Goal: Feedback & Contribution: Submit feedback/report problem

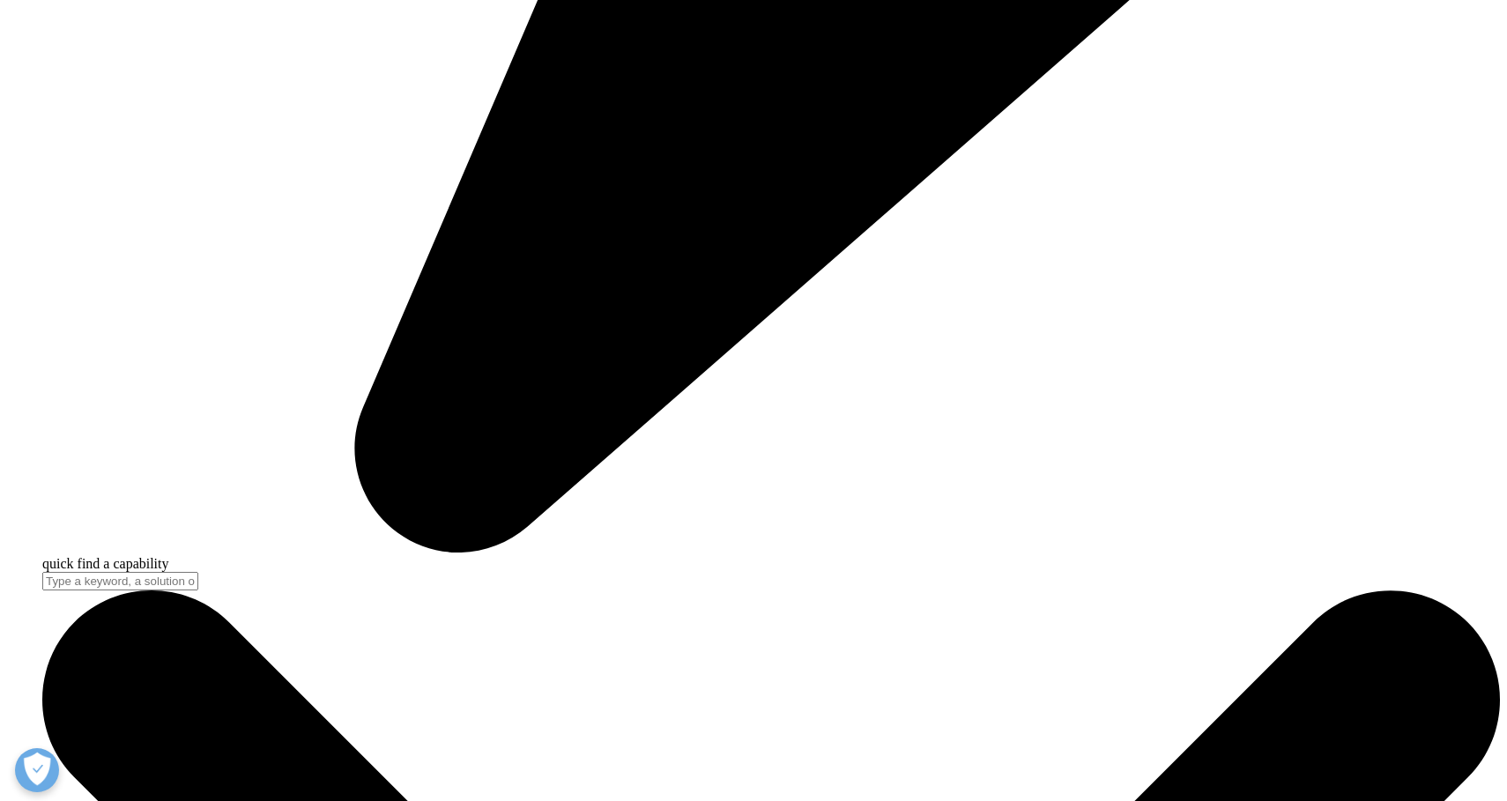
scroll to position [6375, 0]
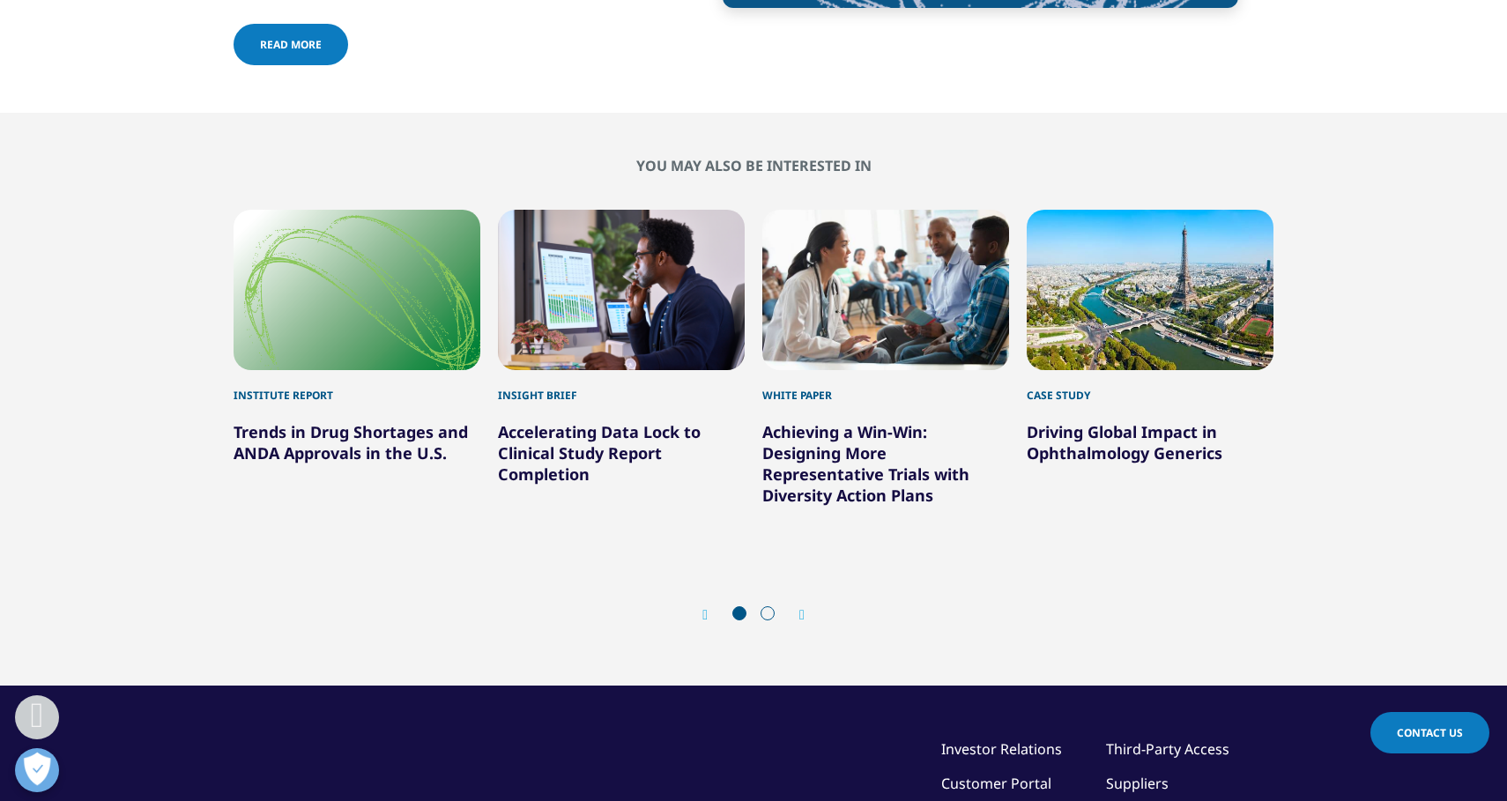
click at [353, 46] on span at bounding box center [357, 45] width 9 height 2
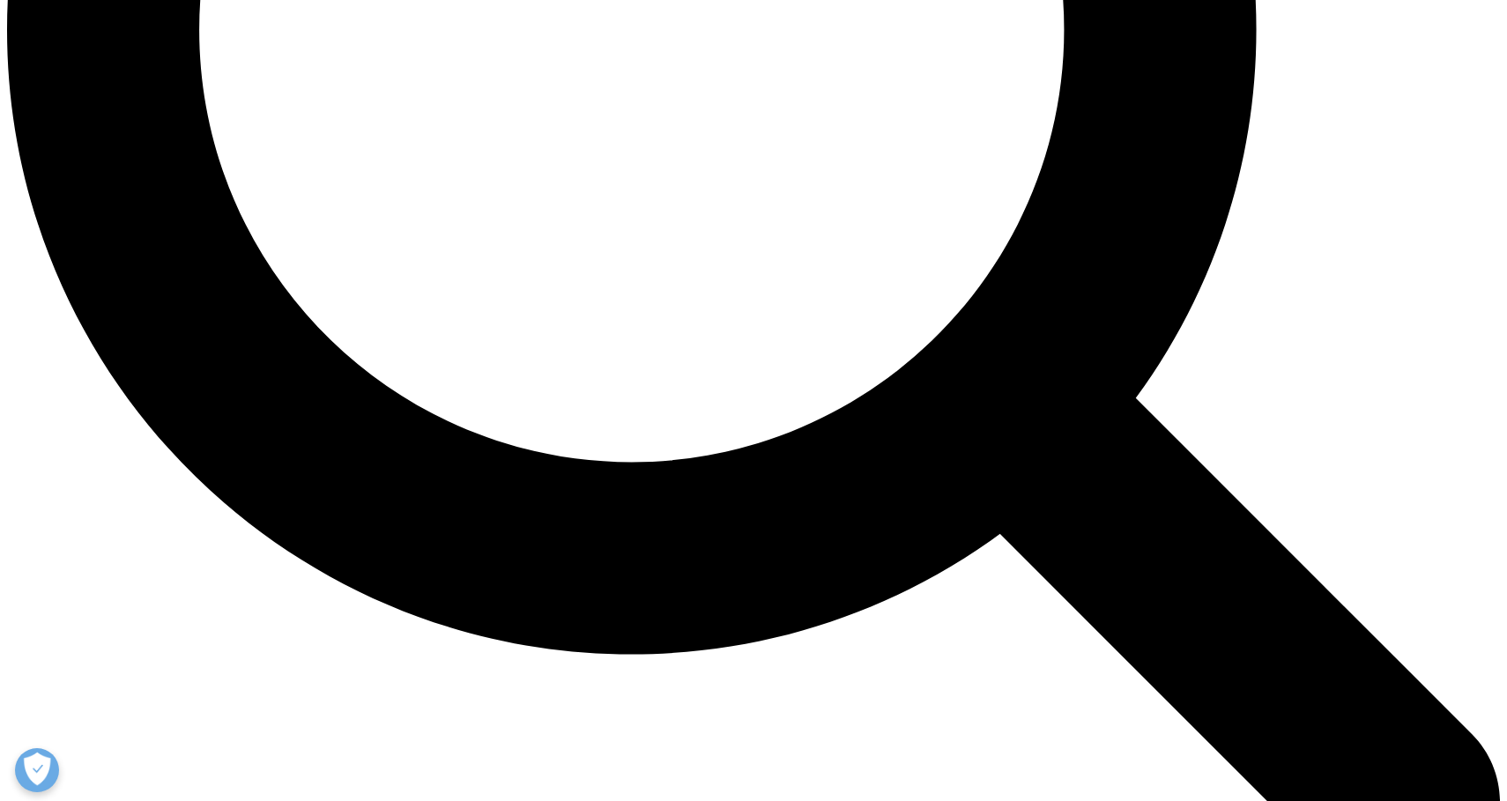
scroll to position [2468, 0]
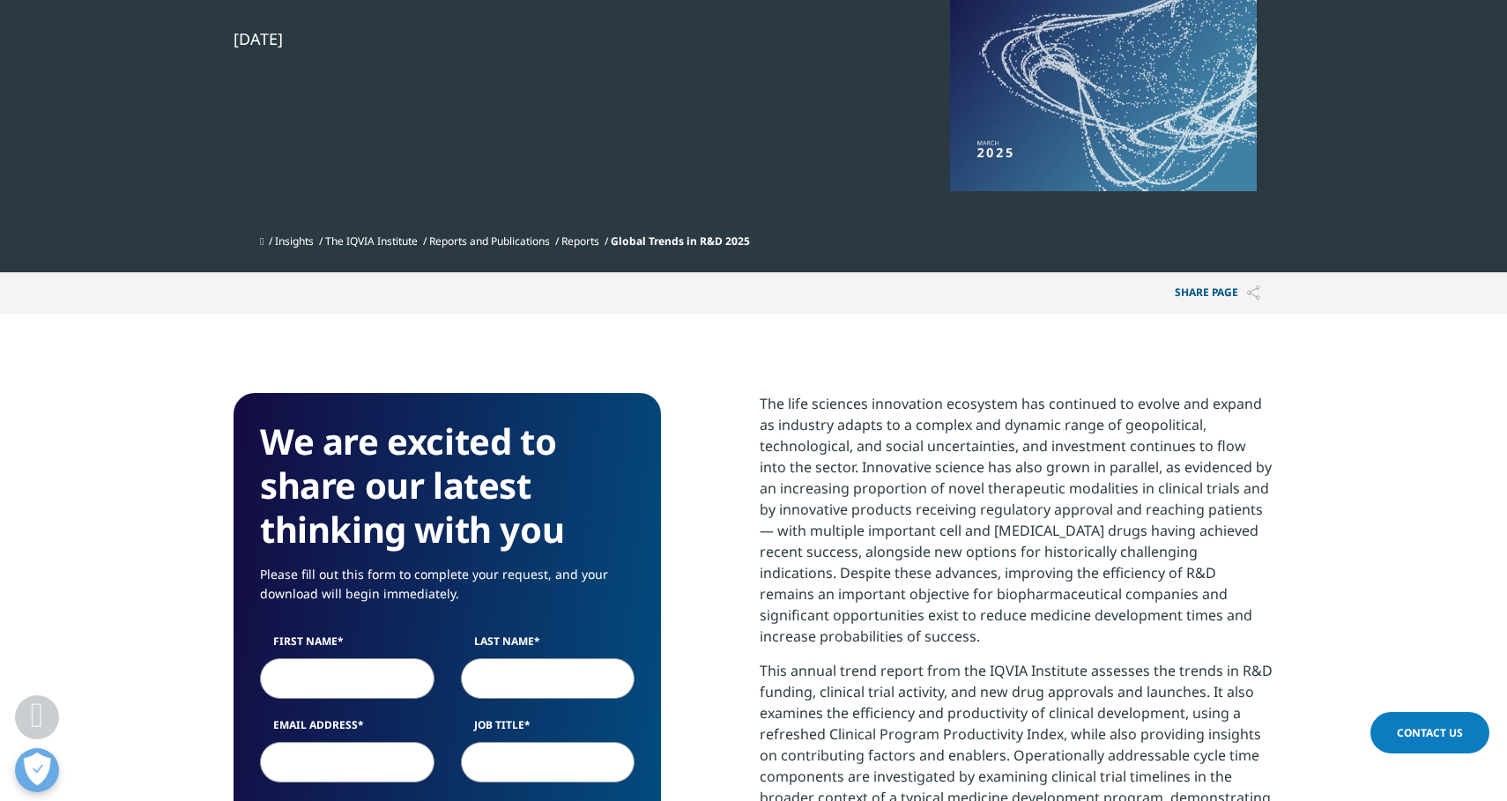
scroll to position [412, 0]
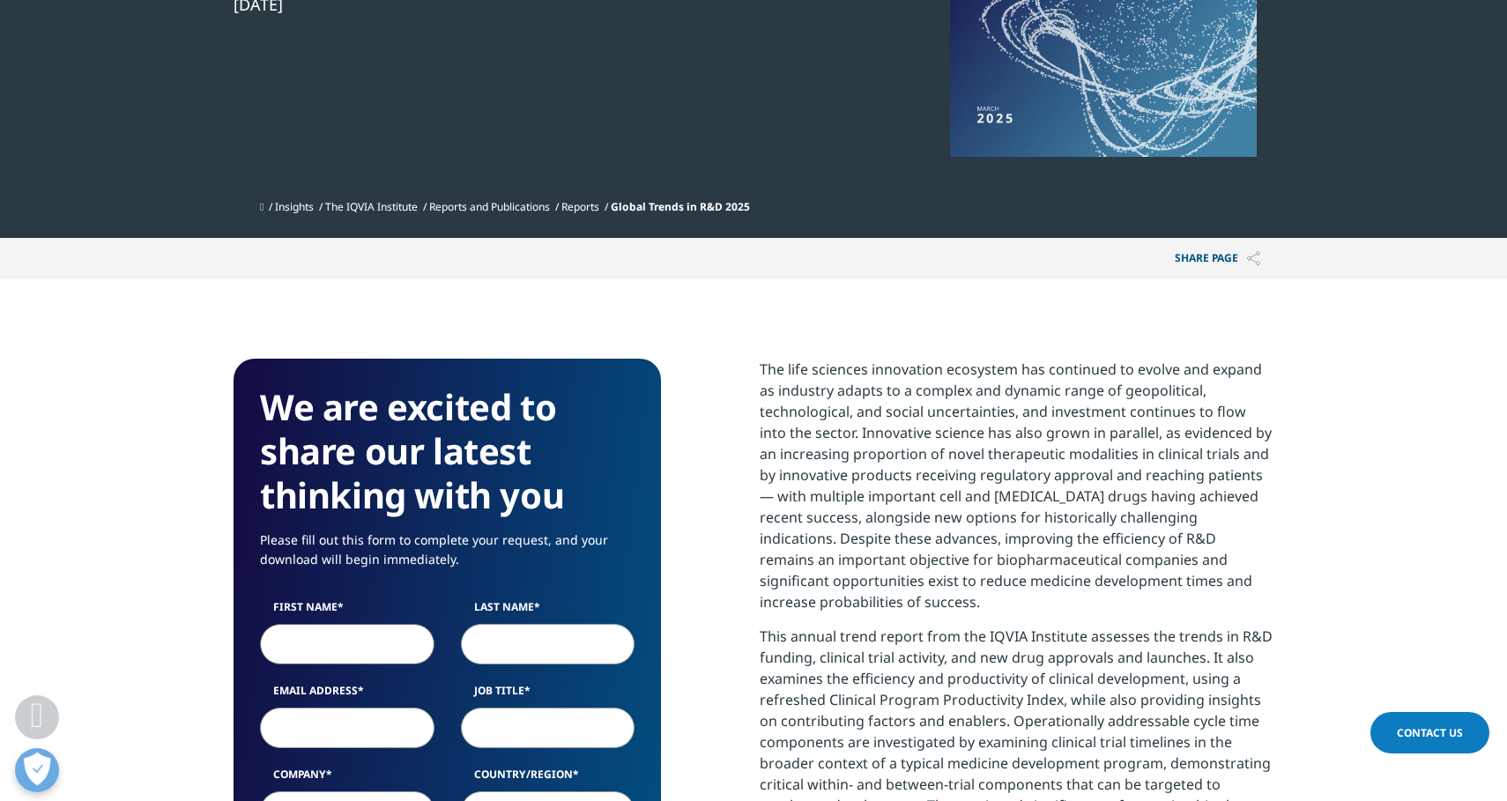
click at [306, 650] on input "First Name" at bounding box center [347, 644] width 175 height 41
type input "Kenji"
click at [566, 654] on input "Last Name" at bounding box center [548, 644] width 175 height 41
type input "Kondo"
click at [286, 724] on input "Email Address" at bounding box center [347, 728] width 175 height 41
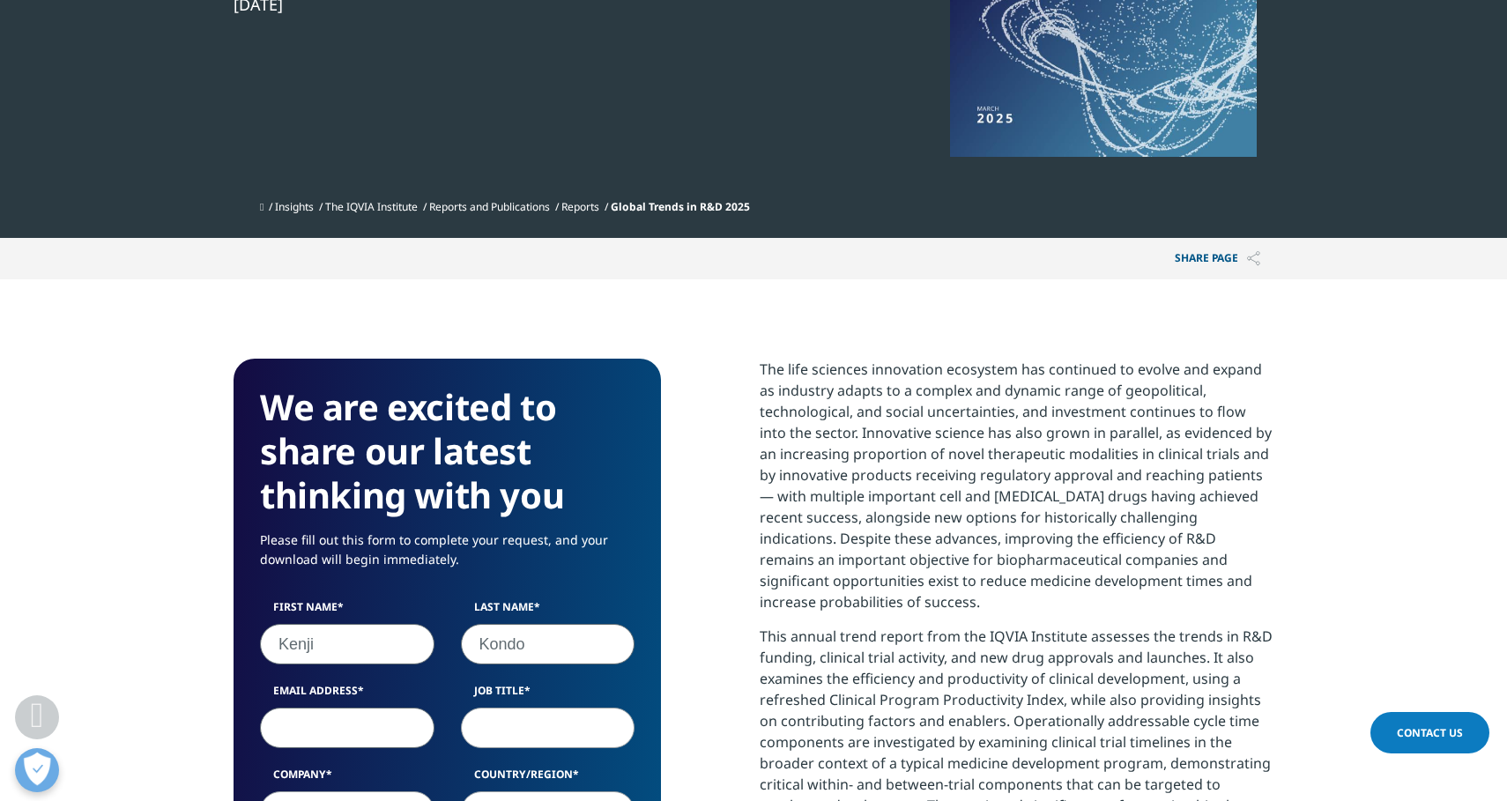
type input "kondokt@xg7.so-net.ne.jp"
type input "トランサージュ"
select select "[GEOGRAPHIC_DATA]"
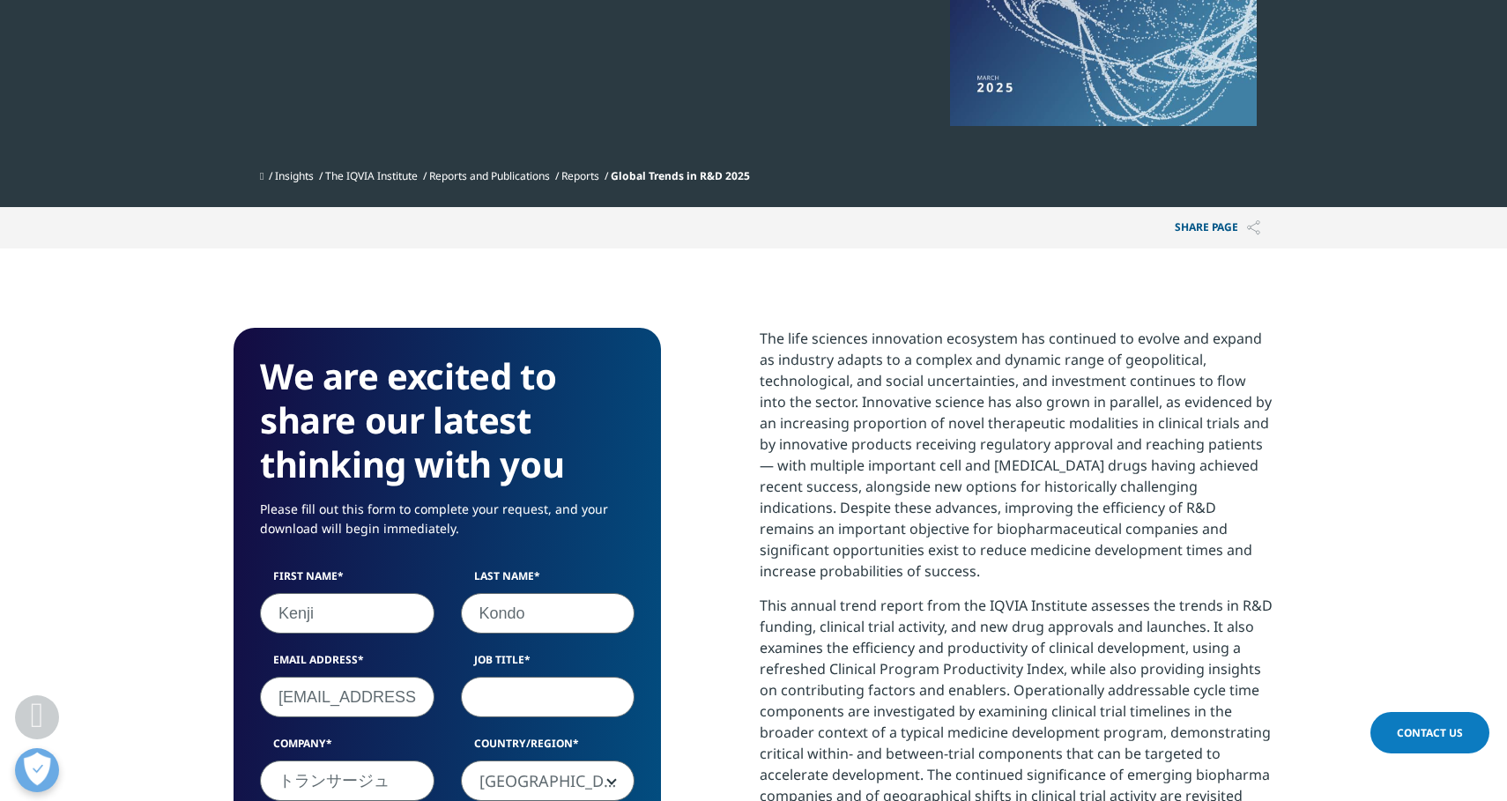
click at [505, 701] on input "Job Title" at bounding box center [548, 697] width 175 height 41
click at [326, 704] on input "kondokt@xg7.so-net.ne.jp" at bounding box center [347, 697] width 175 height 41
drag, startPoint x: 280, startPoint y: 692, endPoint x: 508, endPoint y: 689, distance: 227.4
click at [508, 695] on div "First Name Kenji Last Name Kondo Email Address kondokt@xg7.so-net.ne.jp Job Tit…" at bounding box center [447, 693] width 401 height 251
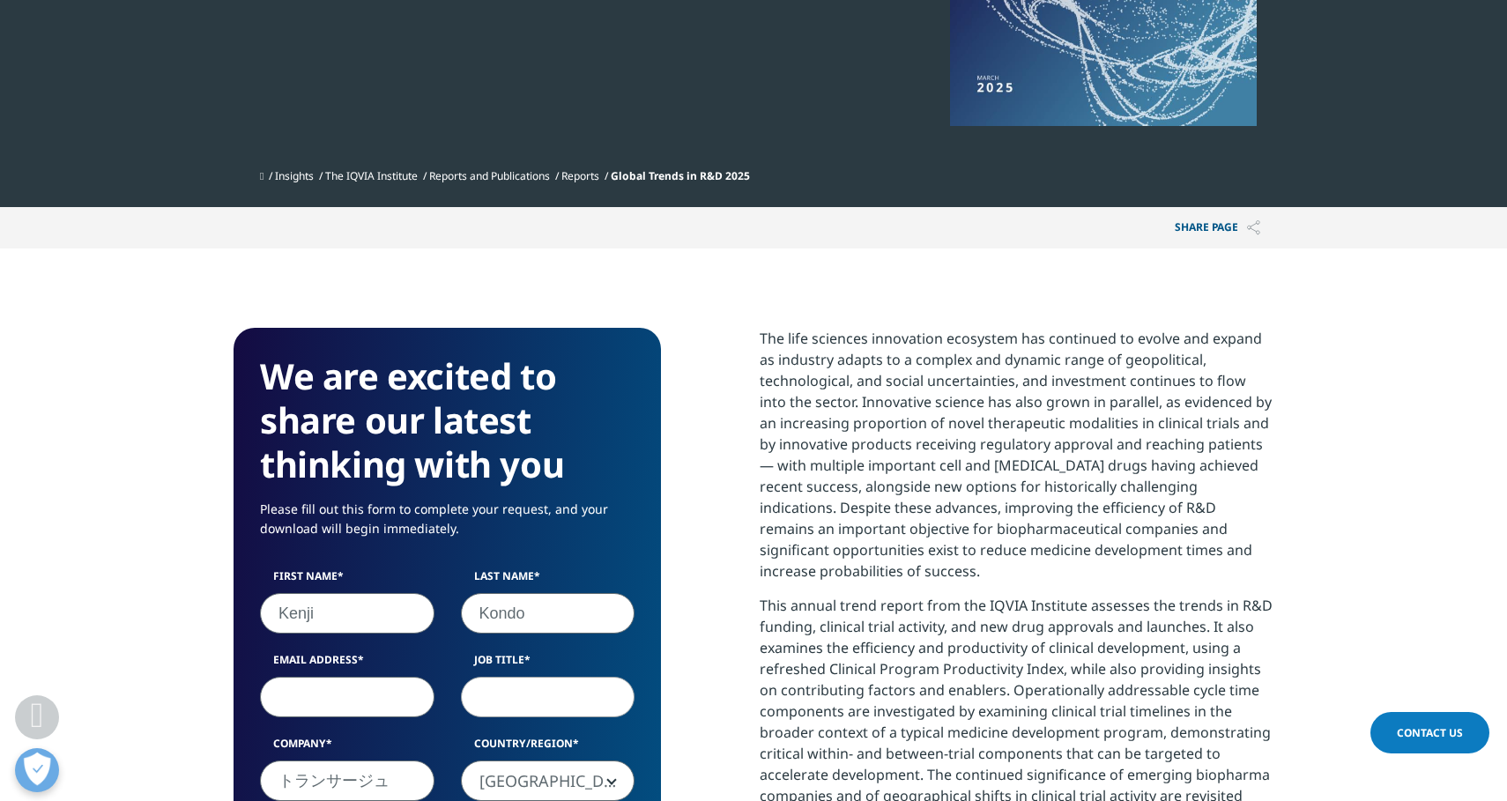
scroll to position [993, 1040]
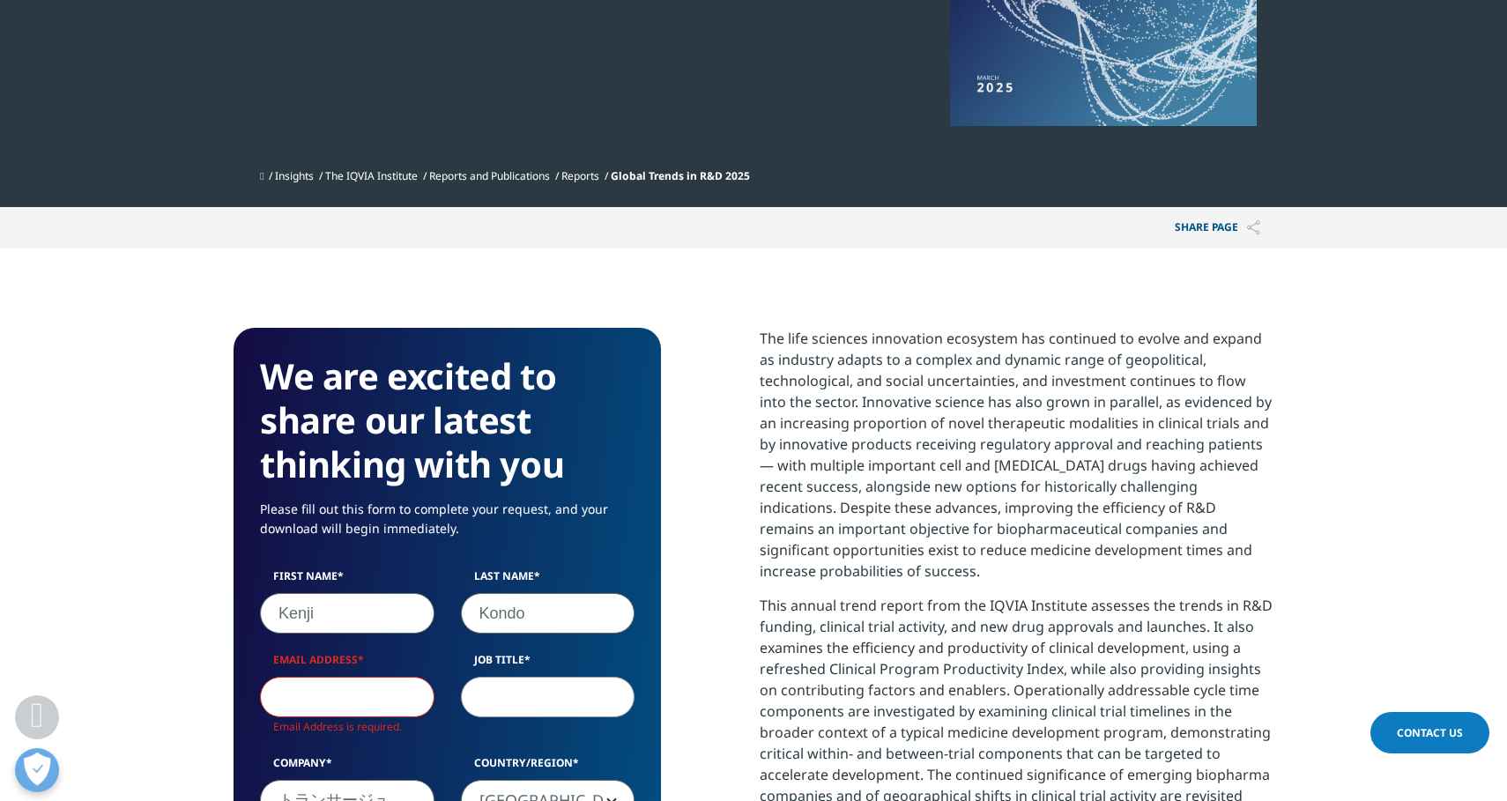
click at [352, 694] on input "Email Address" at bounding box center [347, 697] width 175 height 41
type input "[EMAIL_ADDRESS][DOMAIN_NAME]"
type input "Director"
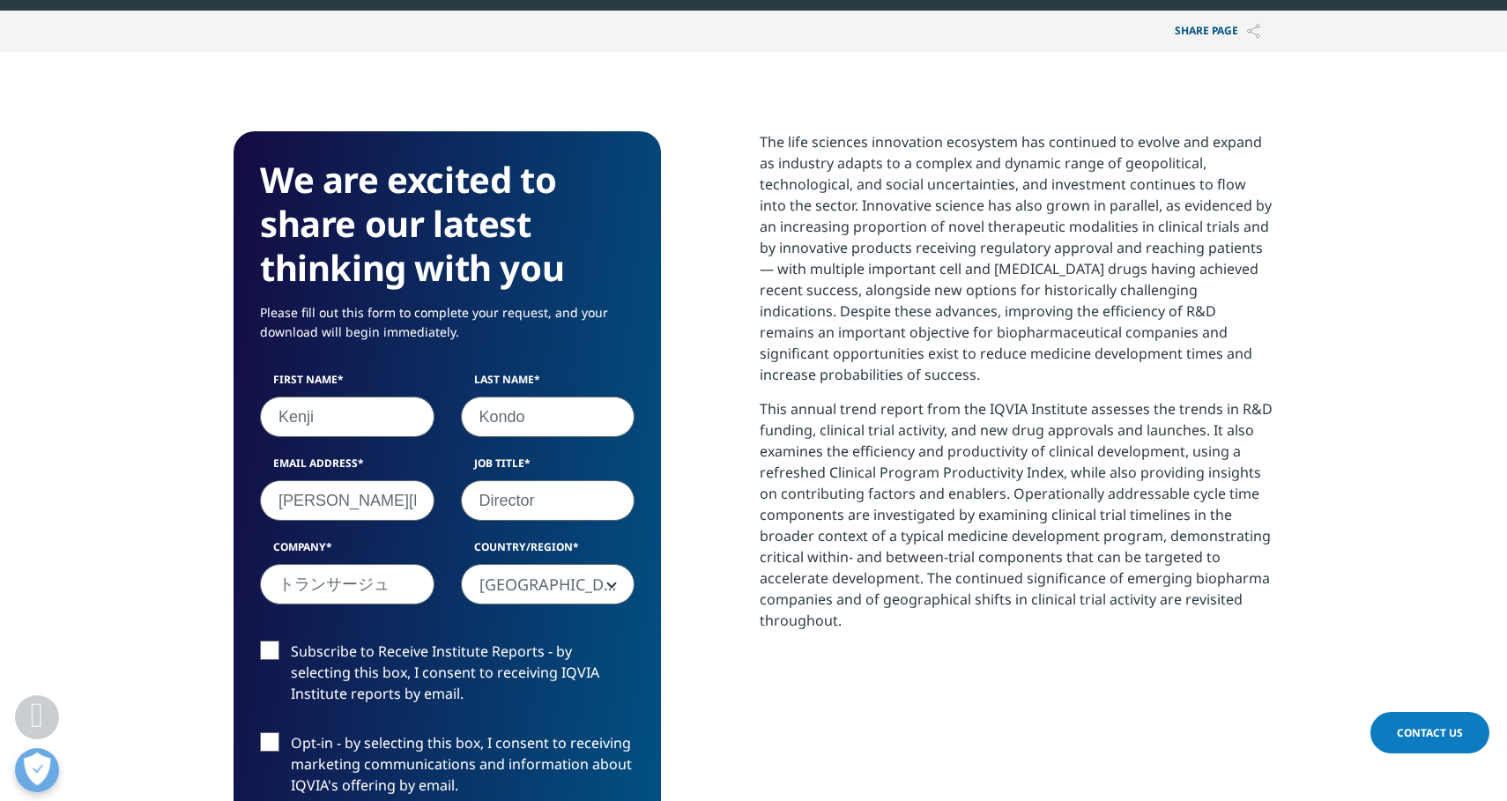
scroll to position [853, 0]
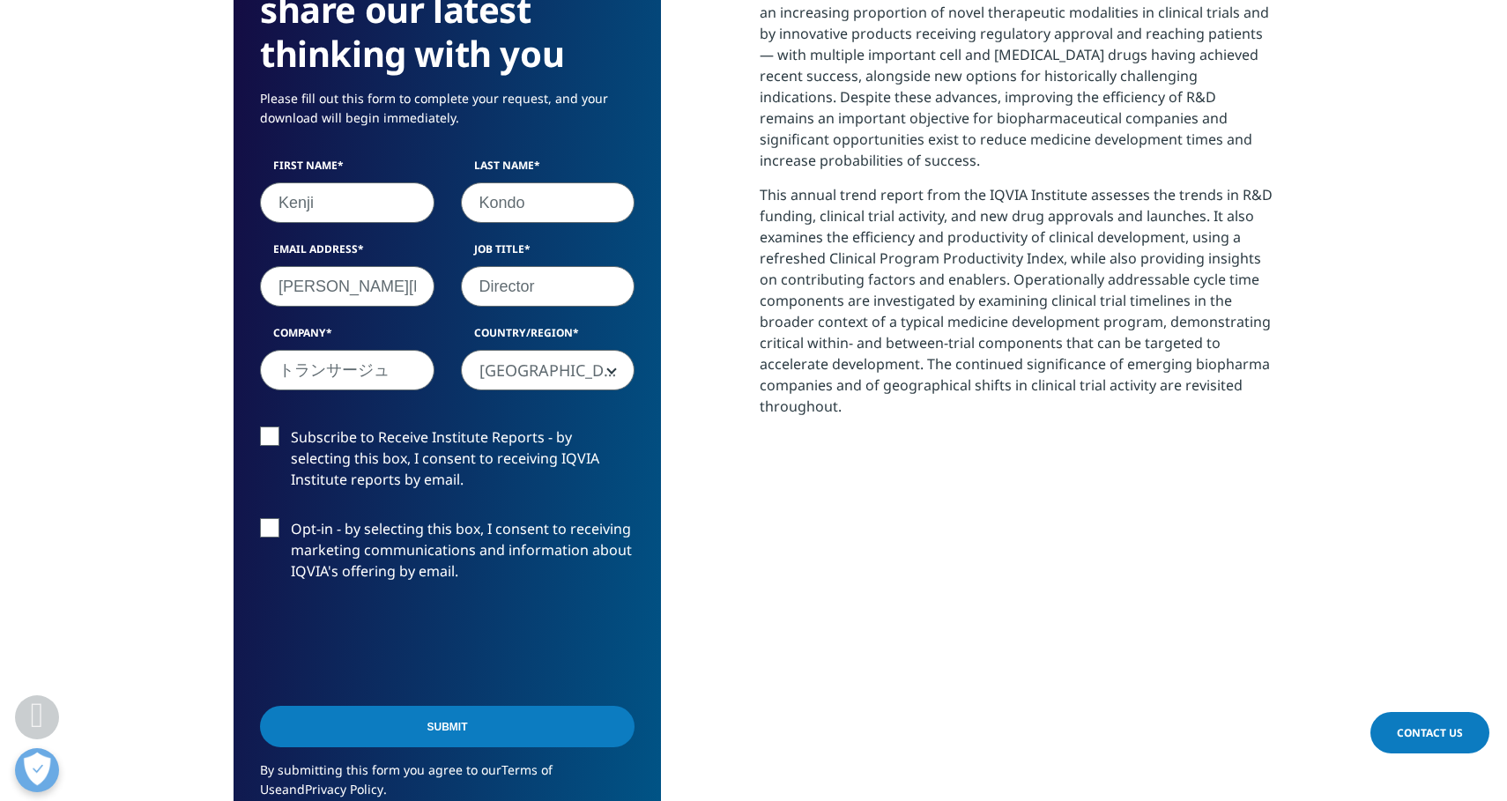
click at [270, 435] on label "Subscribe to Receive Institute Reports - by selecting this box, I consent to re…" at bounding box center [447, 463] width 375 height 73
click at [291, 427] on input "Subscribe to Receive Institute Reports - by selecting this box, I consent to re…" at bounding box center [291, 427] width 0 height 0
click at [268, 521] on label "Opt-in - by selecting this box, I consent to receiving marketing communications…" at bounding box center [447, 554] width 375 height 73
click at [291, 518] on input "Opt-in - by selecting this box, I consent to receiving marketing communications…" at bounding box center [291, 518] width 0 height 0
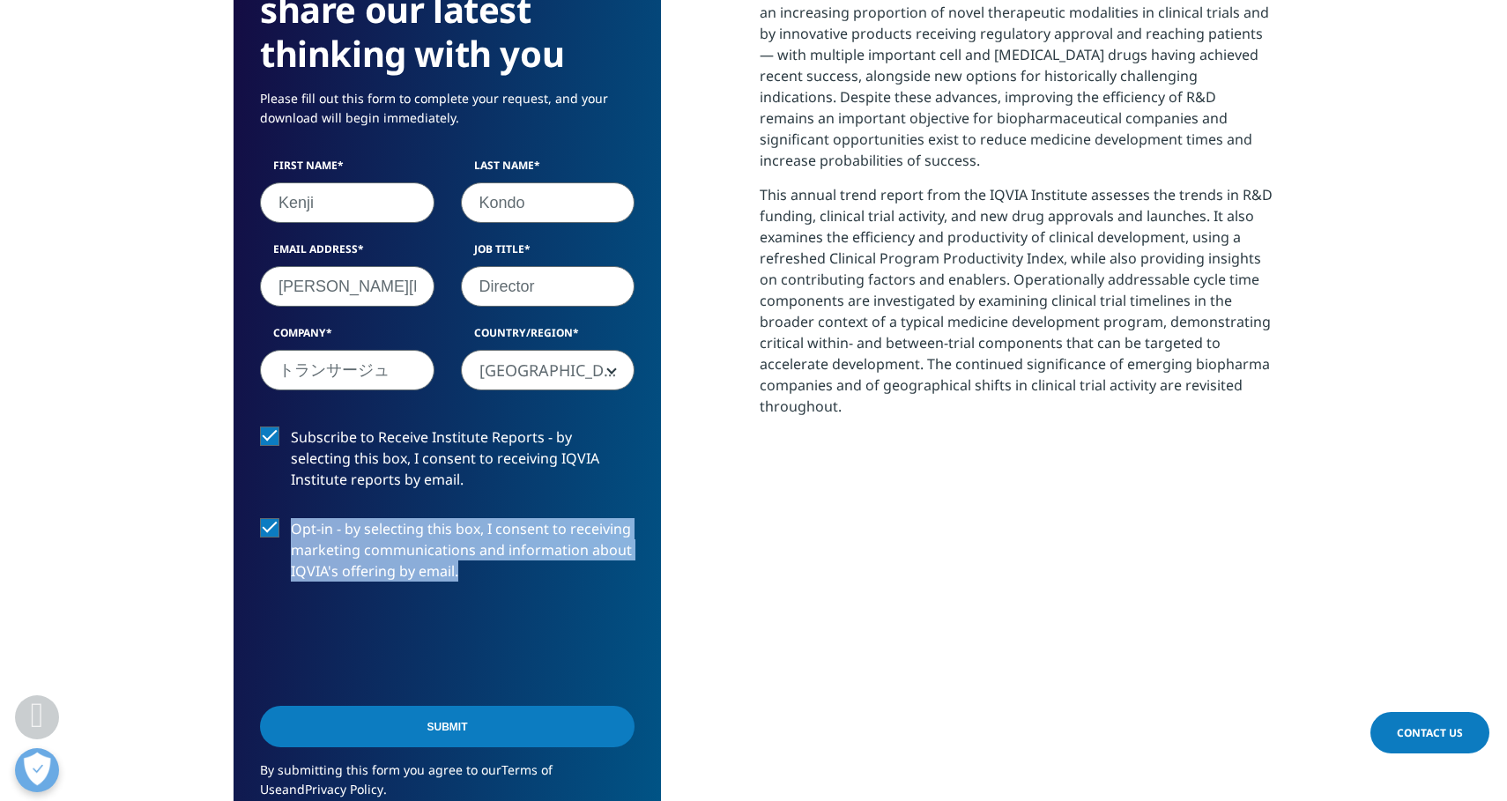
drag, startPoint x: 289, startPoint y: 528, endPoint x: 476, endPoint y: 579, distance: 193.7
click at [476, 579] on label "Opt-in - by selecting this box, I consent to receiving marketing communications…" at bounding box center [447, 554] width 375 height 73
drag, startPoint x: 476, startPoint y: 574, endPoint x: 412, endPoint y: 536, distance: 74.7
copy label "Opt-in - by selecting this box, I consent to receiving marketing communications…"
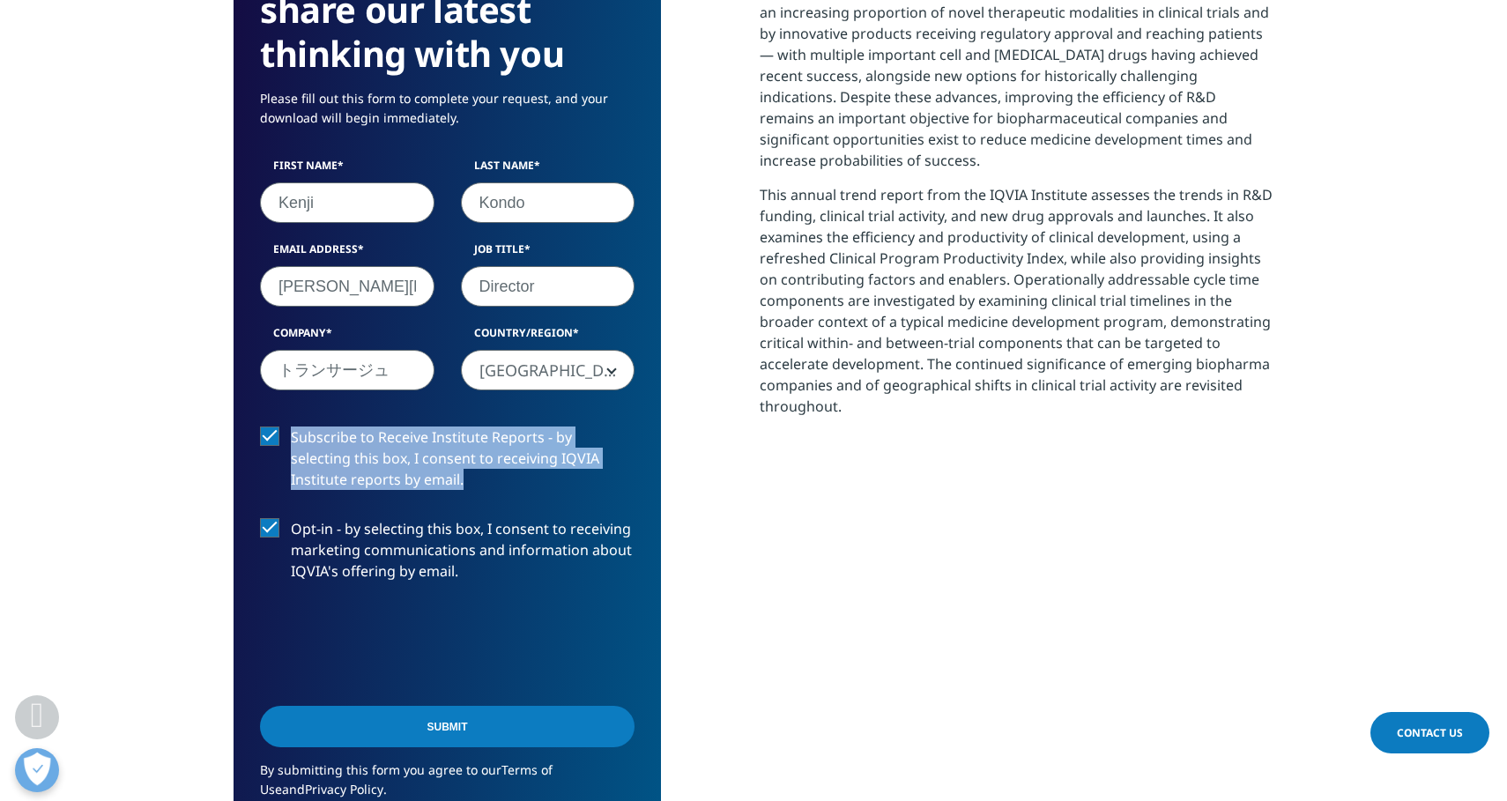
drag, startPoint x: 293, startPoint y: 435, endPoint x: 414, endPoint y: 473, distance: 127.7
click at [414, 473] on label "Subscribe to Receive Institute Reports - by selecting this box, I consent to re…" at bounding box center [447, 463] width 375 height 73
drag, startPoint x: 414, startPoint y: 473, endPoint x: 391, endPoint y: 463, distance: 25.2
copy label "Subscribe to Receive Institute Reports - by selecting this box, I consent to re…"
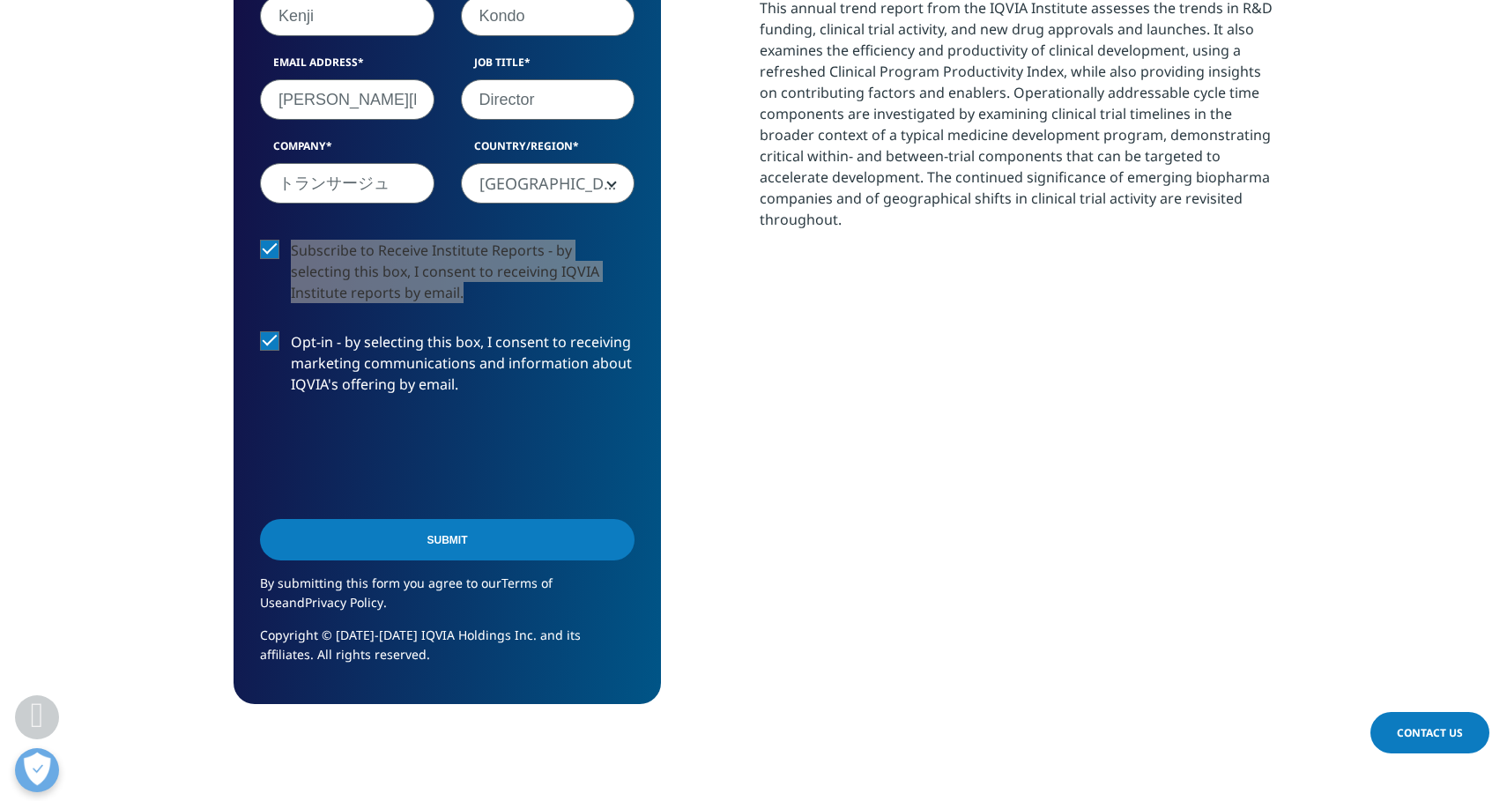
scroll to position [1059, 0]
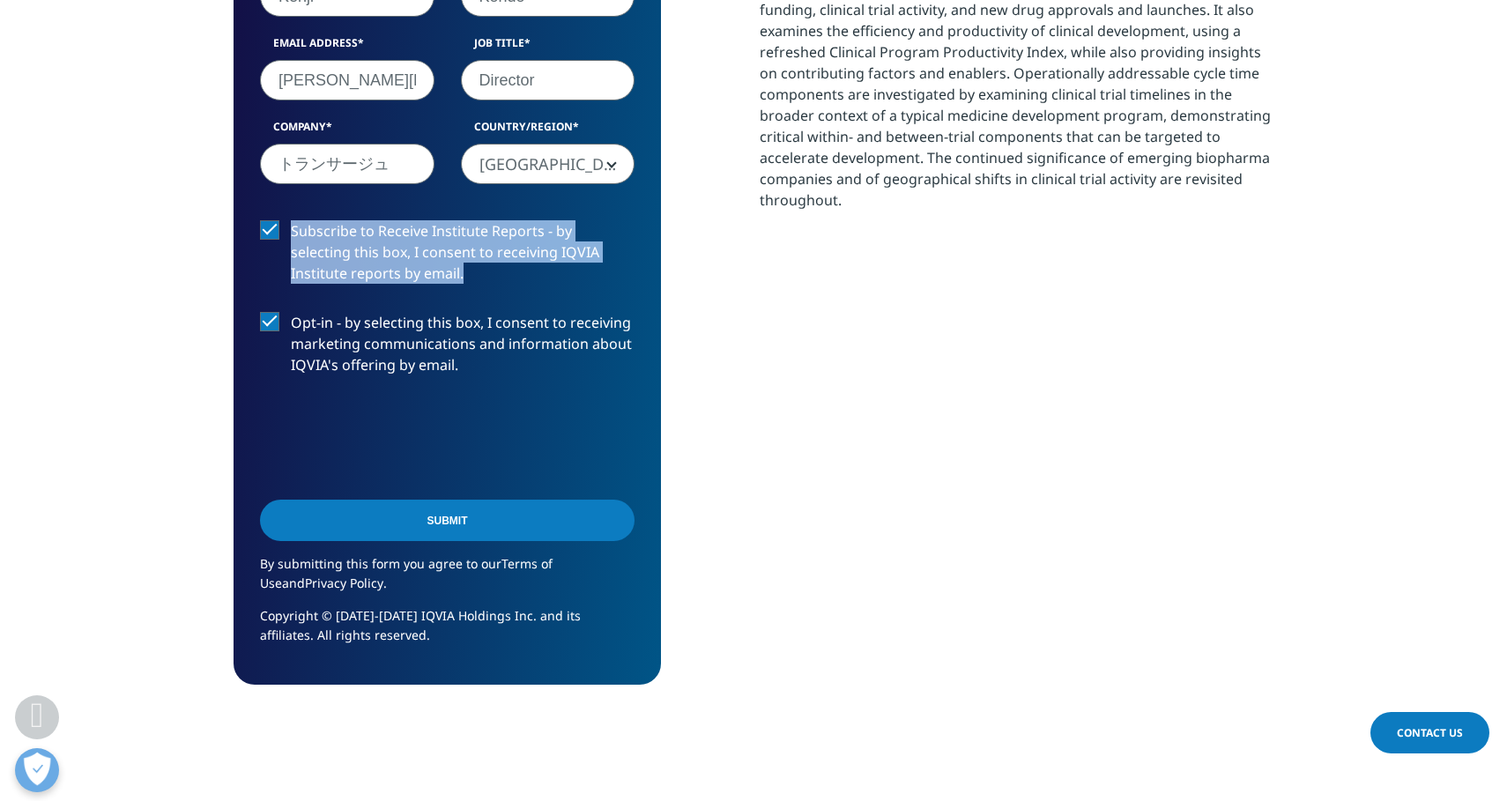
click at [434, 517] on input "Submit" at bounding box center [447, 520] width 375 height 41
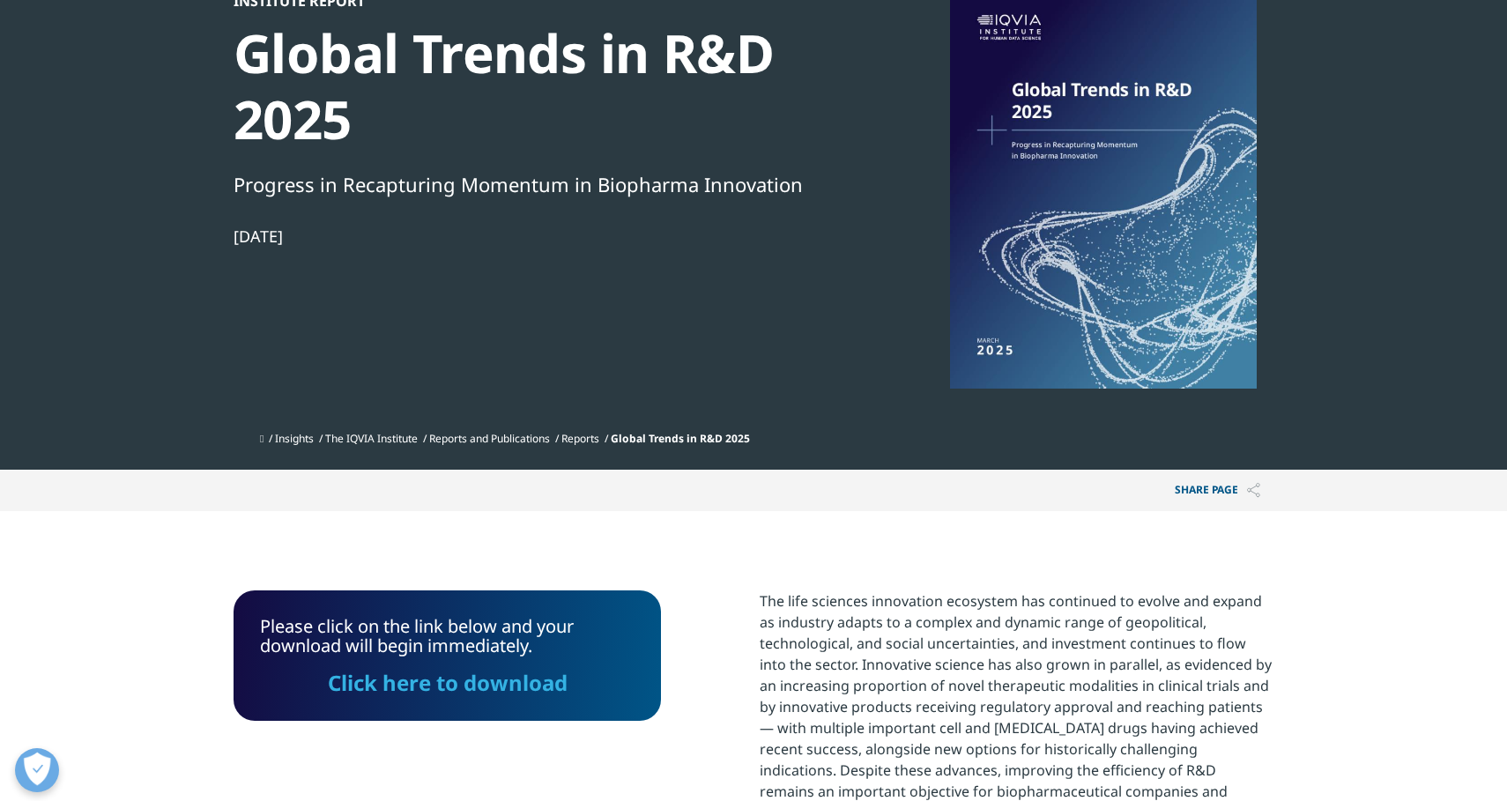
scroll to position [0, 0]
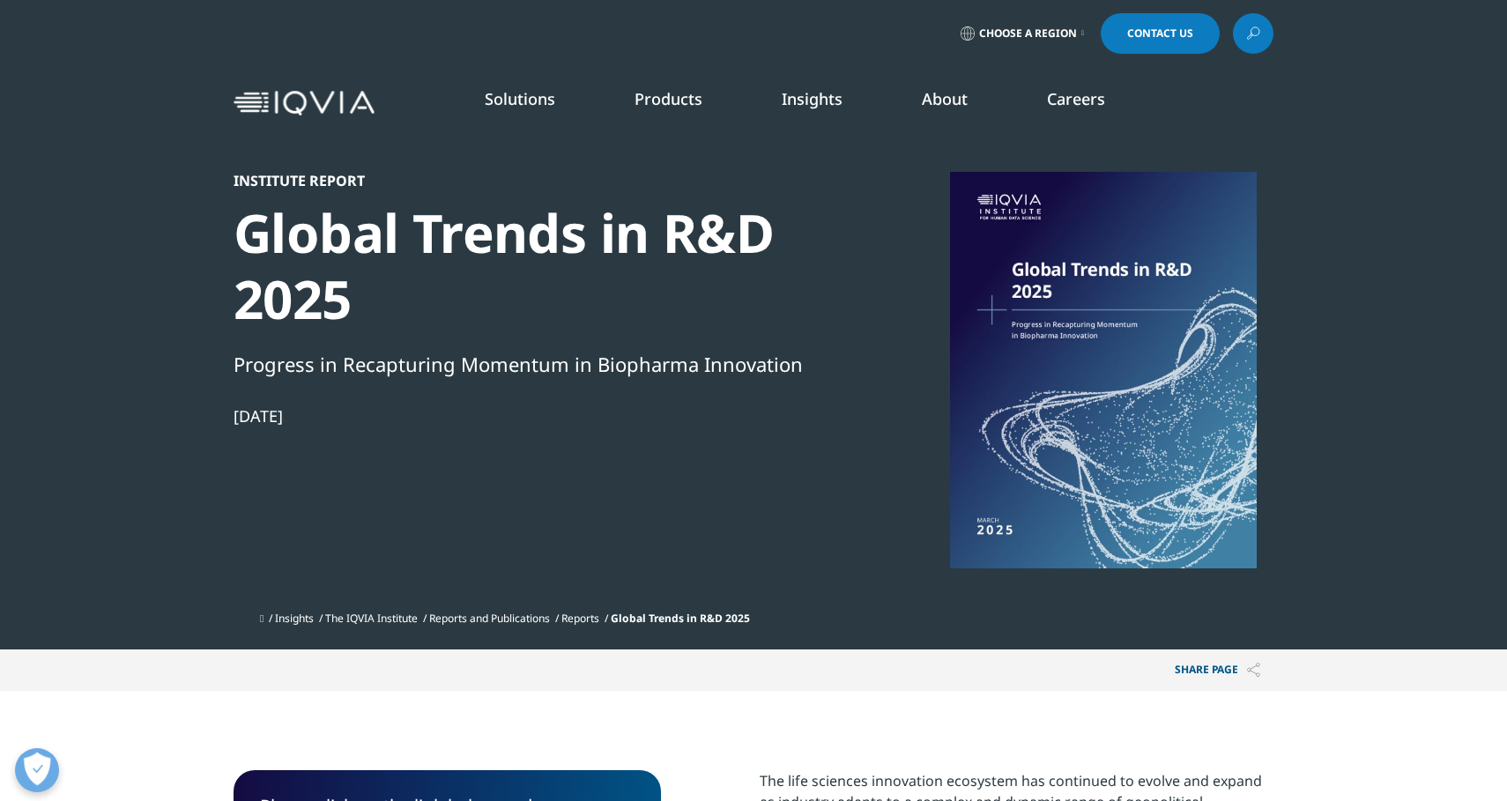
click at [1010, 323] on div at bounding box center [1103, 370] width 340 height 397
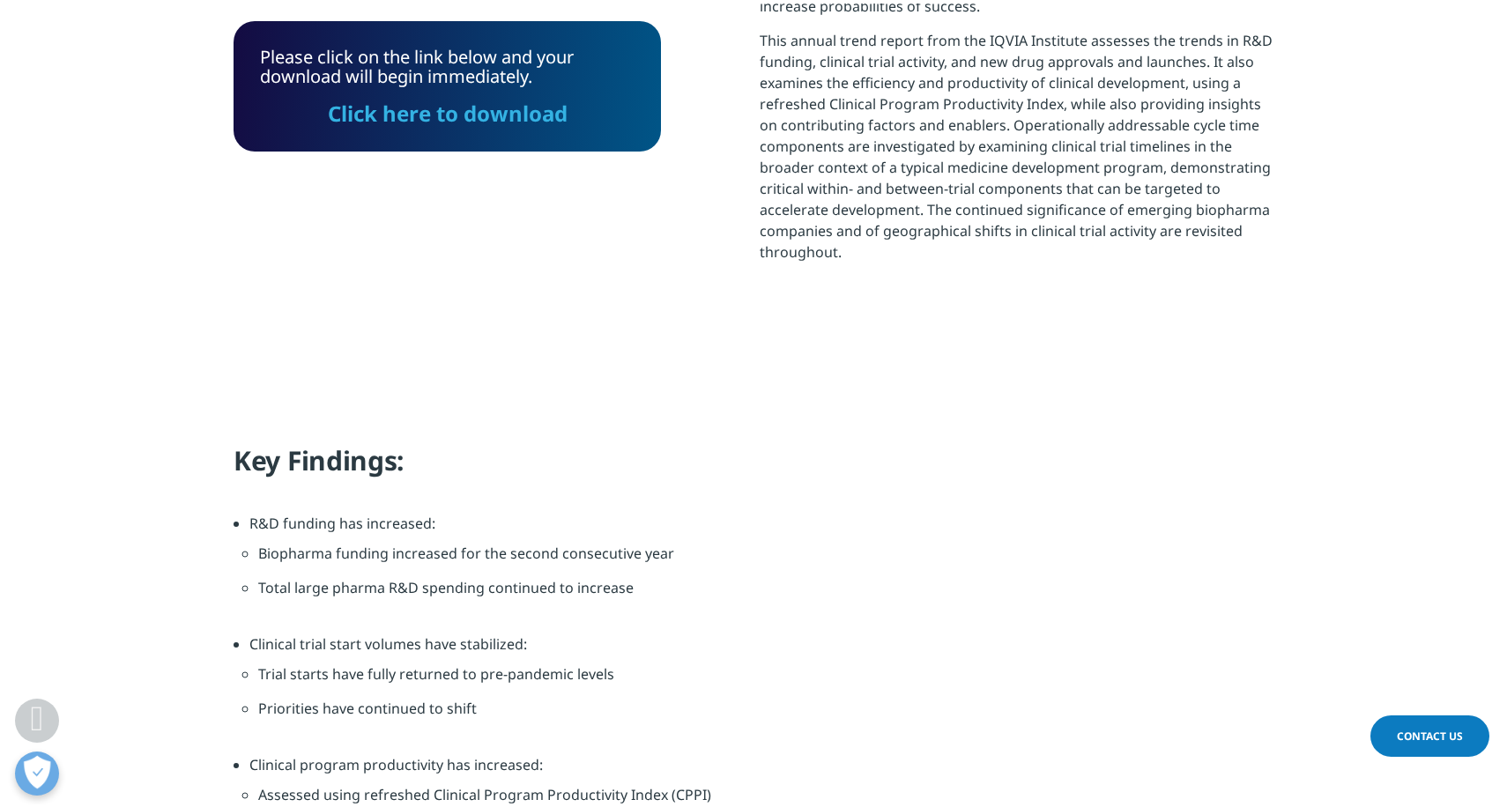
scroll to position [205, 0]
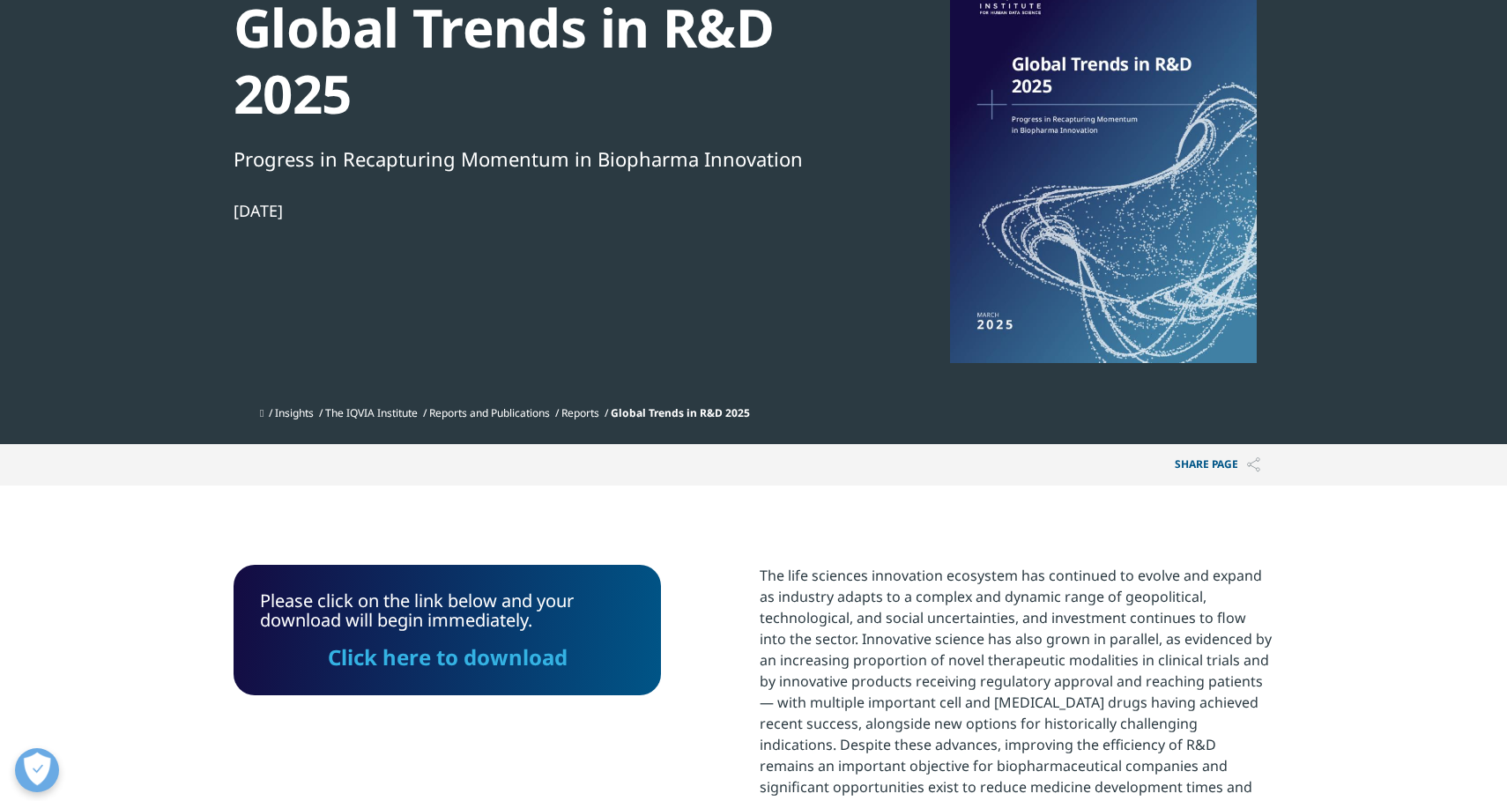
click at [416, 660] on link "Click here to download" at bounding box center [448, 656] width 240 height 29
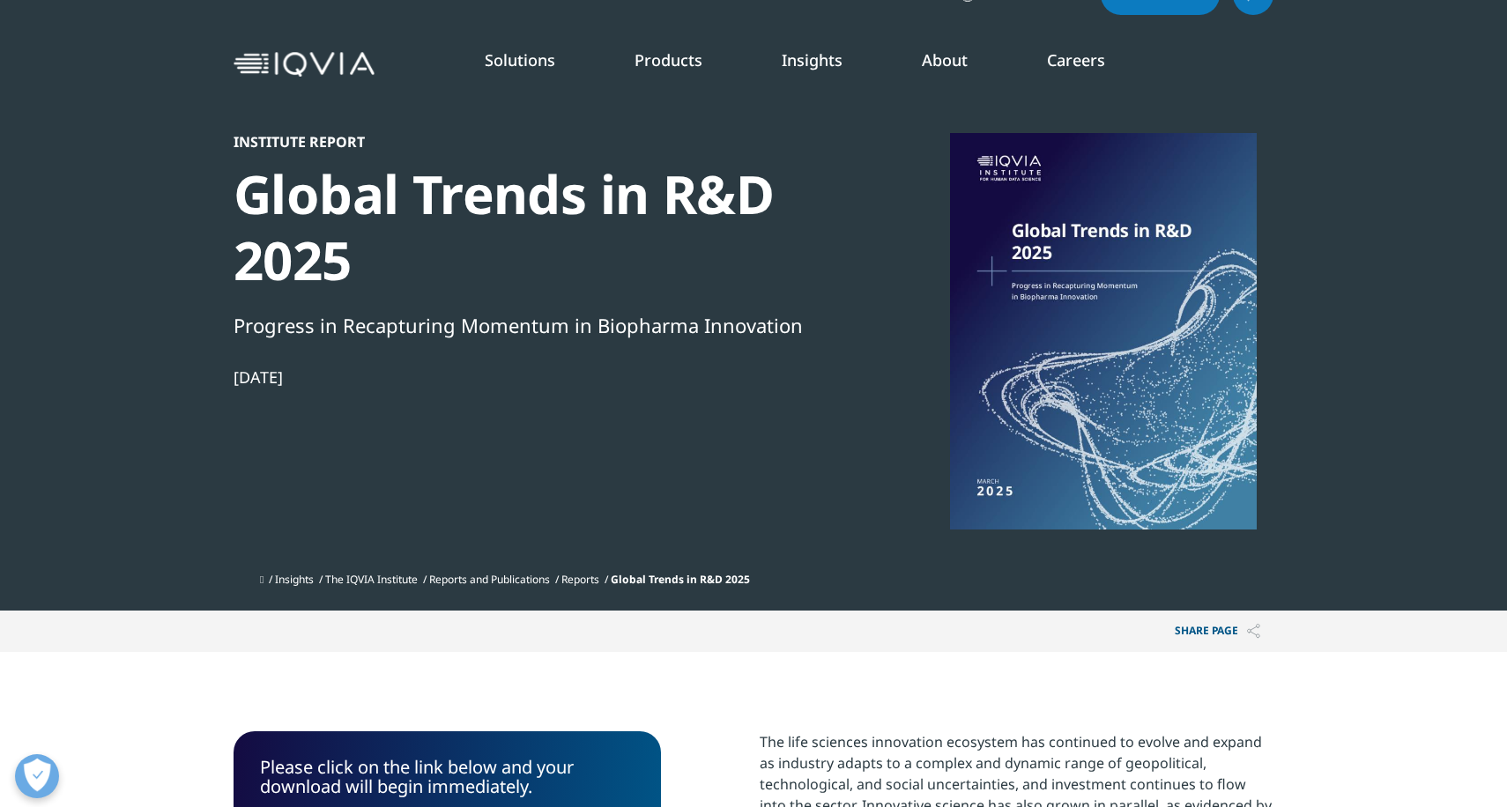
scroll to position [0, 0]
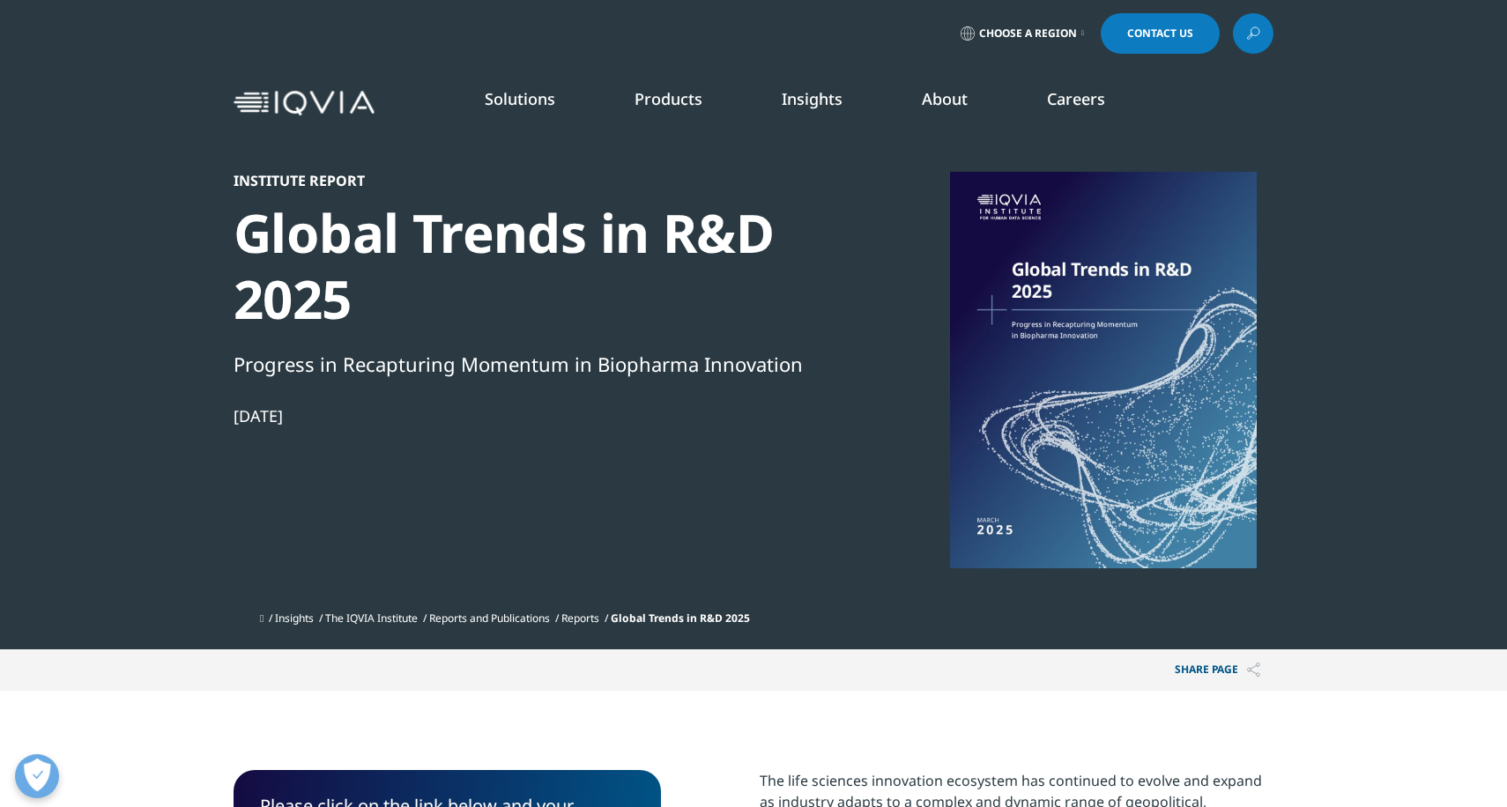
click at [171, 358] on link "Commercialization" at bounding box center [155, 352] width 125 height 19
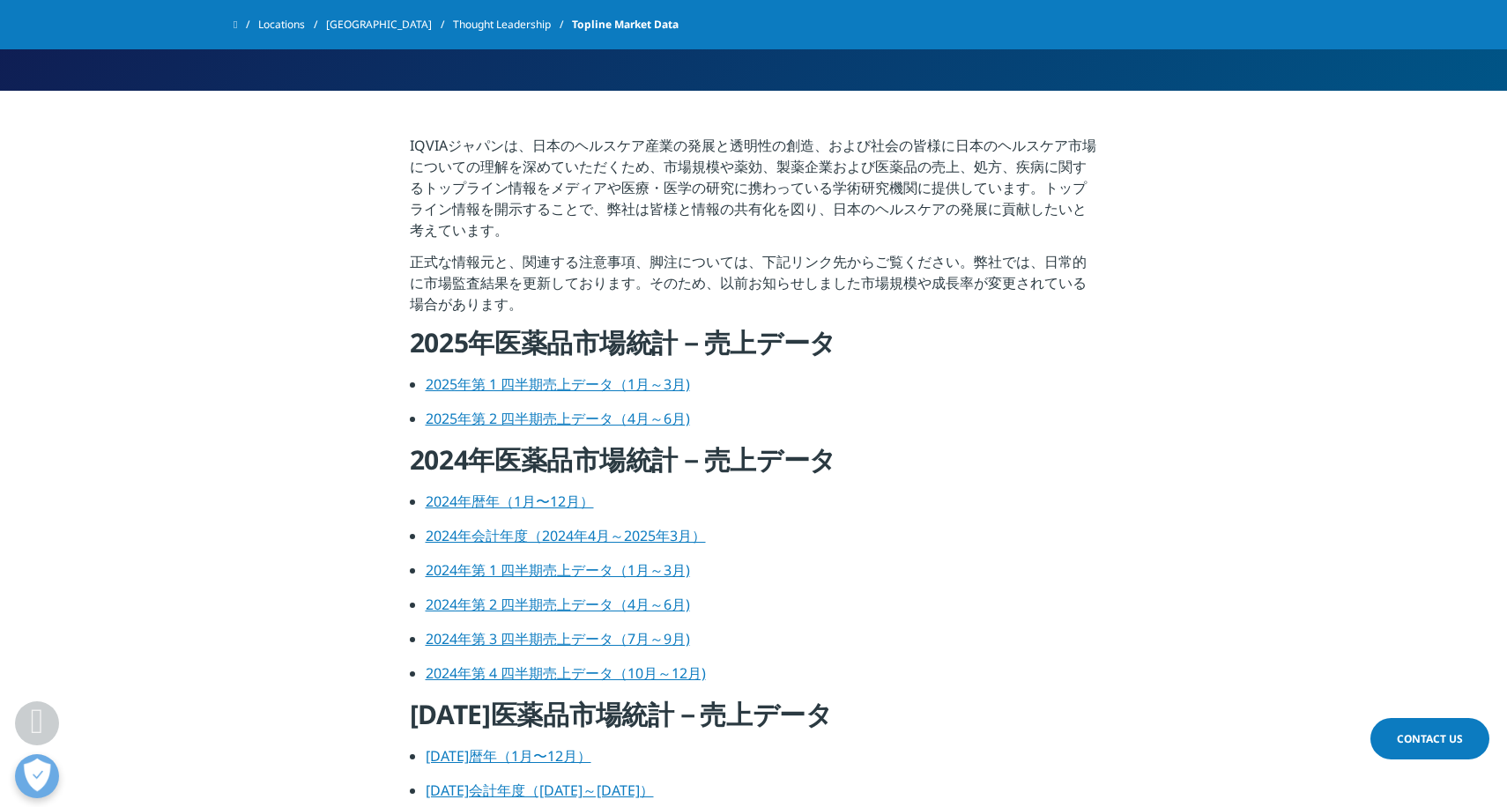
scroll to position [412, 0]
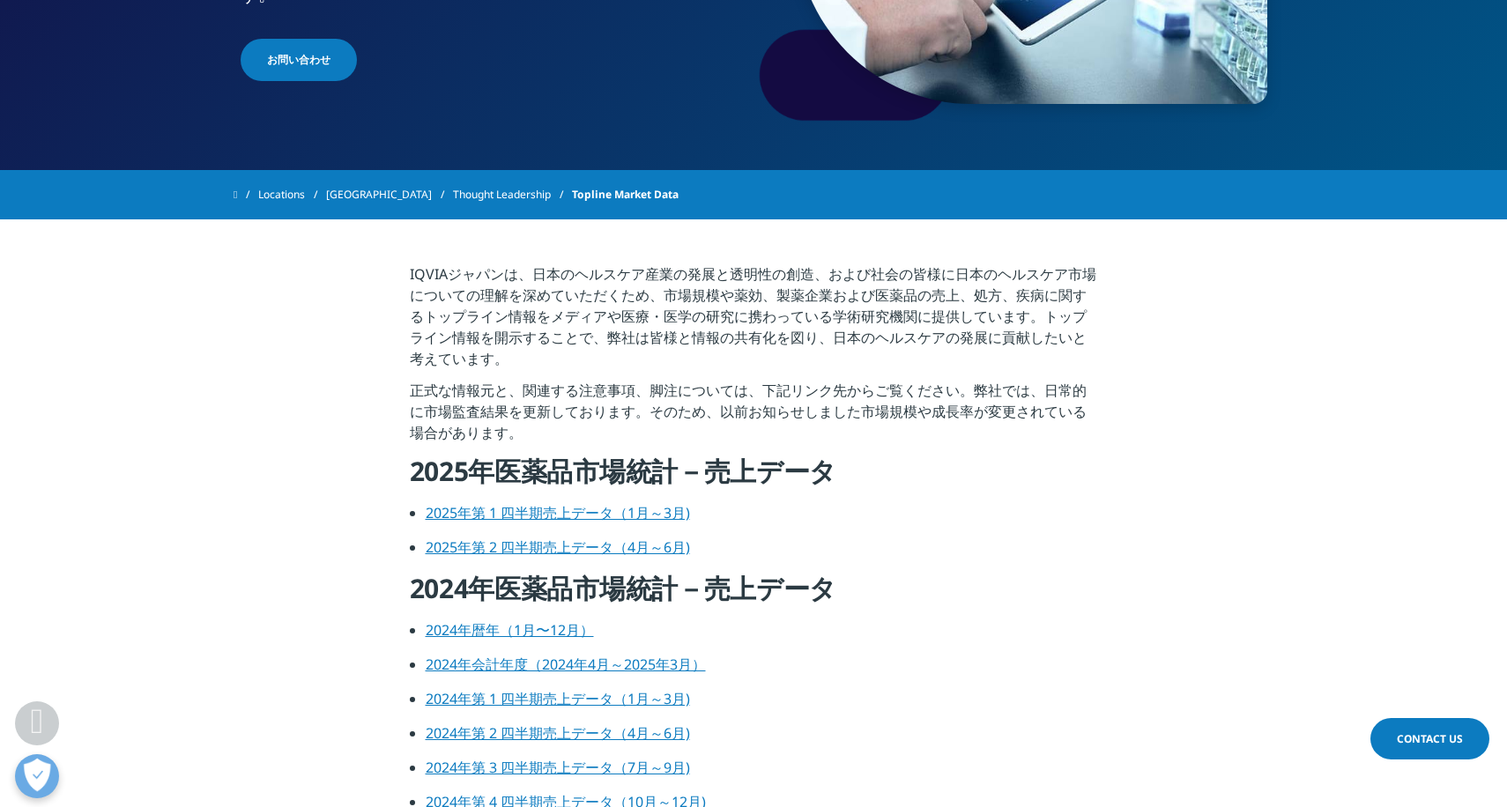
click at [492, 630] on link "2024年暦年（1月〜12月）" at bounding box center [510, 629] width 168 height 19
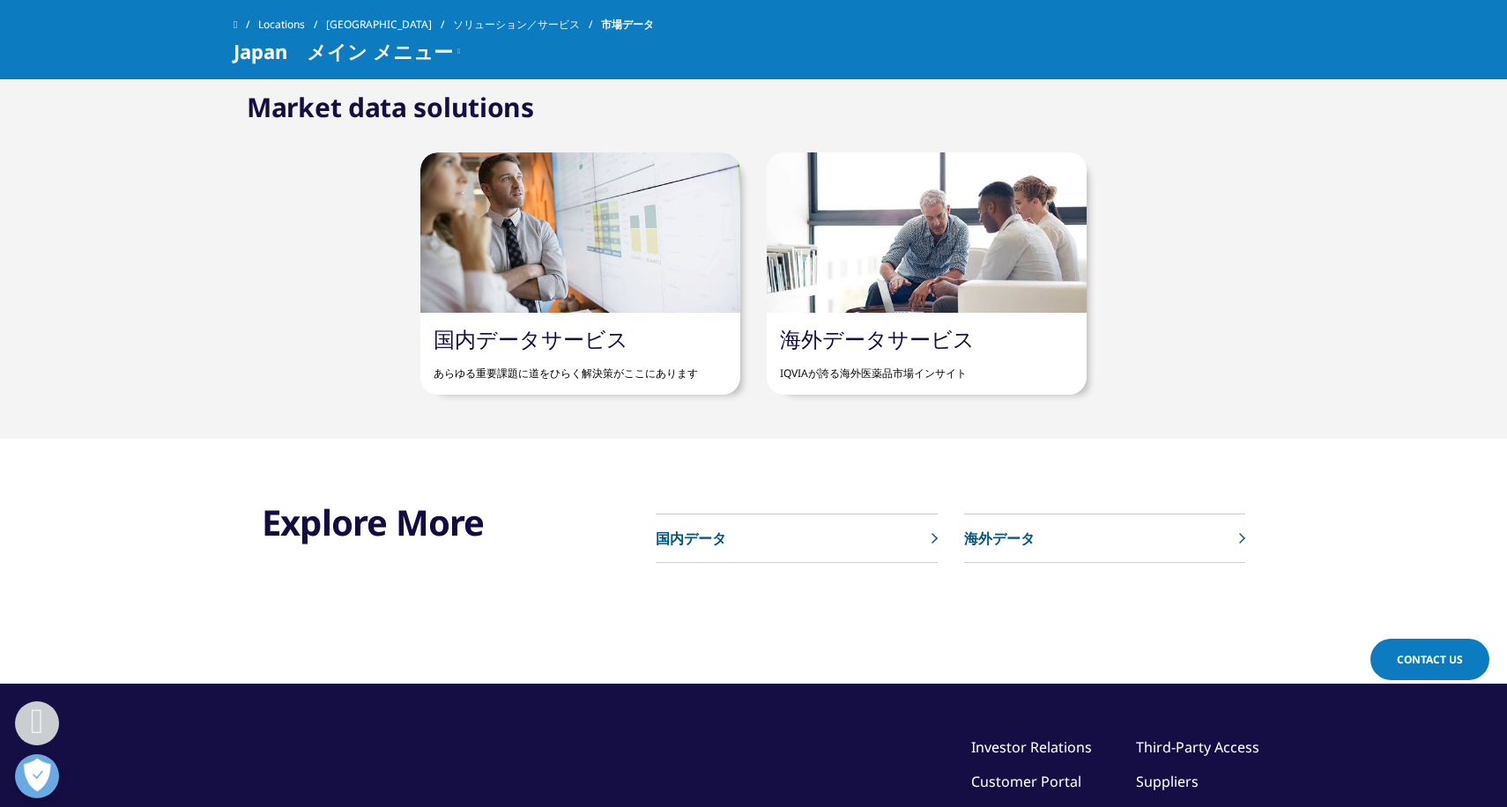
scroll to position [1029, 0]
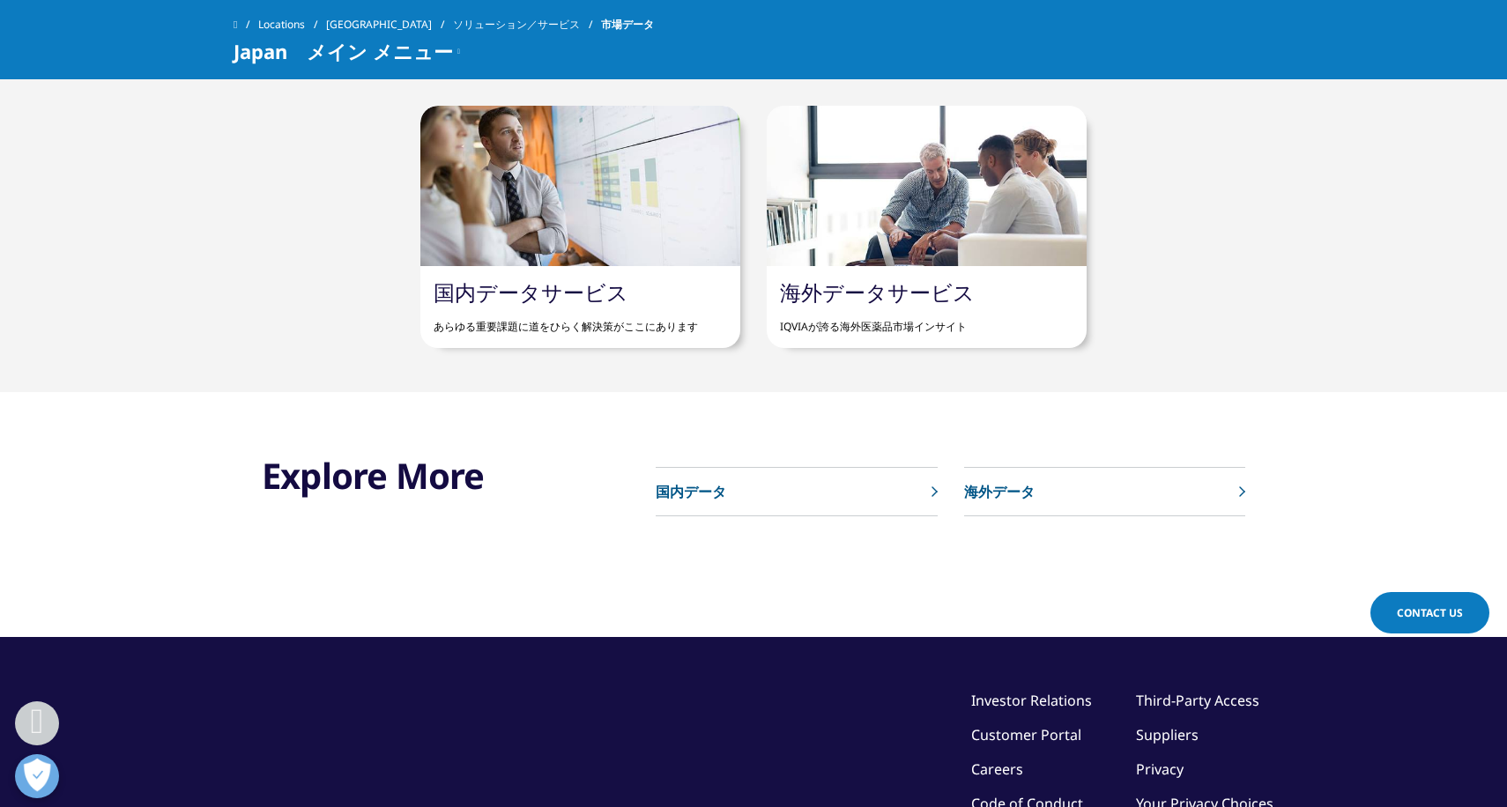
click at [984, 490] on p "海外データ" at bounding box center [999, 491] width 71 height 21
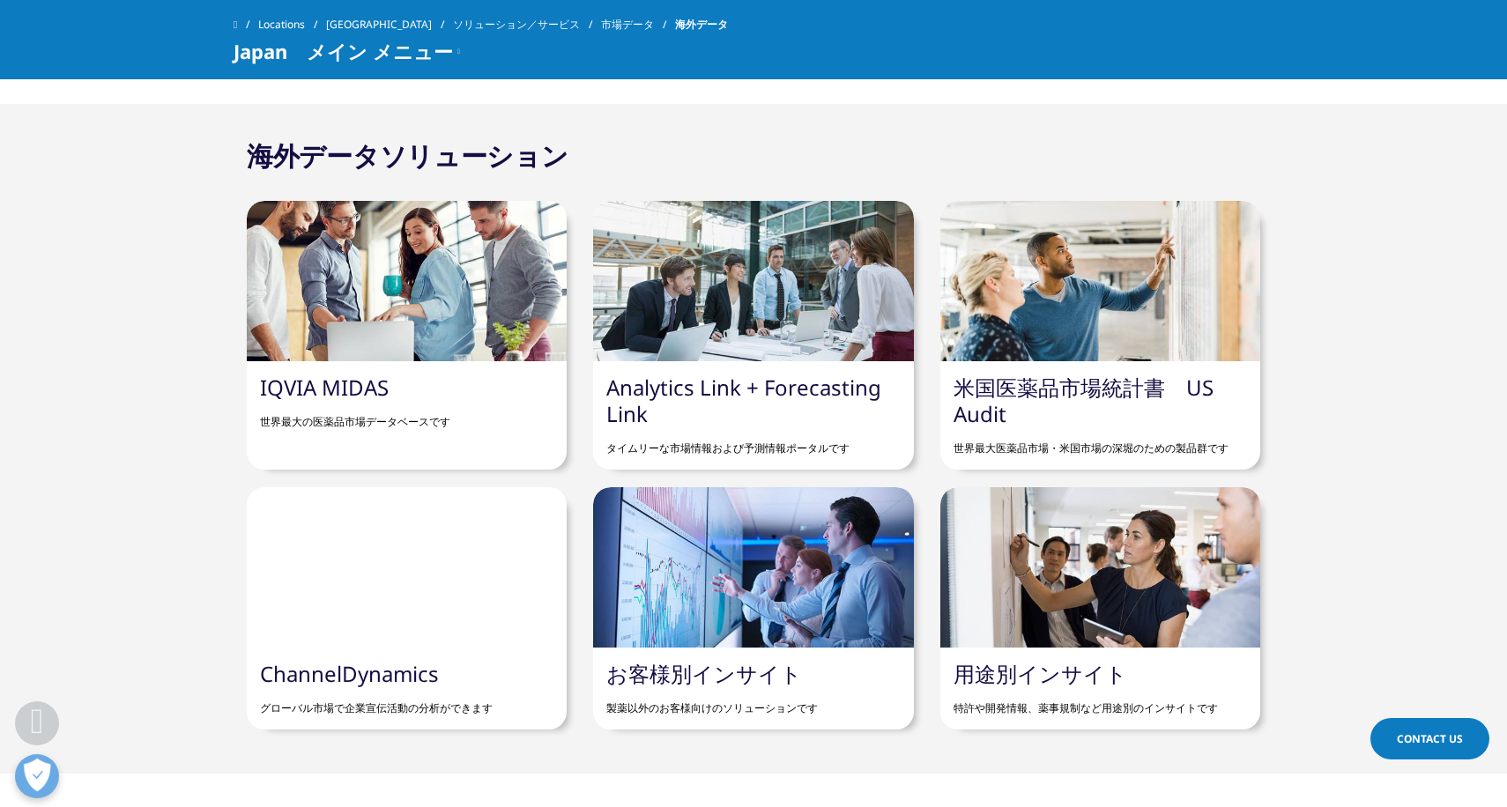
scroll to position [822, 0]
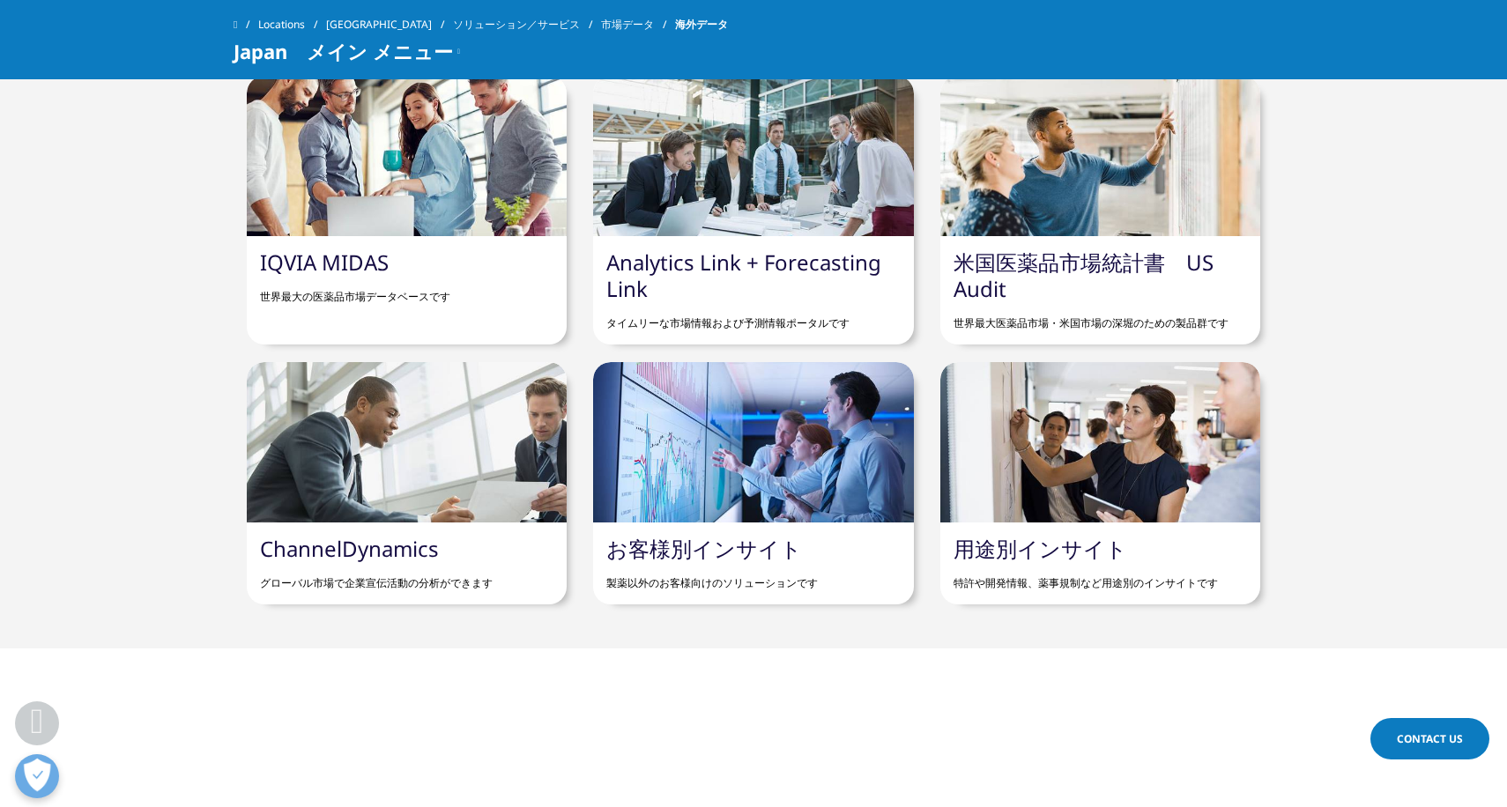
click at [1038, 263] on link "米国医薬品市場統計書　US Audit" at bounding box center [1084, 276] width 260 height 56
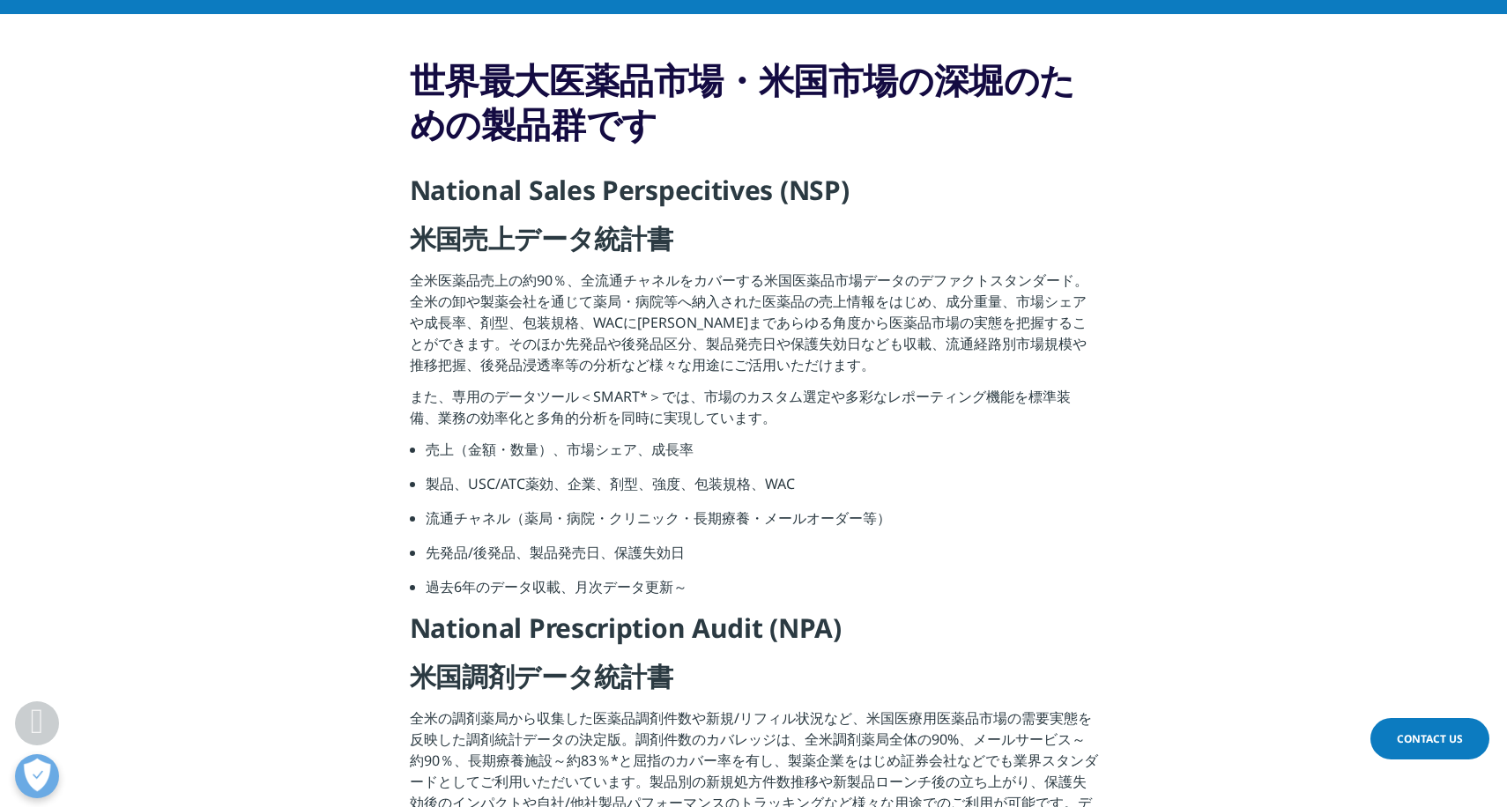
scroll to position [205, 0]
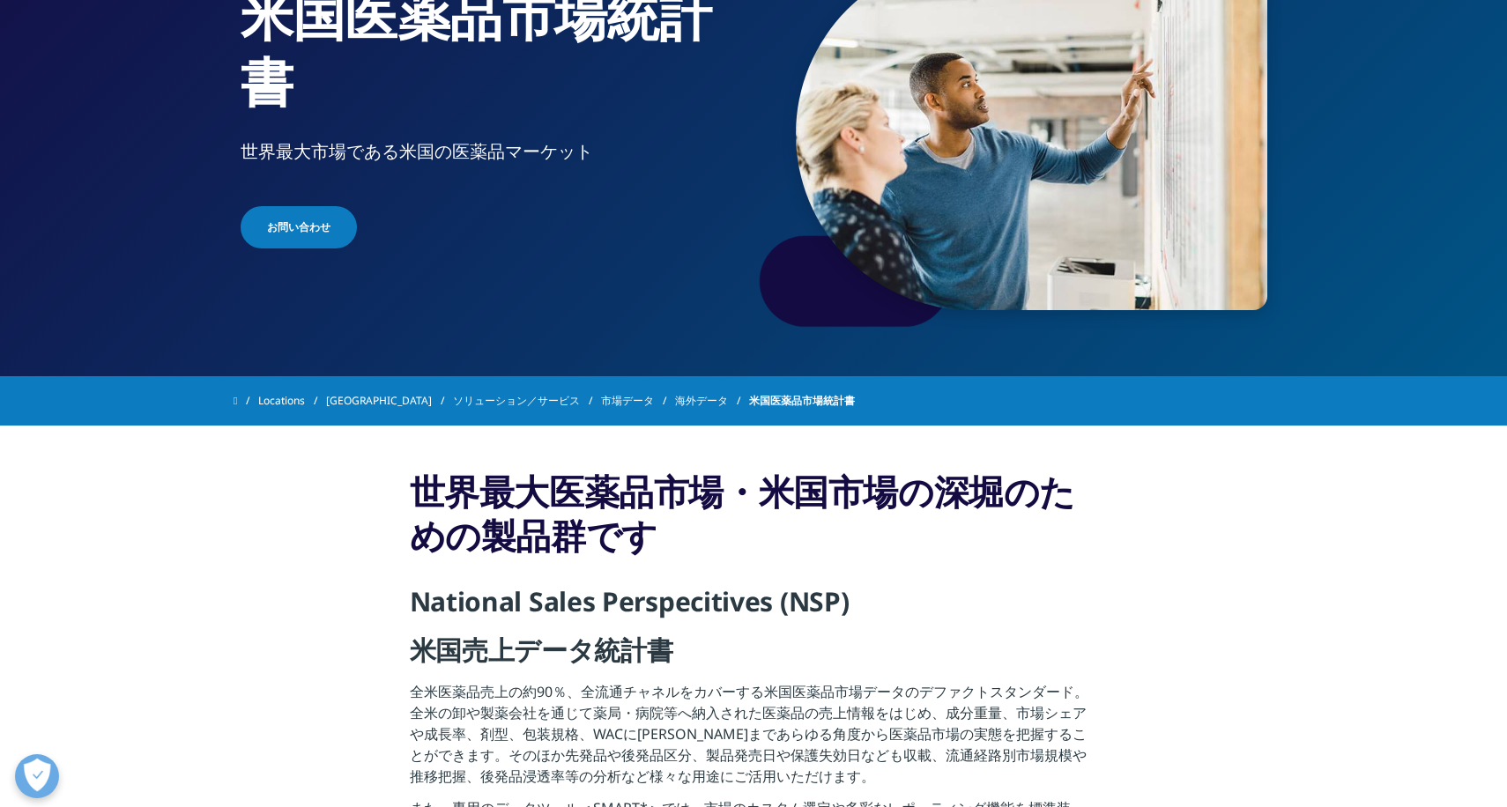
click at [561, 482] on h3 "世界最大医薬品市場・米国市場の深堀のための製品群です" at bounding box center [754, 520] width 688 height 101
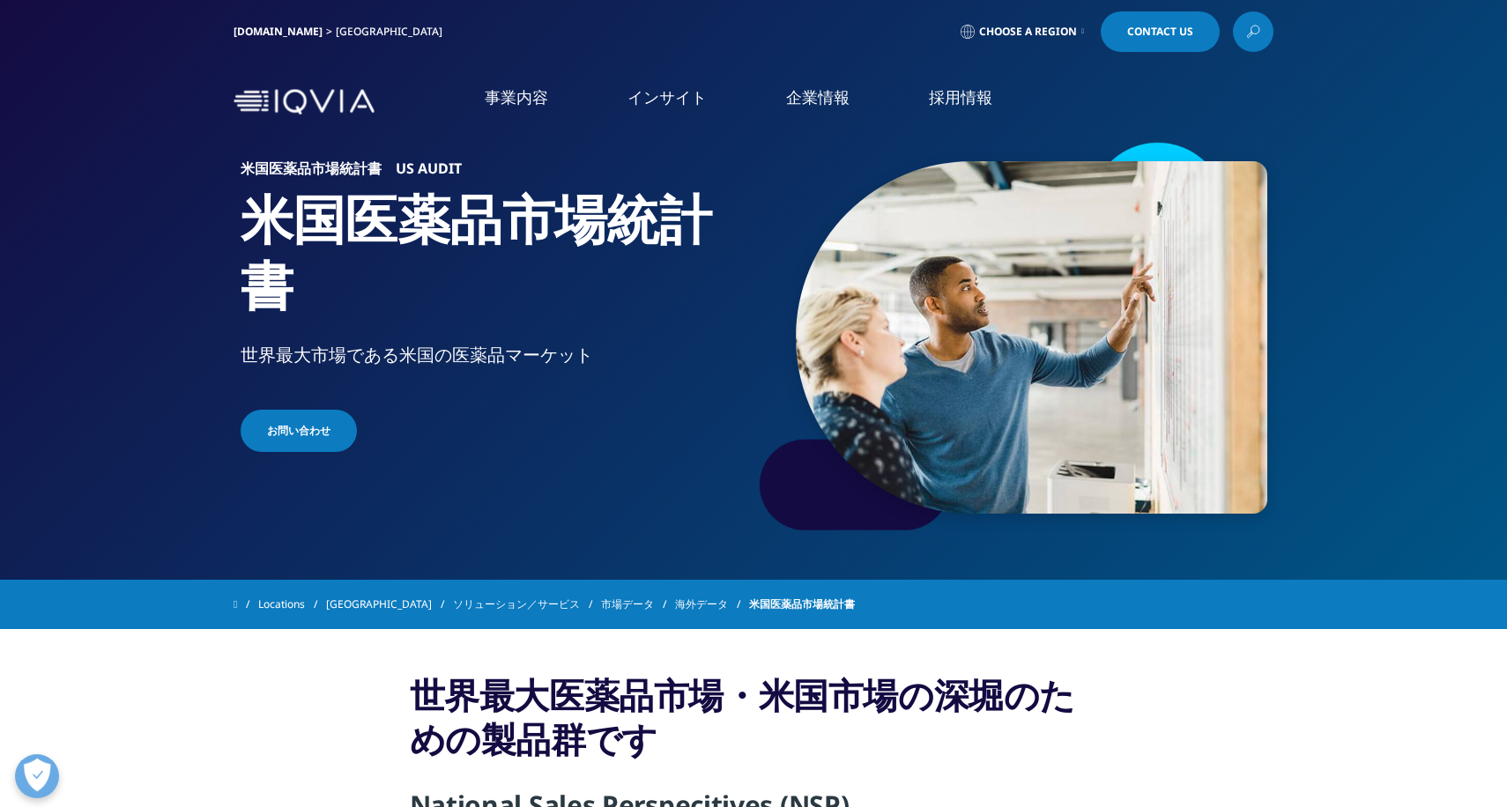
scroll to position [0, 0]
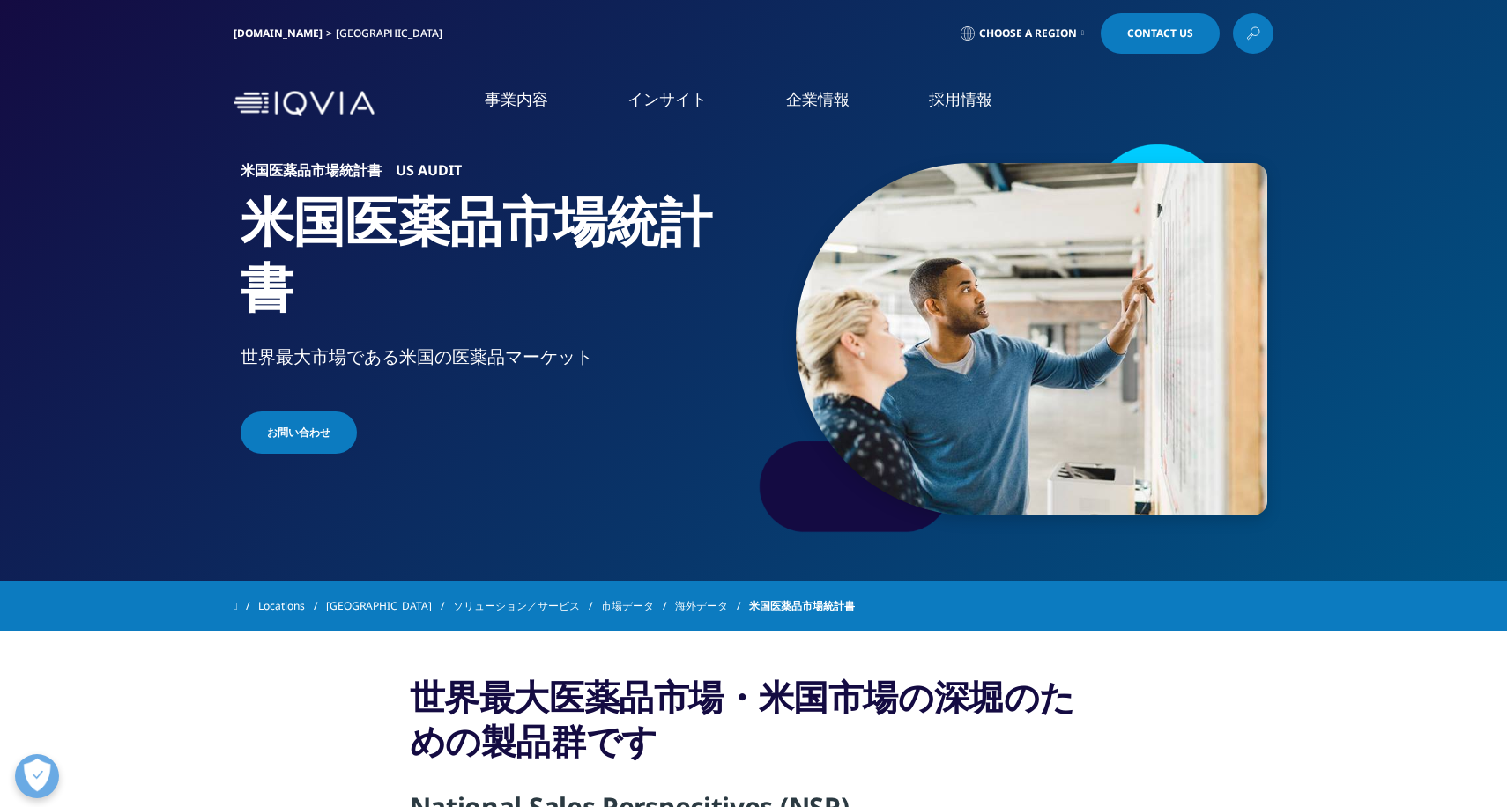
click at [684, 98] on link "インサイト" at bounding box center [667, 99] width 79 height 22
click at [657, 105] on link "インサイト" at bounding box center [667, 99] width 79 height 22
click at [439, 331] on link "概要" at bounding box center [612, 326] width 358 height 16
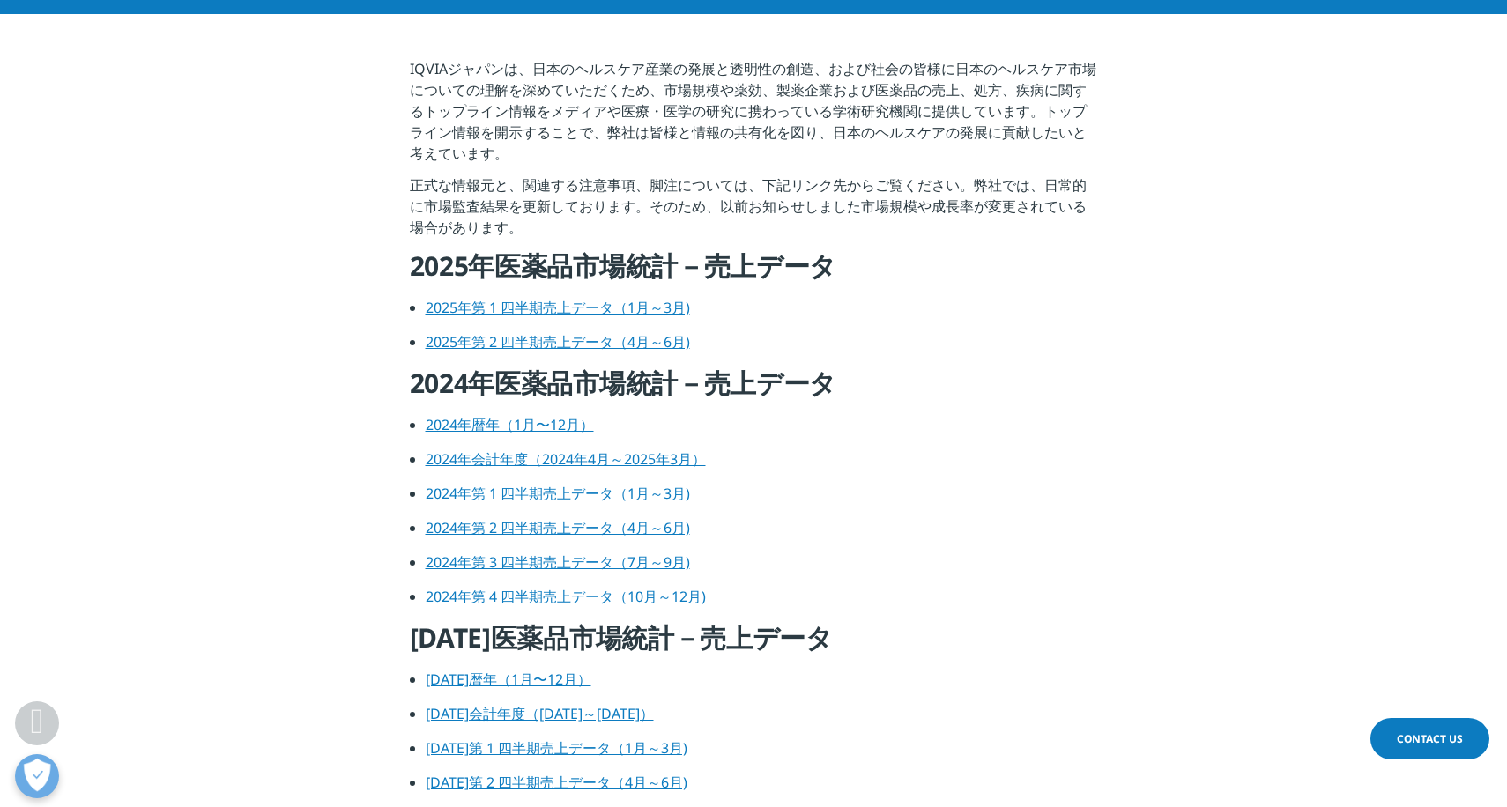
scroll to position [205, 0]
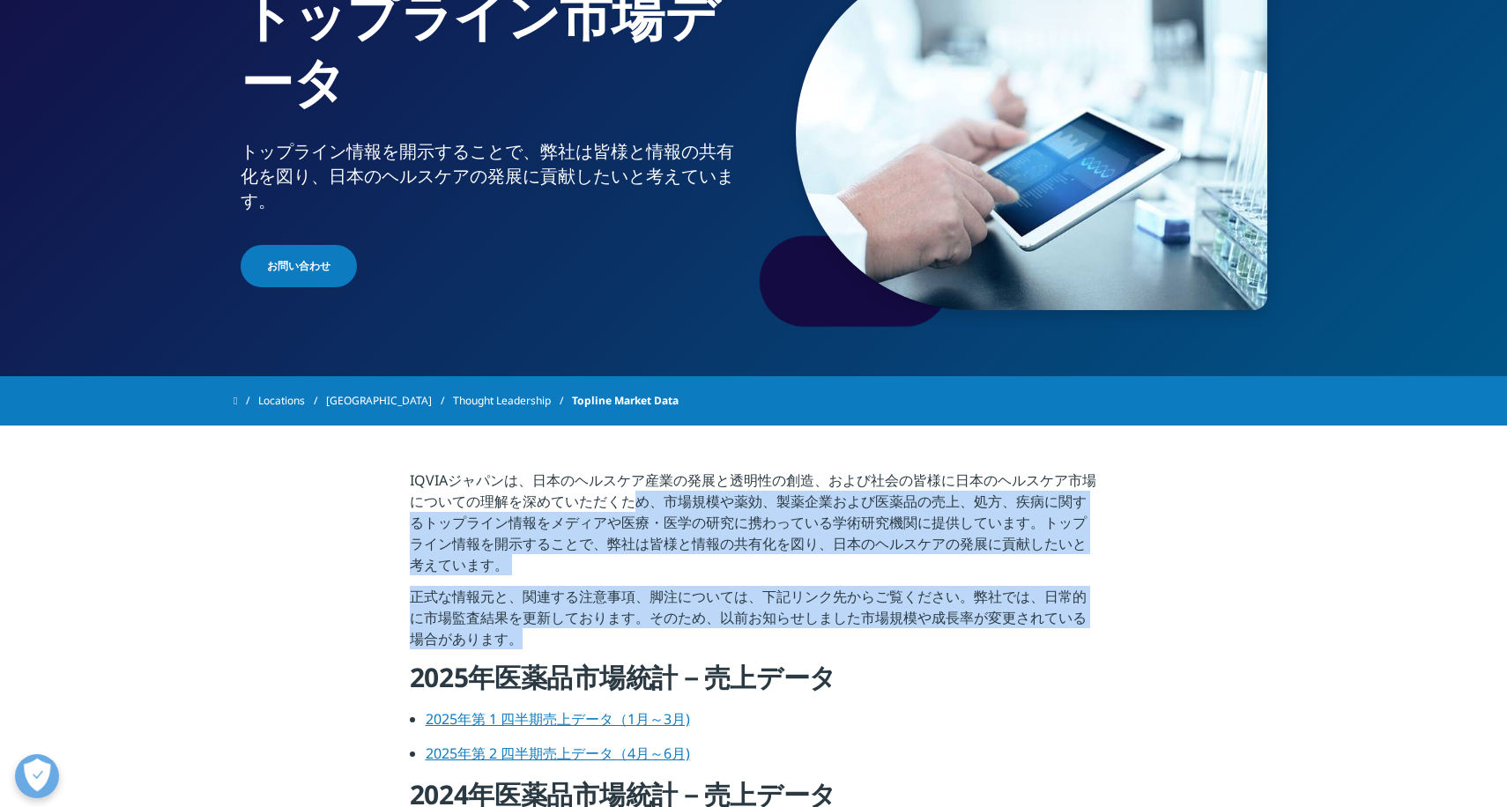
drag, startPoint x: 637, startPoint y: 492, endPoint x: 1057, endPoint y: 628, distance: 441.2
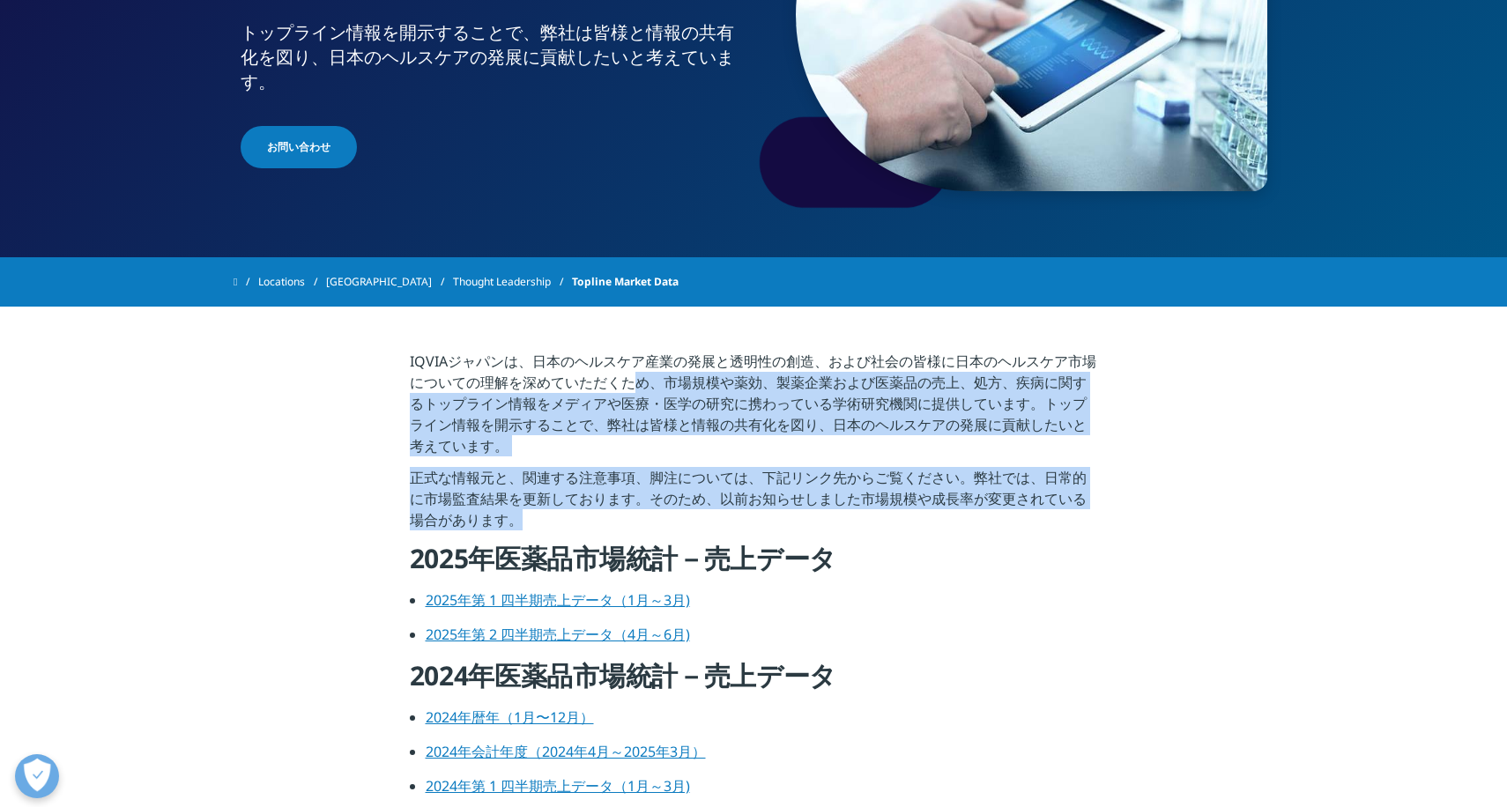
scroll to position [0, 0]
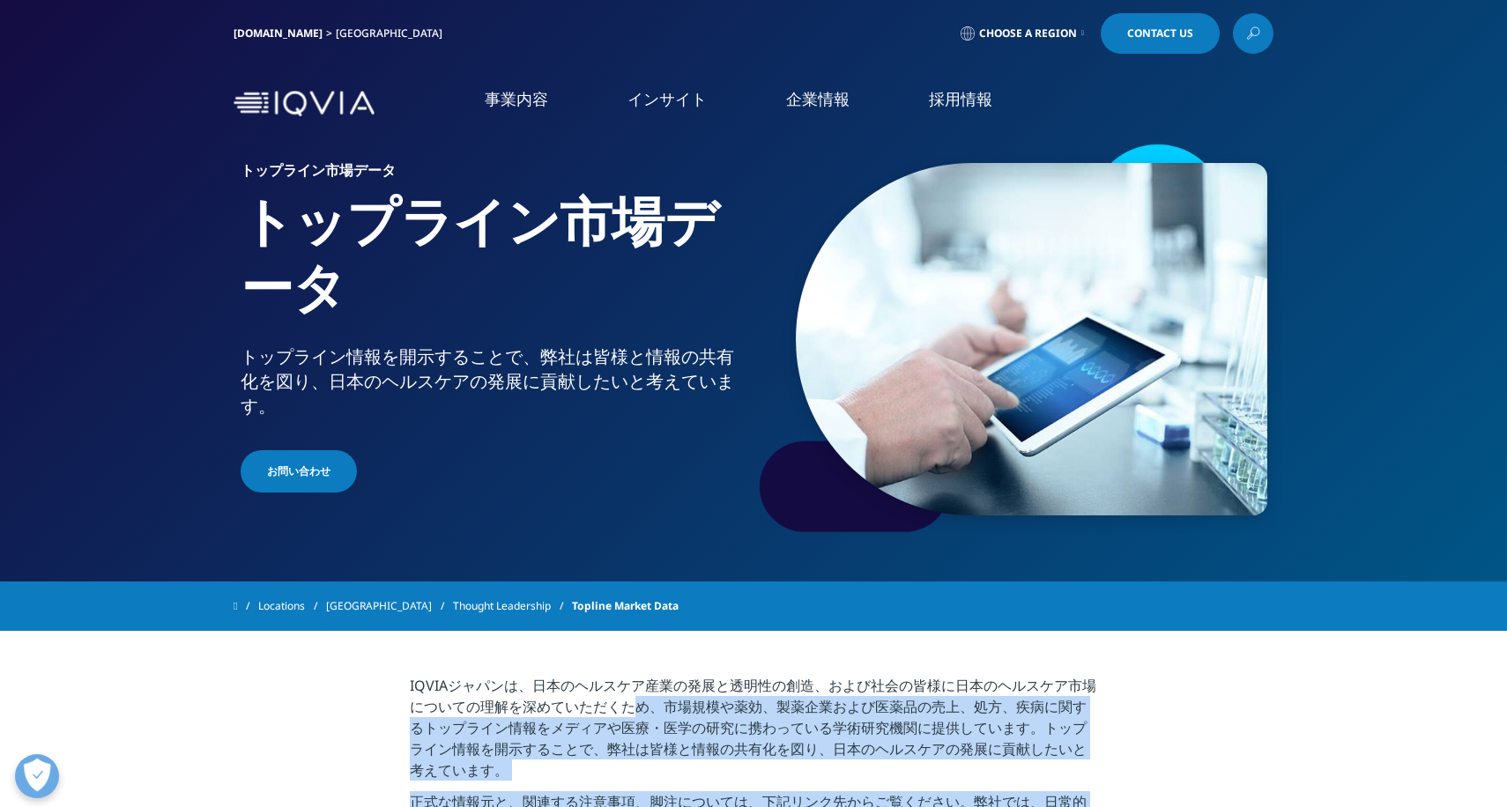
click at [316, 100] on img at bounding box center [304, 104] width 141 height 26
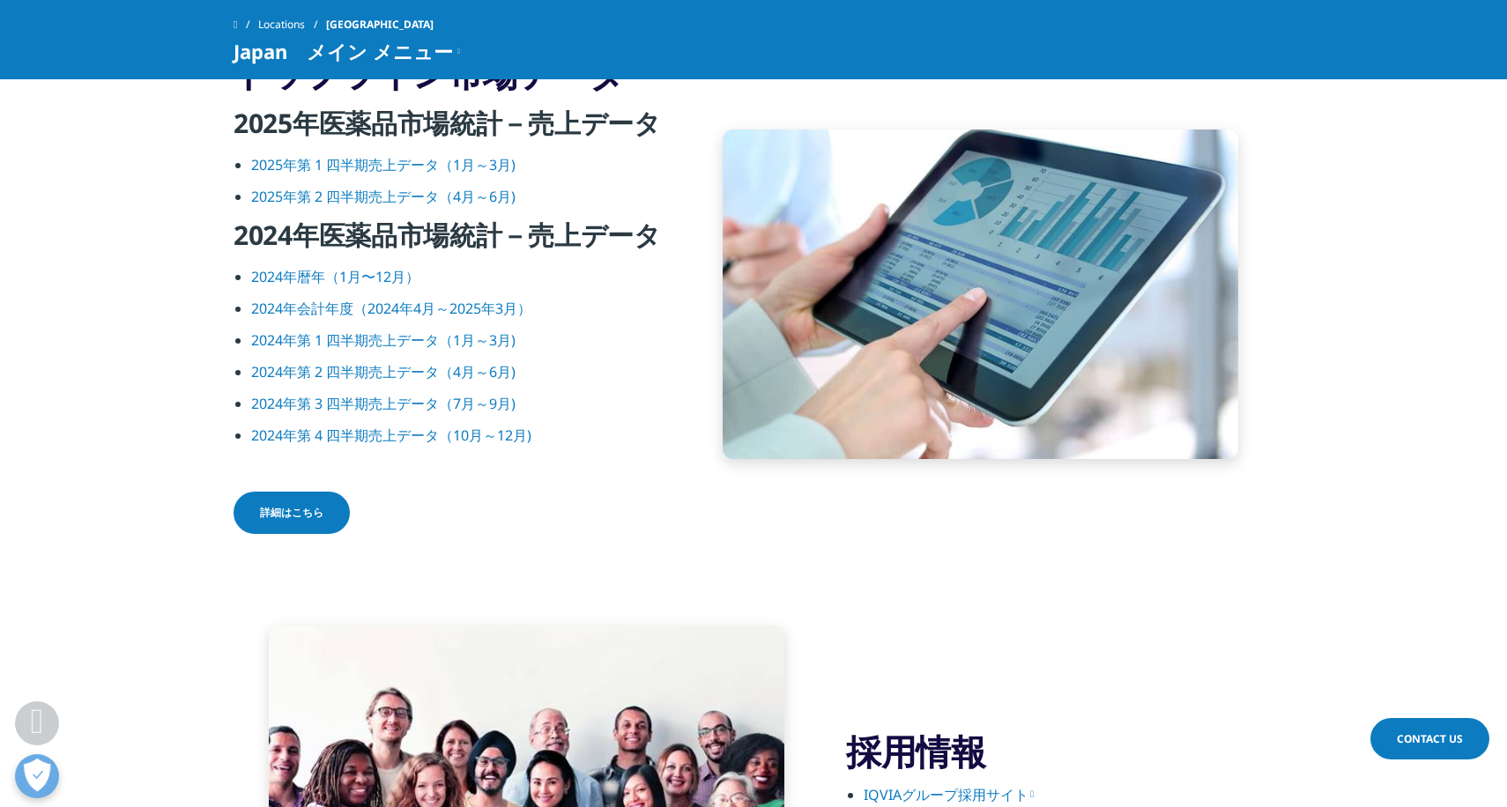
scroll to position [2468, 0]
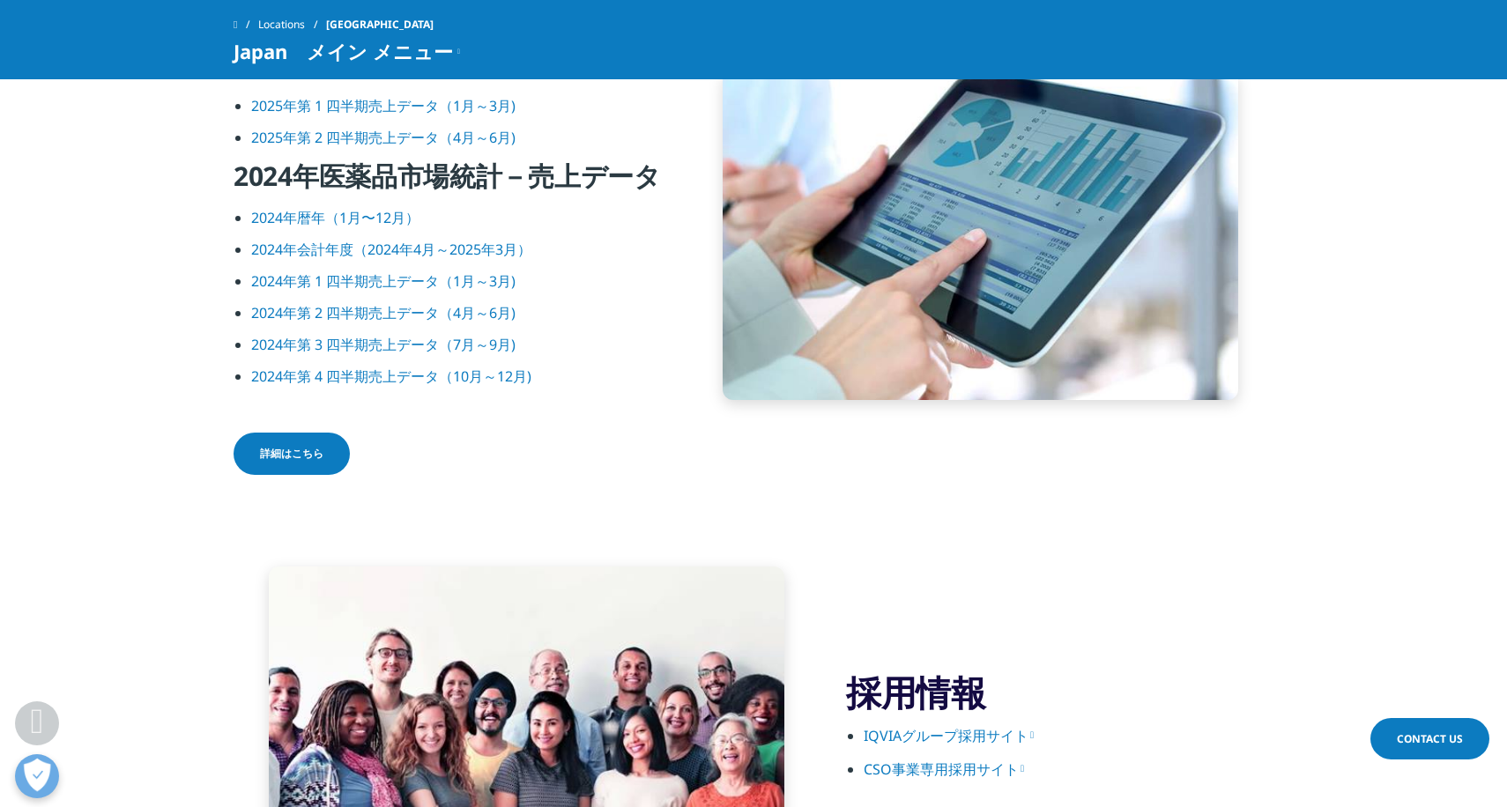
click at [1440, 732] on span "Contact Us" at bounding box center [1430, 739] width 66 height 15
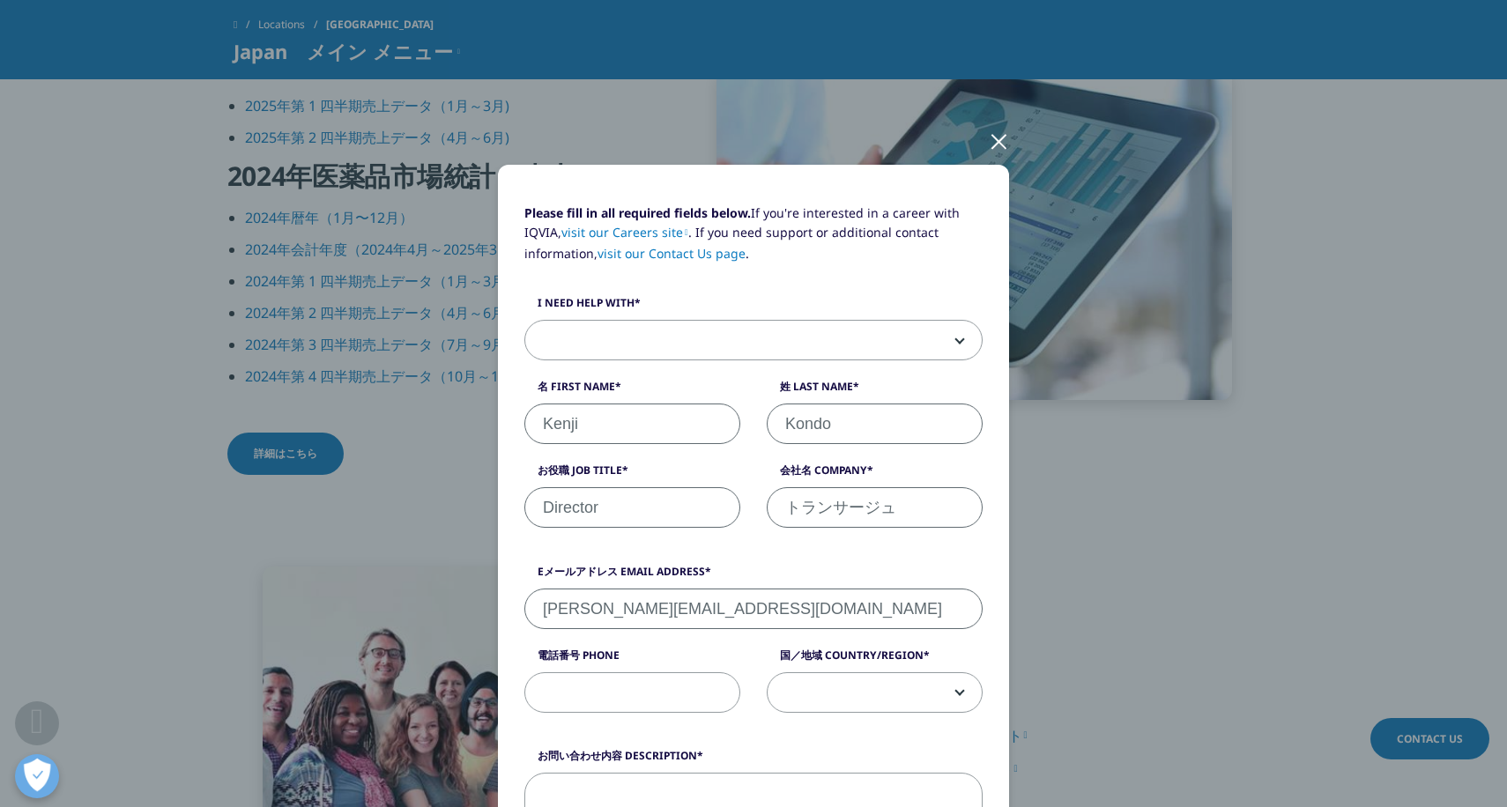
click at [989, 145] on div at bounding box center [999, 140] width 20 height 48
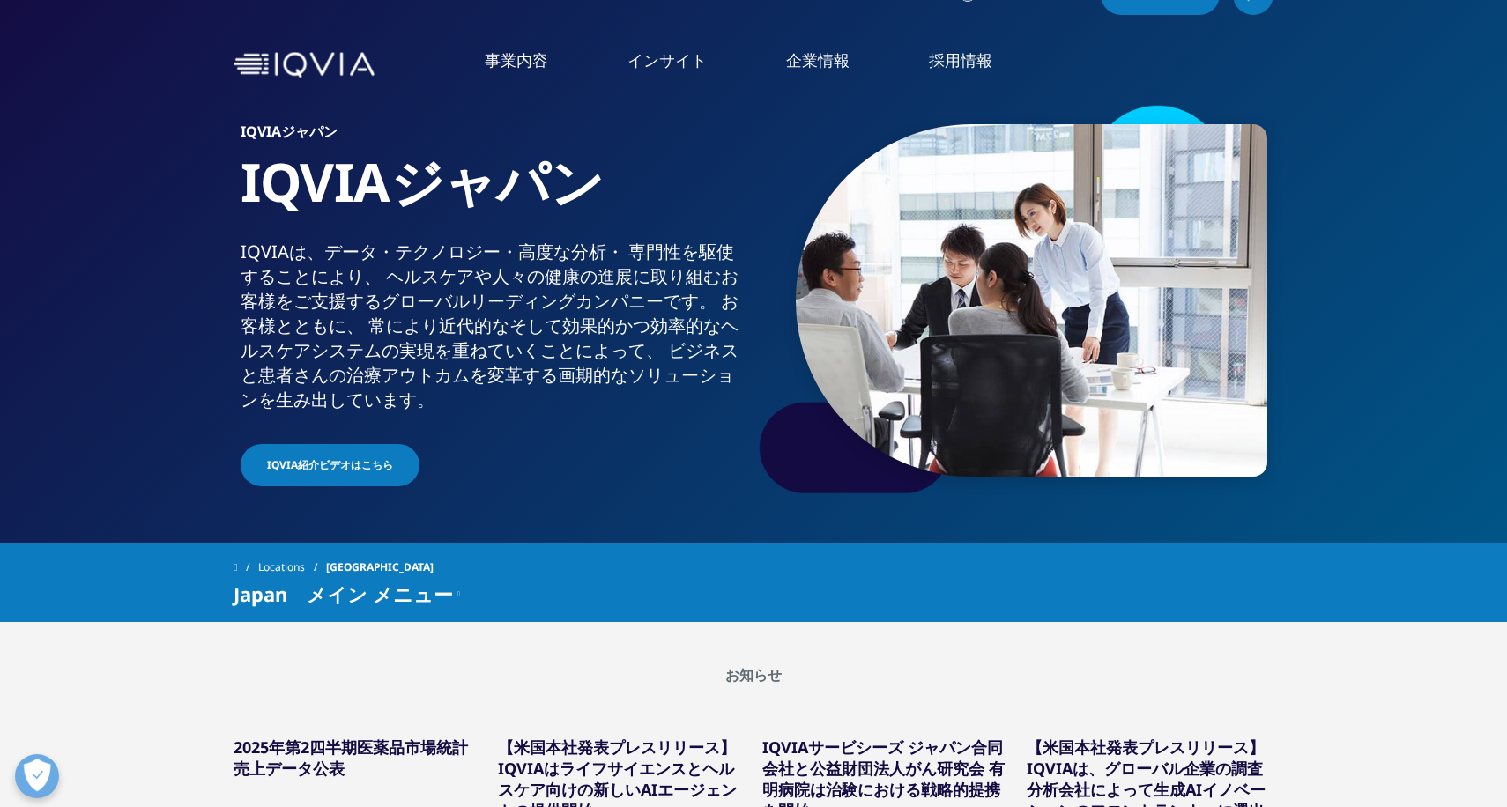
scroll to position [0, 0]
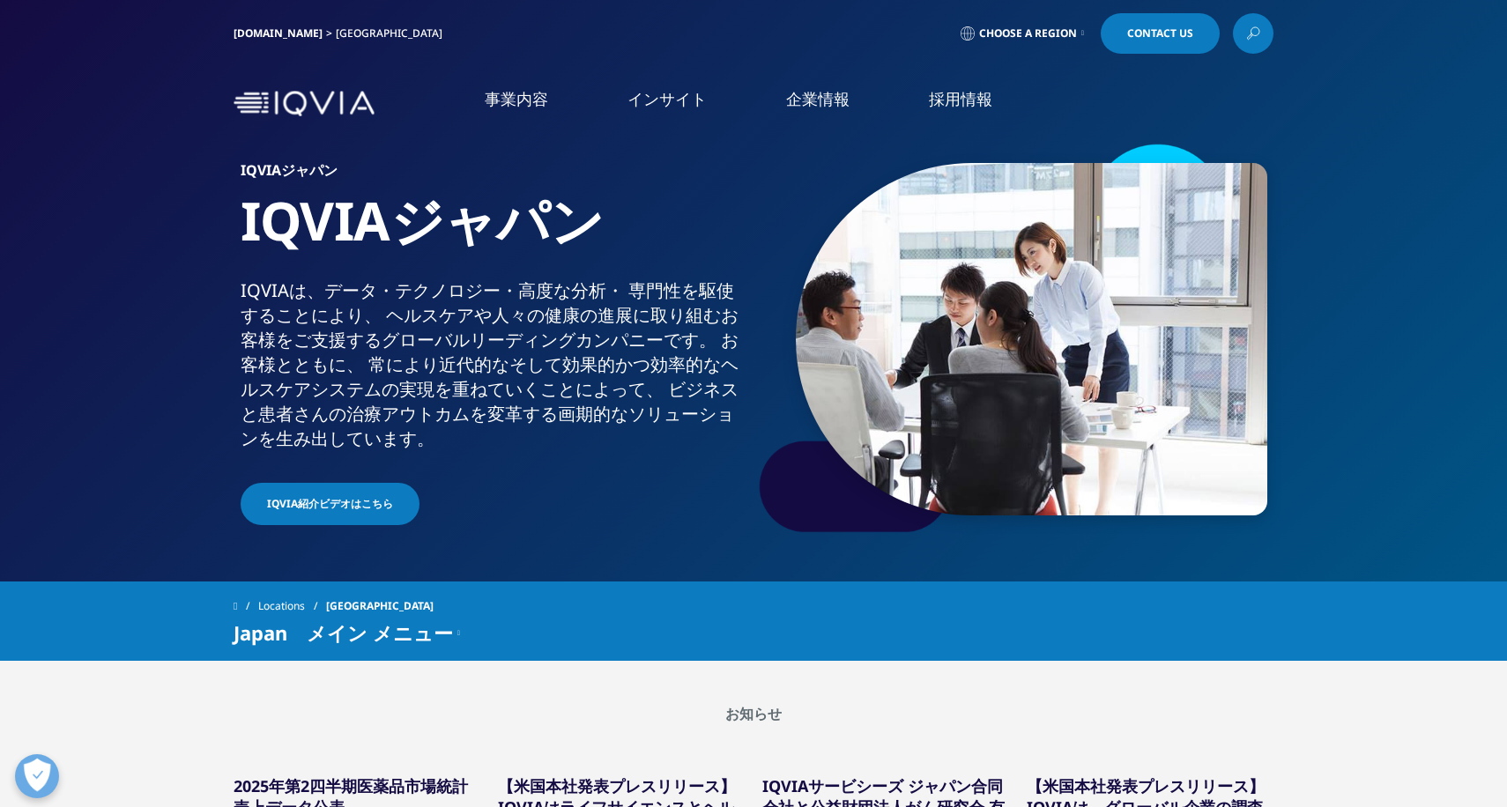
click at [308, 232] on h1 "IQVIAジャパン" at bounding box center [494, 233] width 507 height 91
click at [298, 105] on img at bounding box center [304, 104] width 141 height 26
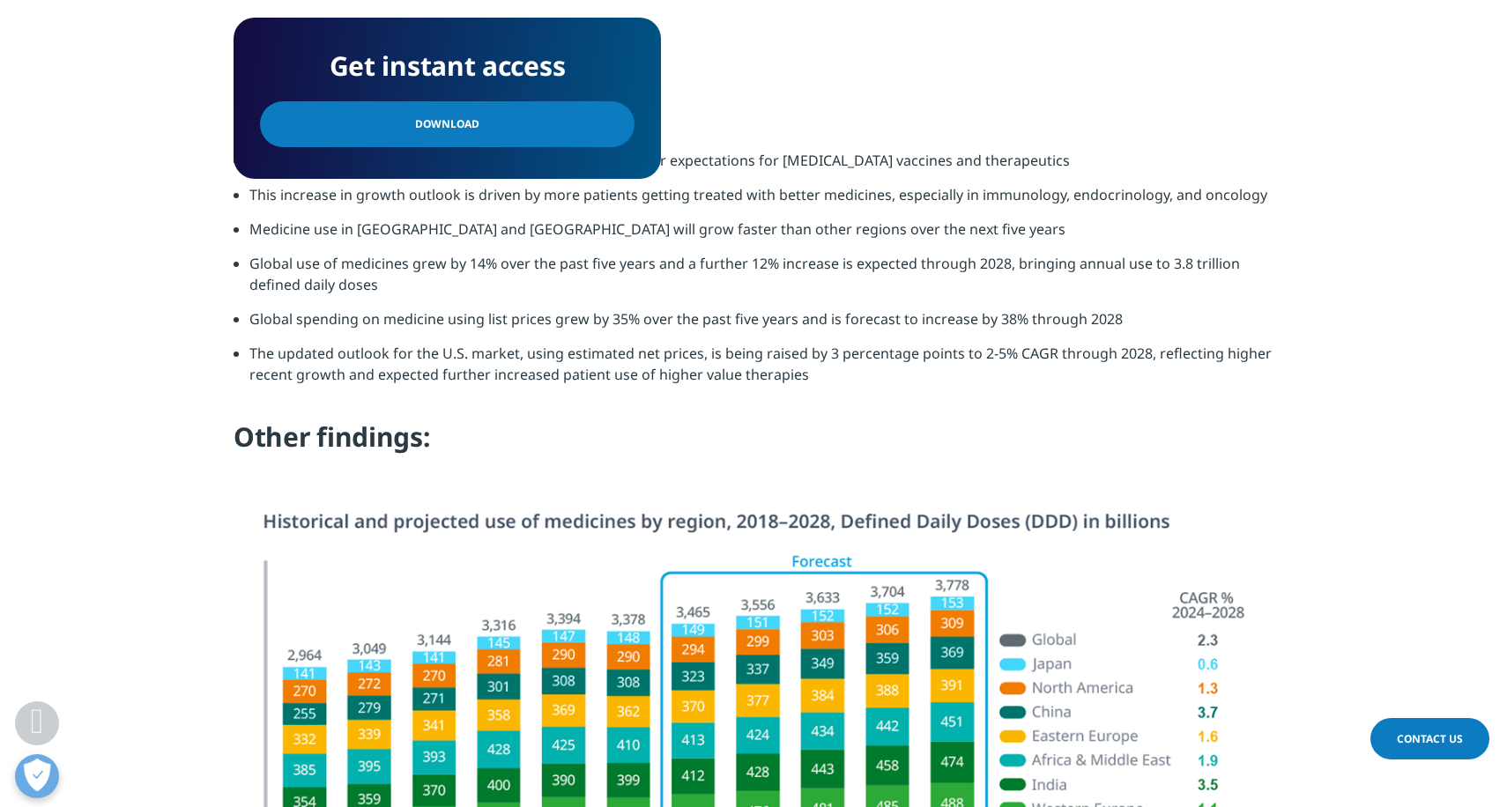
scroll to position [1029, 0]
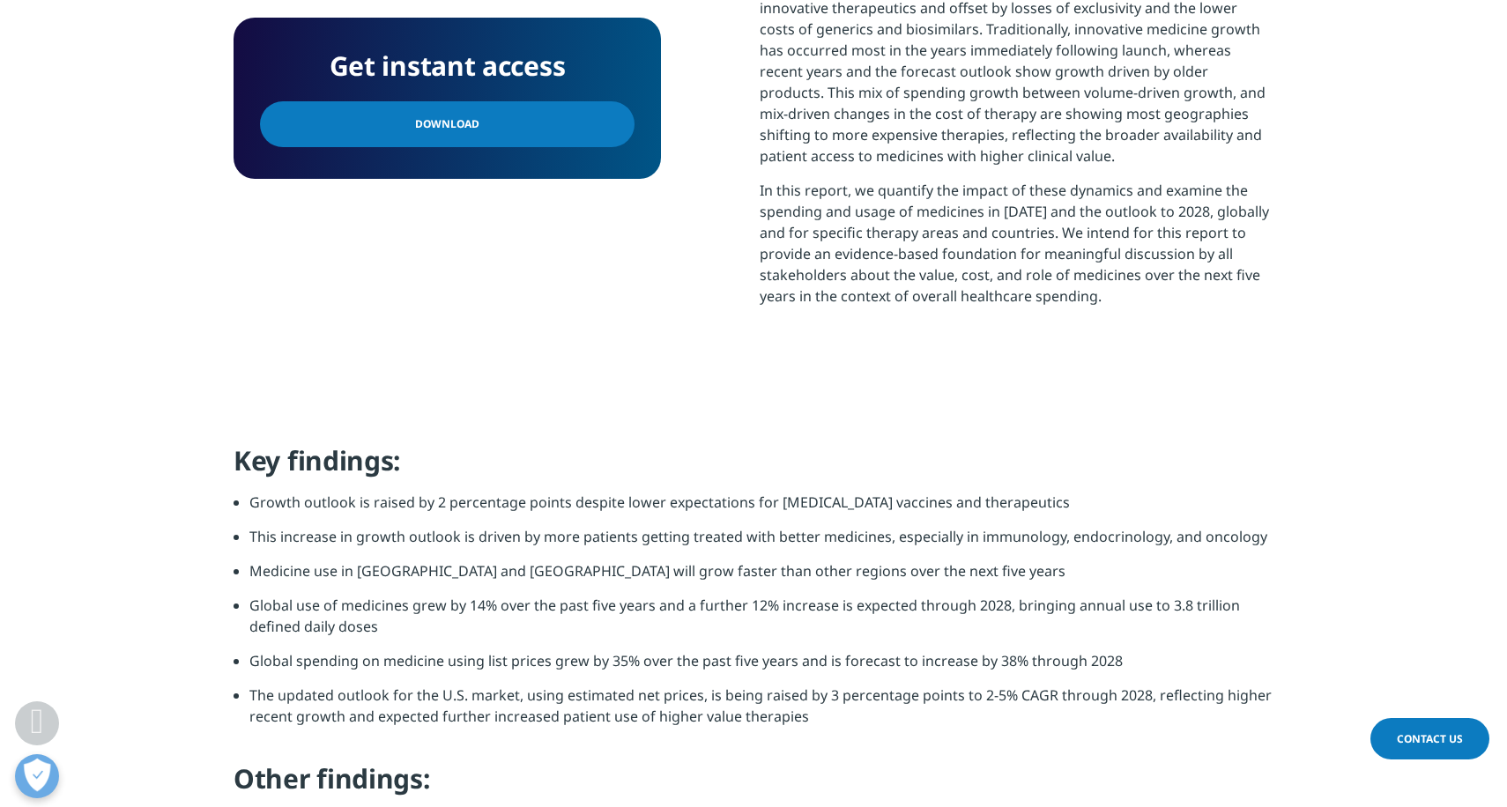
click at [440, 127] on span "Download" at bounding box center [447, 124] width 64 height 19
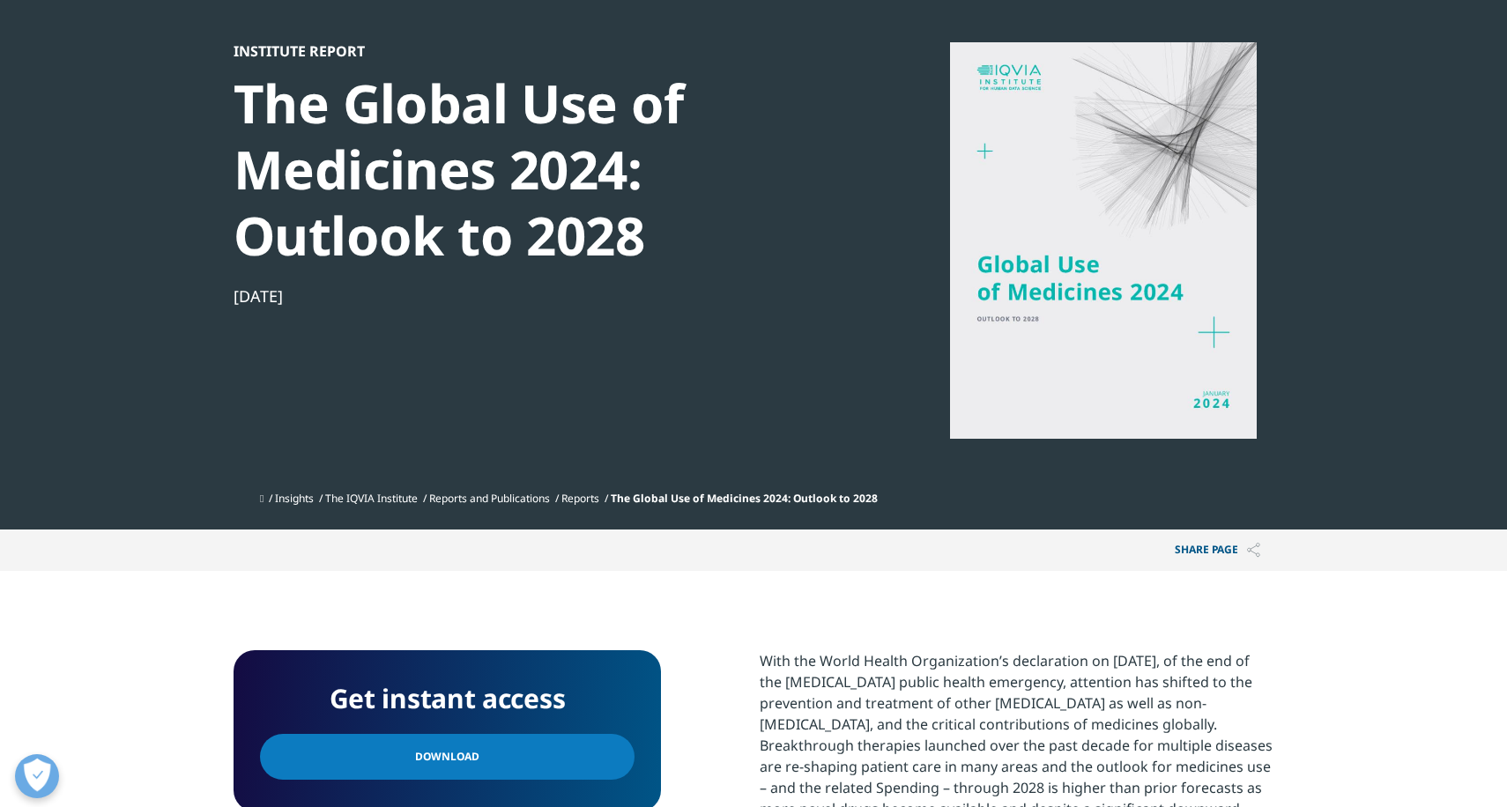
scroll to position [0, 0]
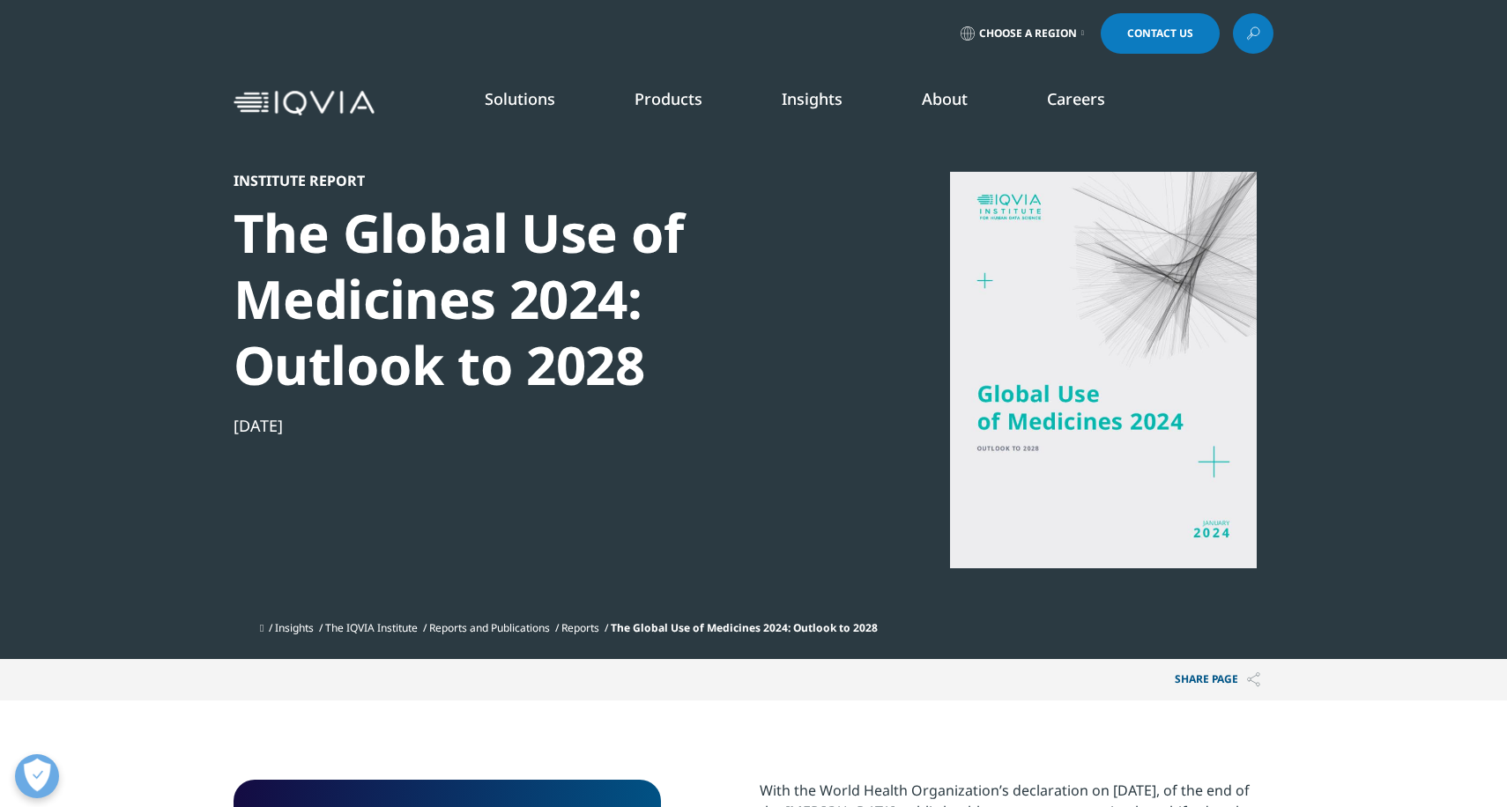
click at [1096, 295] on div at bounding box center [1103, 370] width 340 height 397
click at [939, 694] on div "Share PAGE Copy Link email facebook twitter linkedin wechat xing" at bounding box center [754, 679] width 1040 height 41
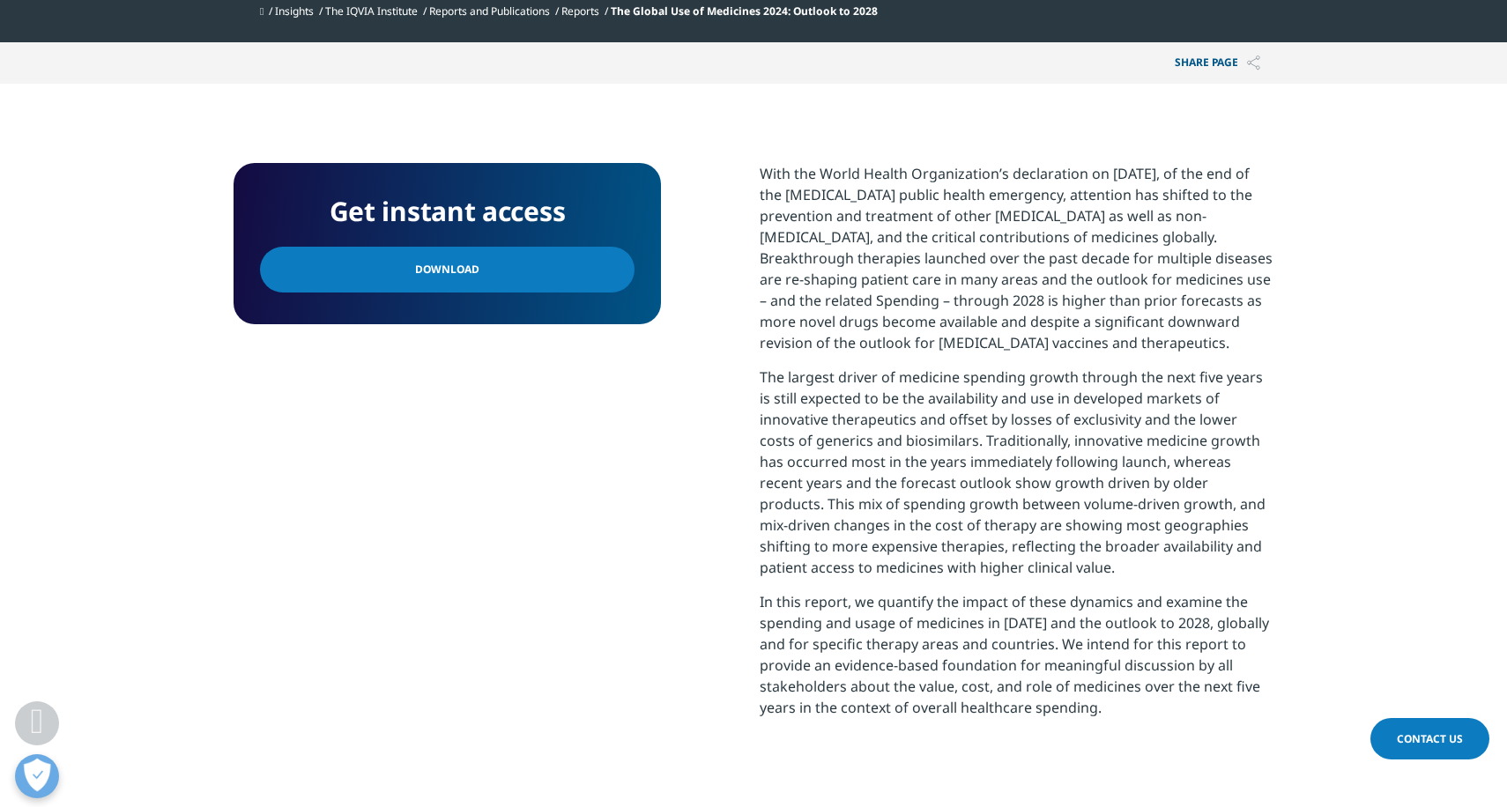
scroll to position [1234, 0]
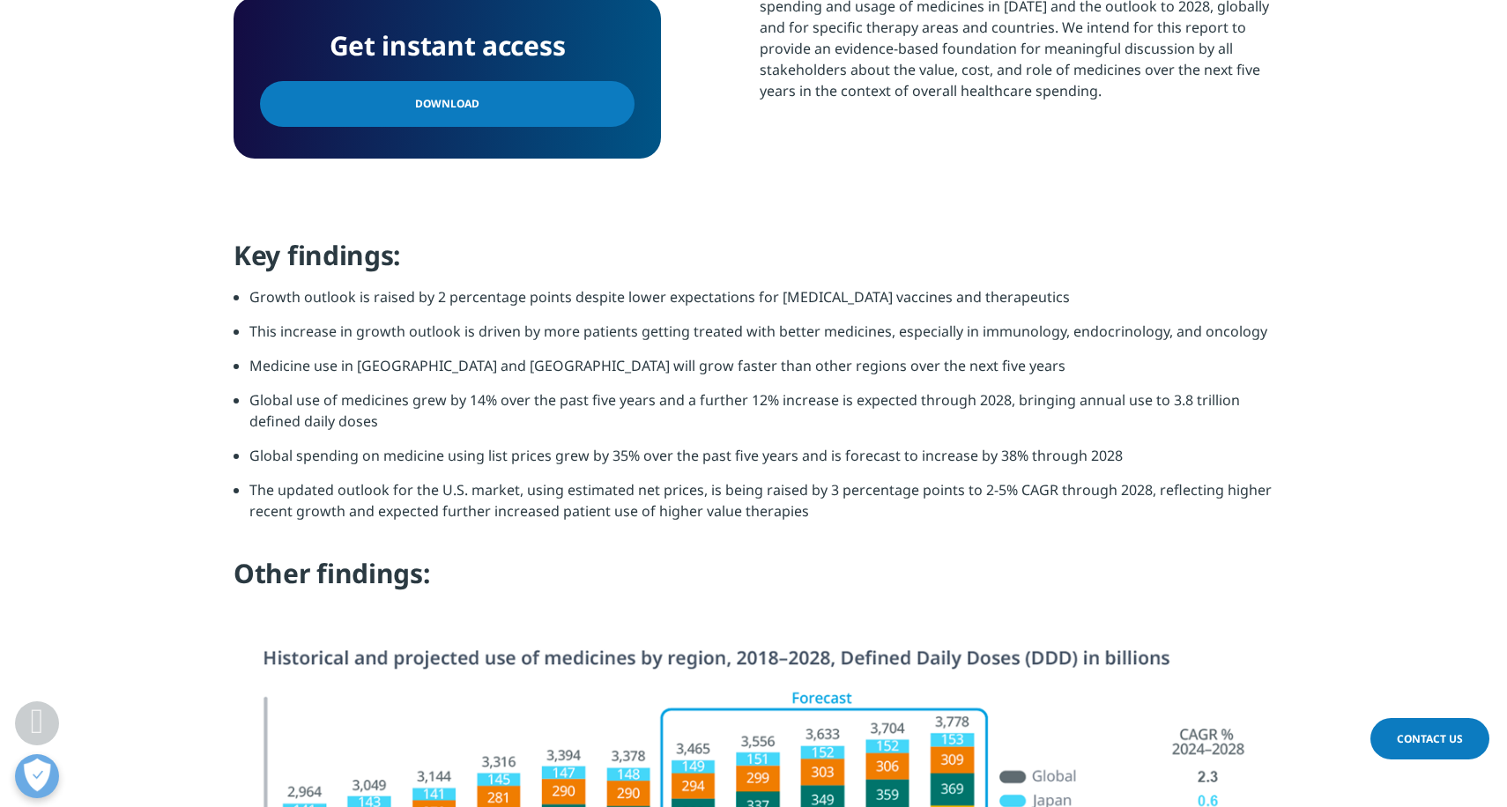
click at [460, 97] on span "Download" at bounding box center [447, 103] width 64 height 19
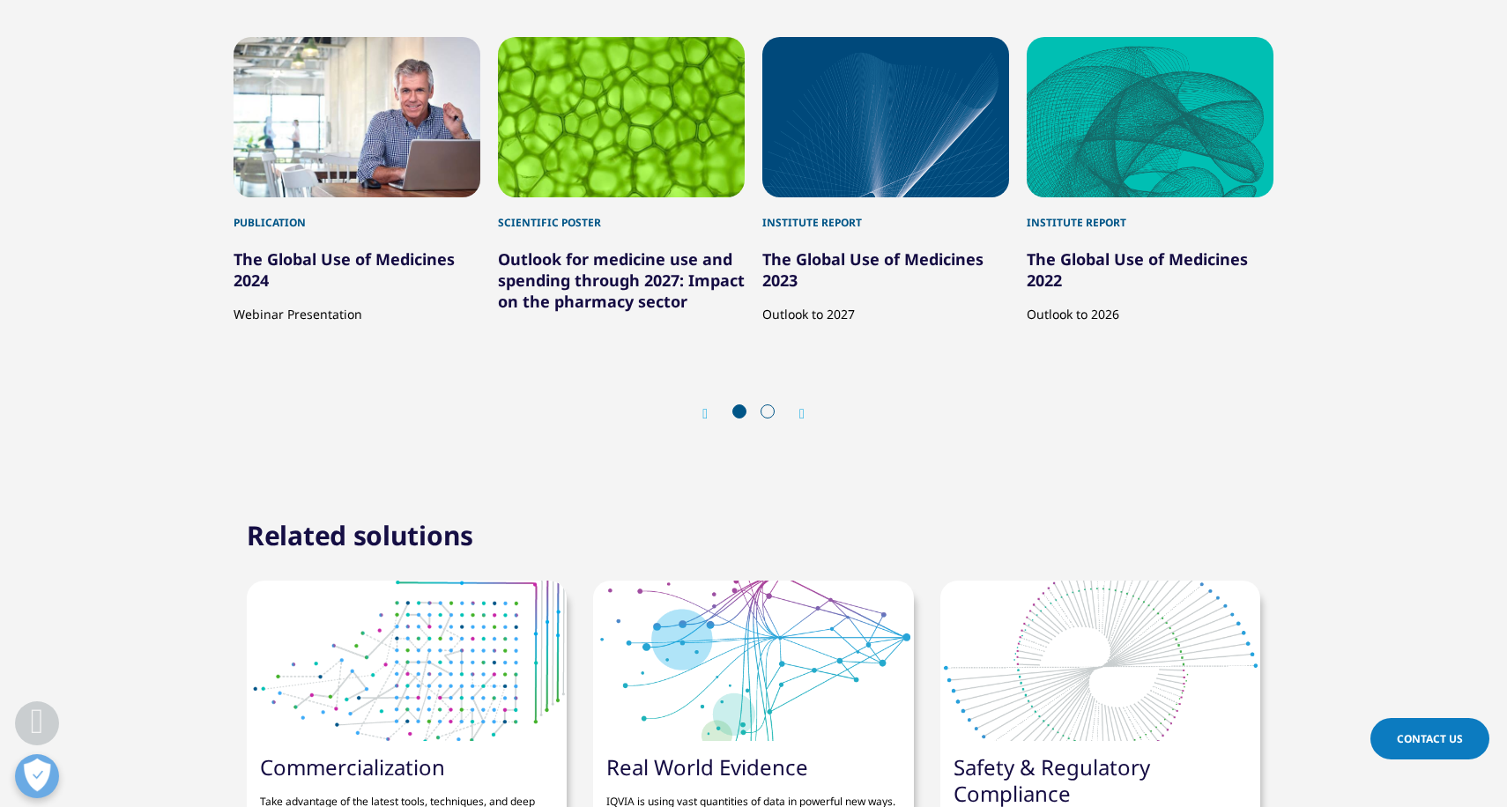
scroll to position [5758, 0]
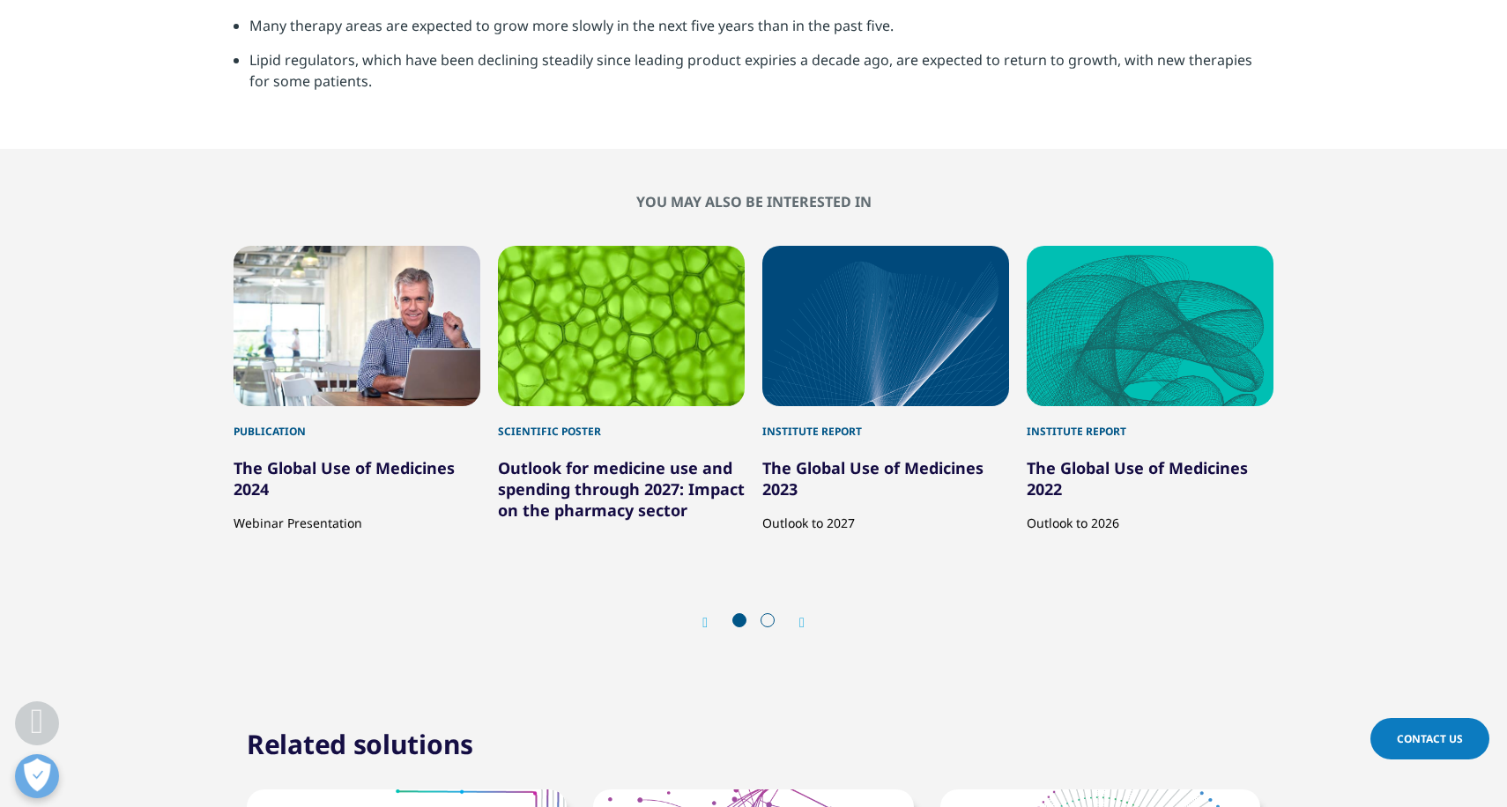
click at [325, 457] on link "The Global Use of Medicines 2024" at bounding box center [344, 478] width 221 height 42
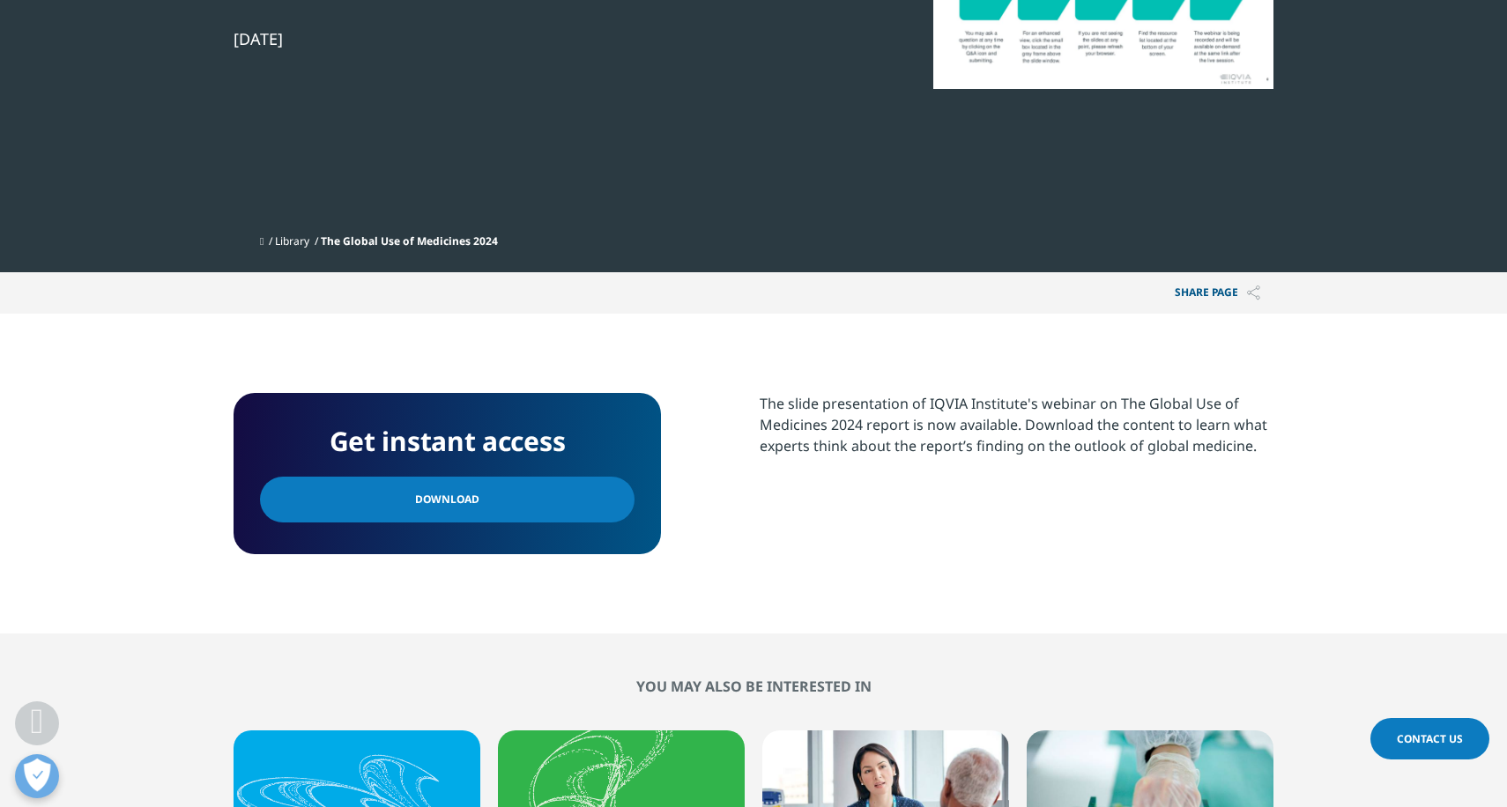
scroll to position [412, 0]
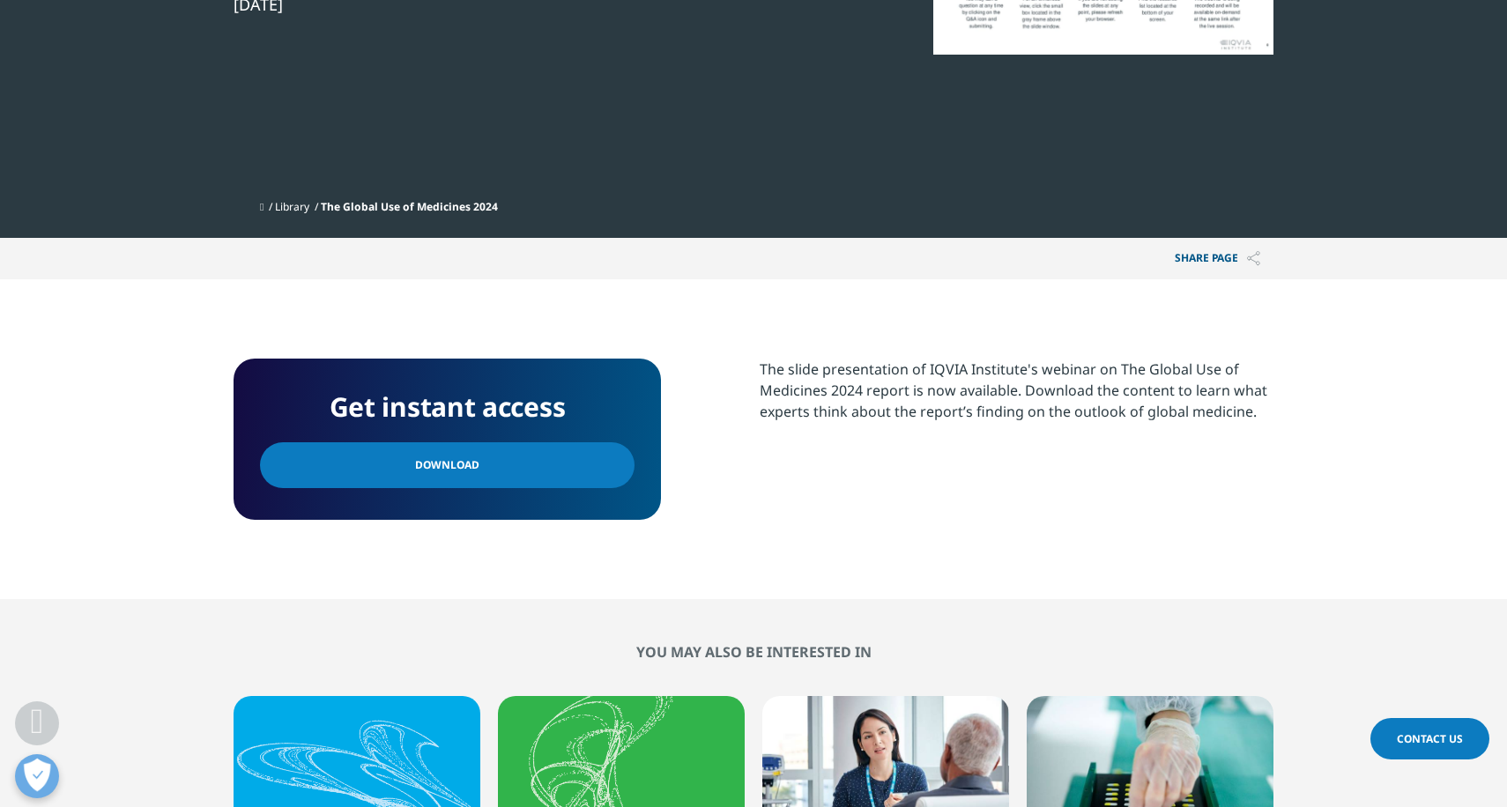
click at [462, 463] on span "Download" at bounding box center [447, 465] width 64 height 19
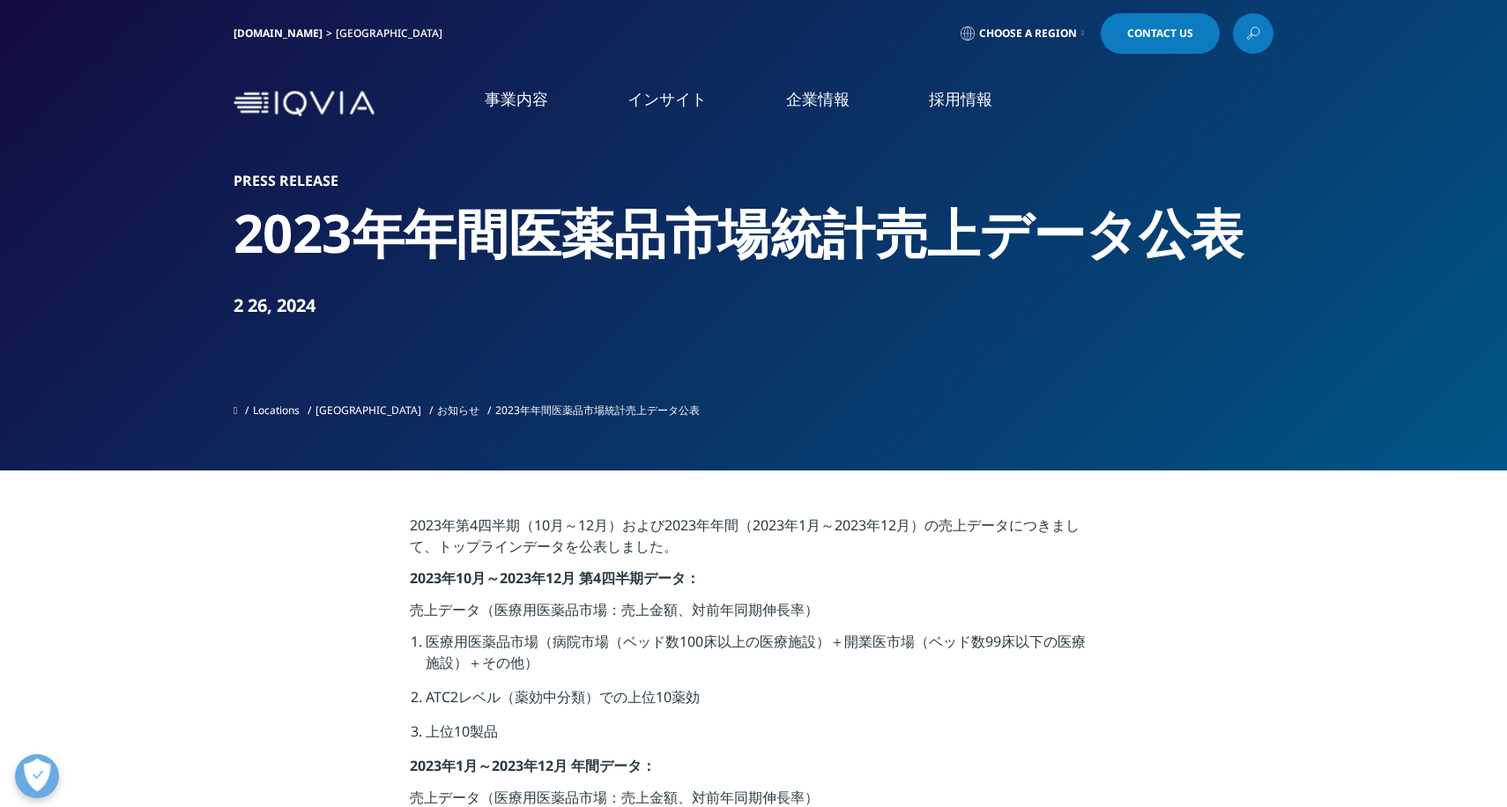
click at [512, 241] on h2 "2023年年間医薬品市場統計売上データ公表" at bounding box center [754, 233] width 1040 height 66
click at [449, 220] on h2 "2023年年間医薬品市場統計売上データ公表" at bounding box center [754, 233] width 1040 height 66
drag, startPoint x: 566, startPoint y: 241, endPoint x: 555, endPoint y: 245, distance: 11.1
click at [555, 245] on h2 "2023年年間医薬品市場統計売上データ公表" at bounding box center [754, 233] width 1040 height 66
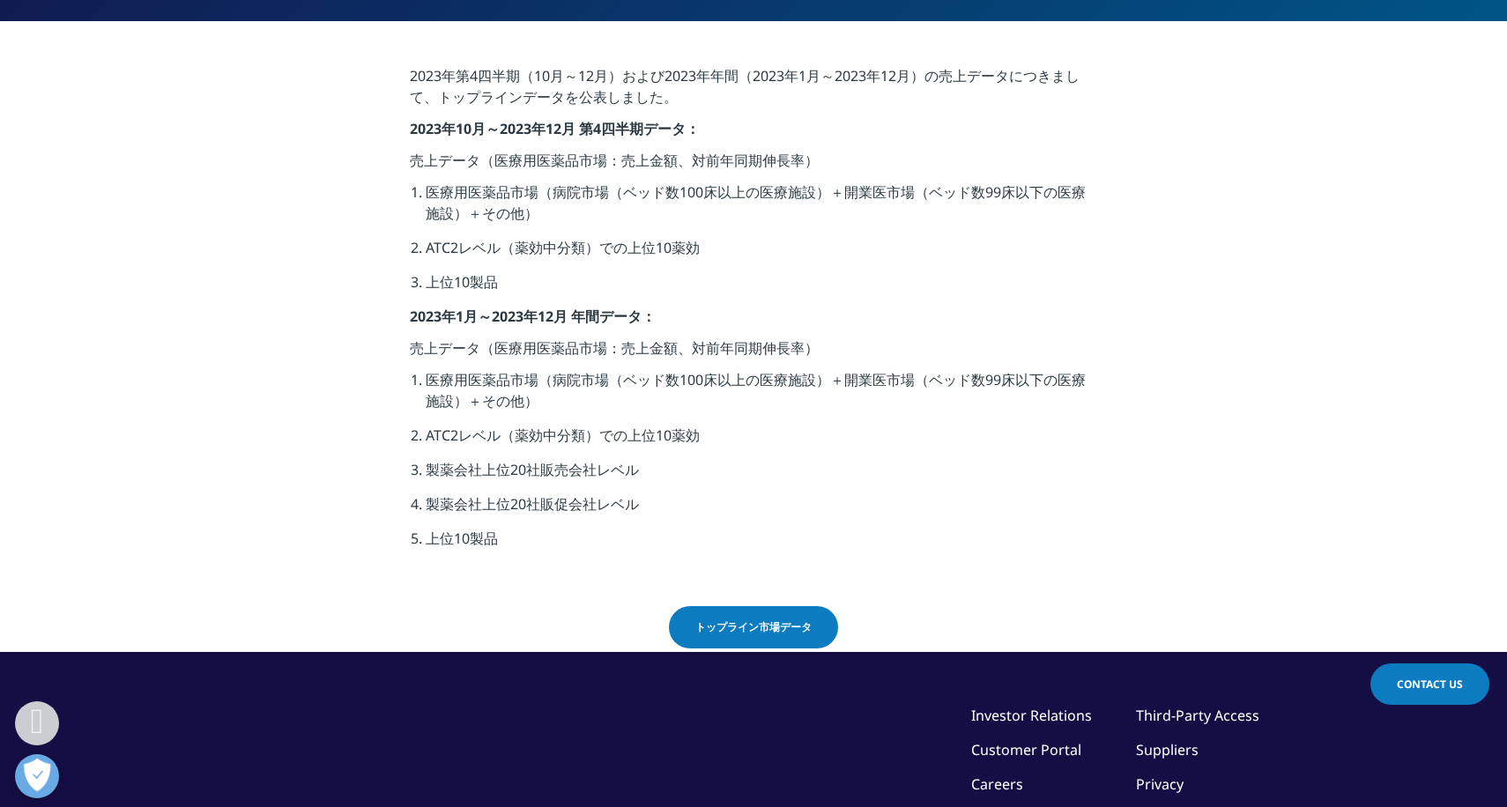
scroll to position [336, 0]
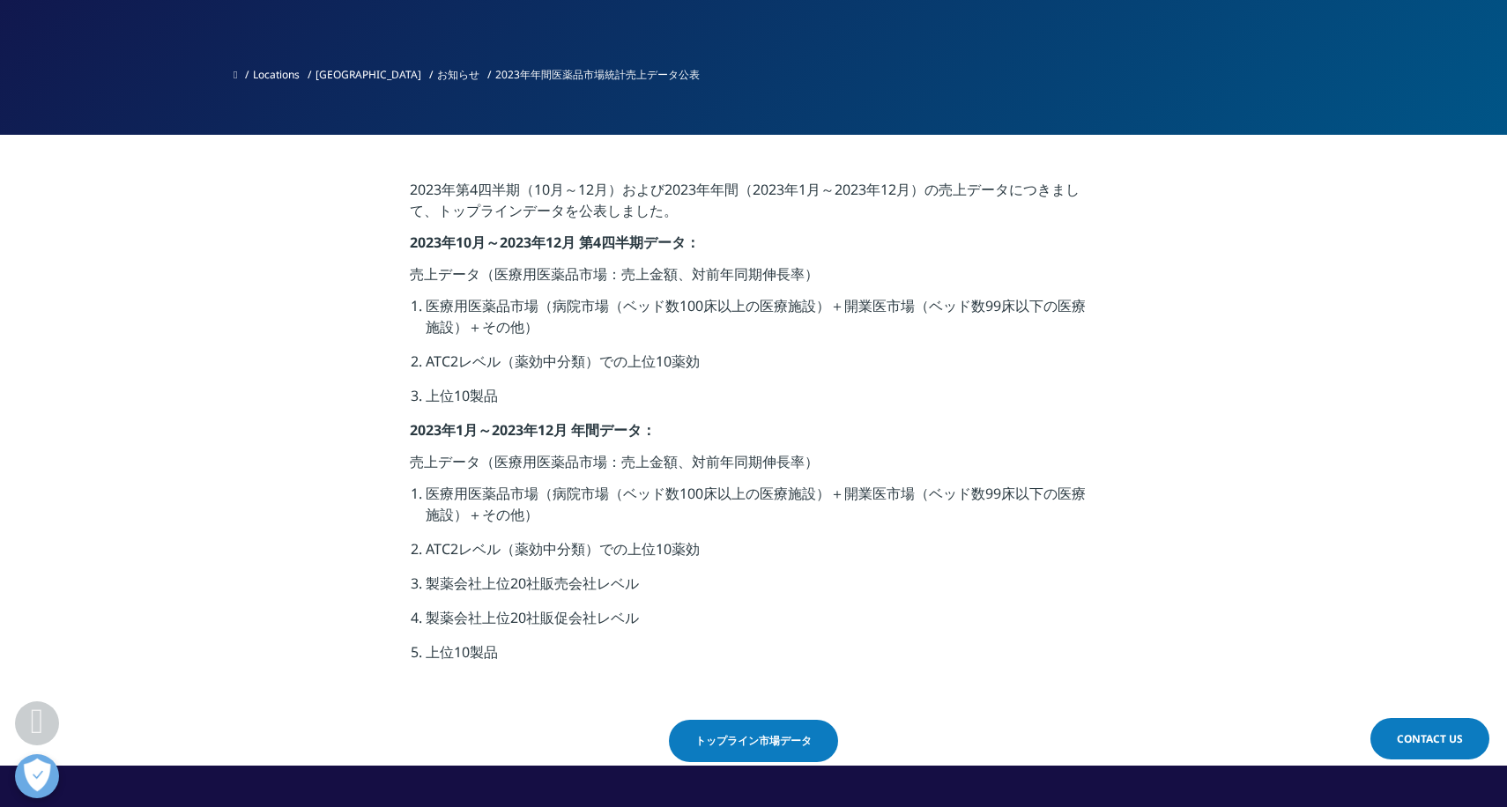
drag, startPoint x: 869, startPoint y: 213, endPoint x: 820, endPoint y: 209, distance: 49.6
click at [868, 213] on p "2023年第4四半期（10月～12月）および2023年年間（2023年1月～2023年12月）の売上データにつきまして、トップラインデータを公表しました。" at bounding box center [754, 205] width 688 height 53
click at [511, 198] on p "2023年第4四半期（10月～12月）および2023年年間（2023年1月～2023年12月）の売上データにつきまして、トップラインデータを公表しました。" at bounding box center [754, 205] width 688 height 53
click at [506, 279] on p "売上データ（医療用医薬品市場：売上金額、対前年同期伸長率）" at bounding box center [754, 280] width 688 height 32
click at [512, 369] on li "ATC2レベル（薬効中分類）での上位10薬効" at bounding box center [762, 368] width 672 height 34
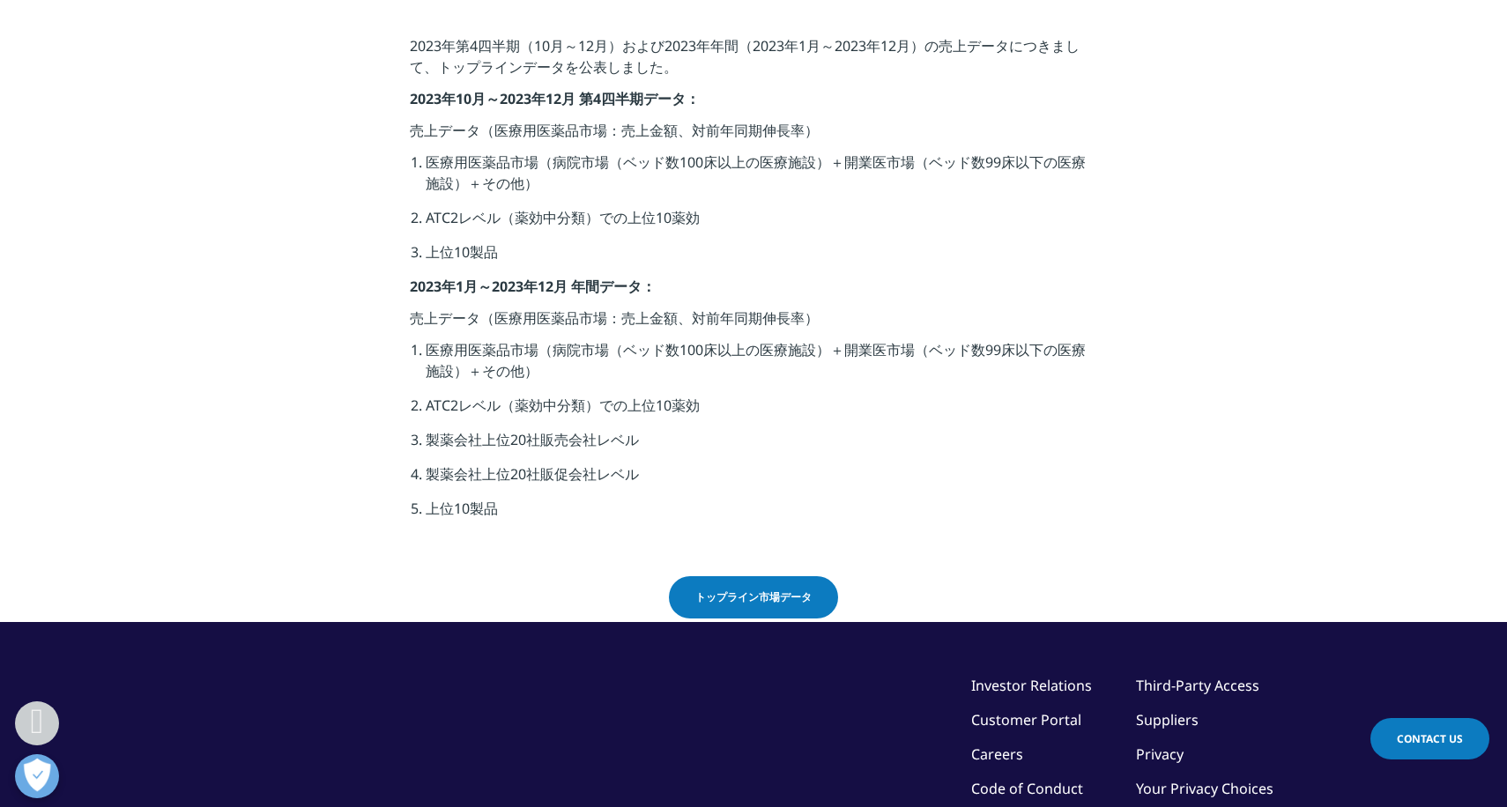
scroll to position [542, 0]
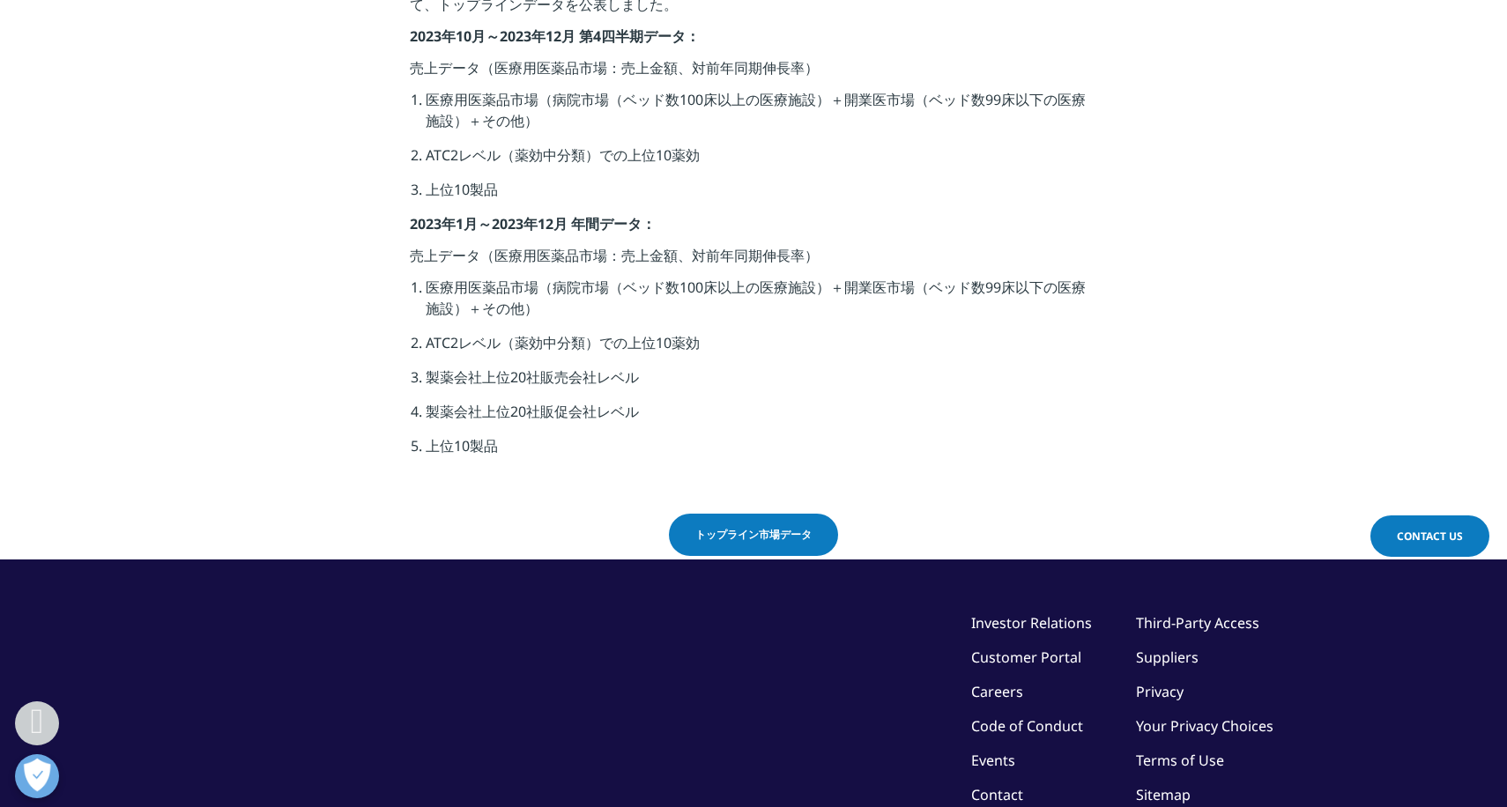
click at [742, 534] on span "トップライン市場データ" at bounding box center [753, 535] width 116 height 16
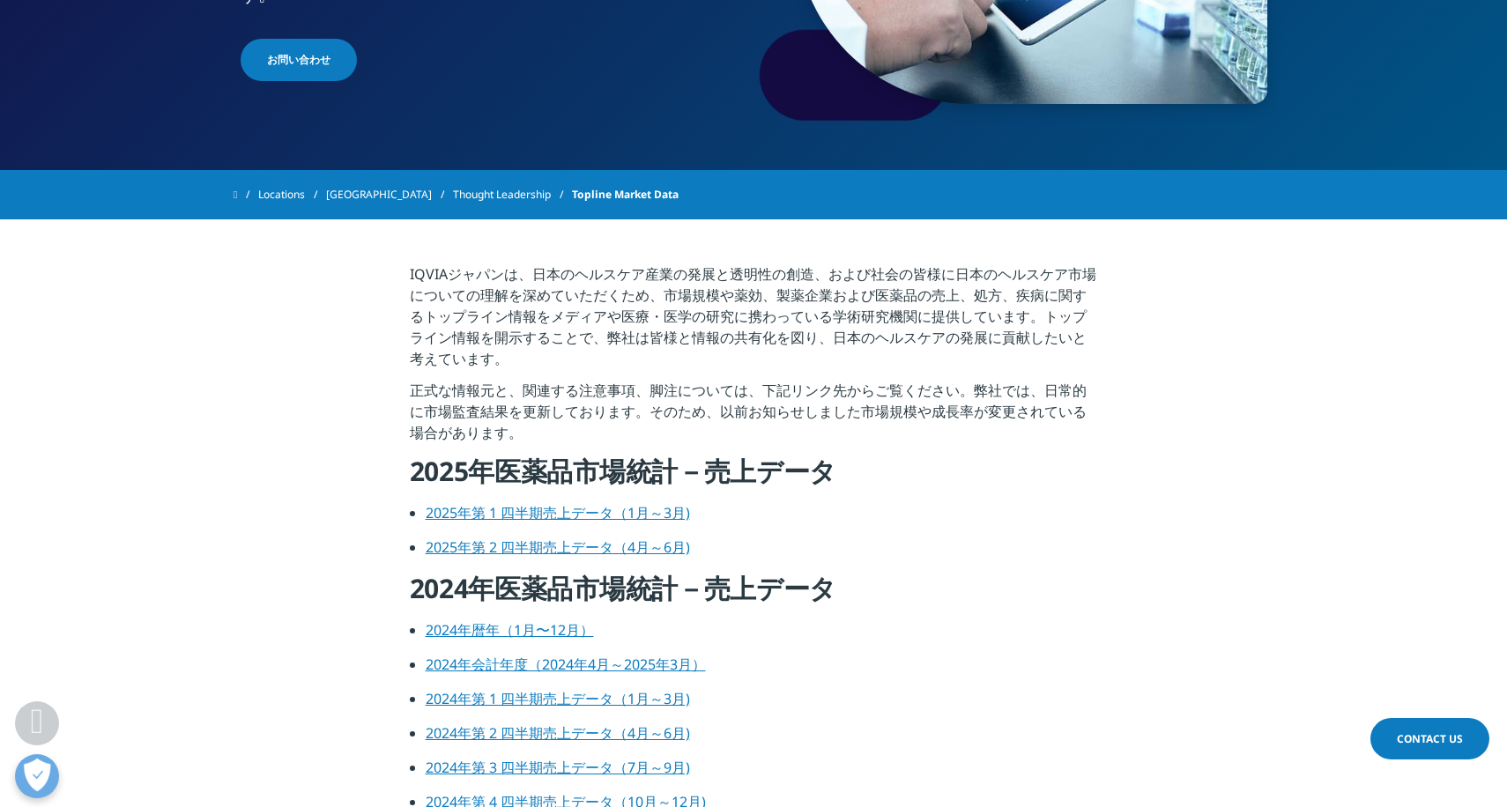
scroll to position [205, 0]
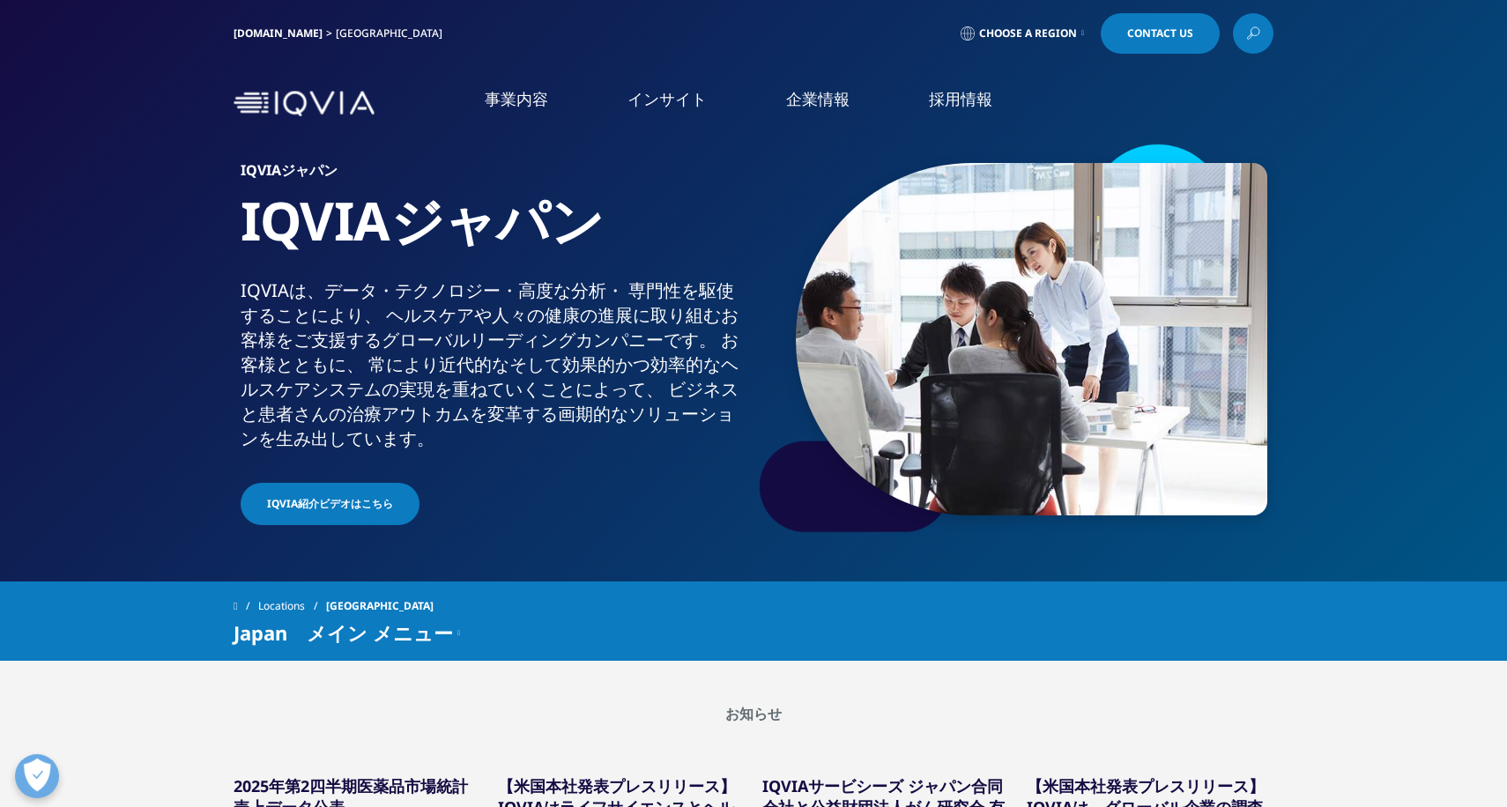
click at [301, 106] on img at bounding box center [304, 104] width 141 height 26
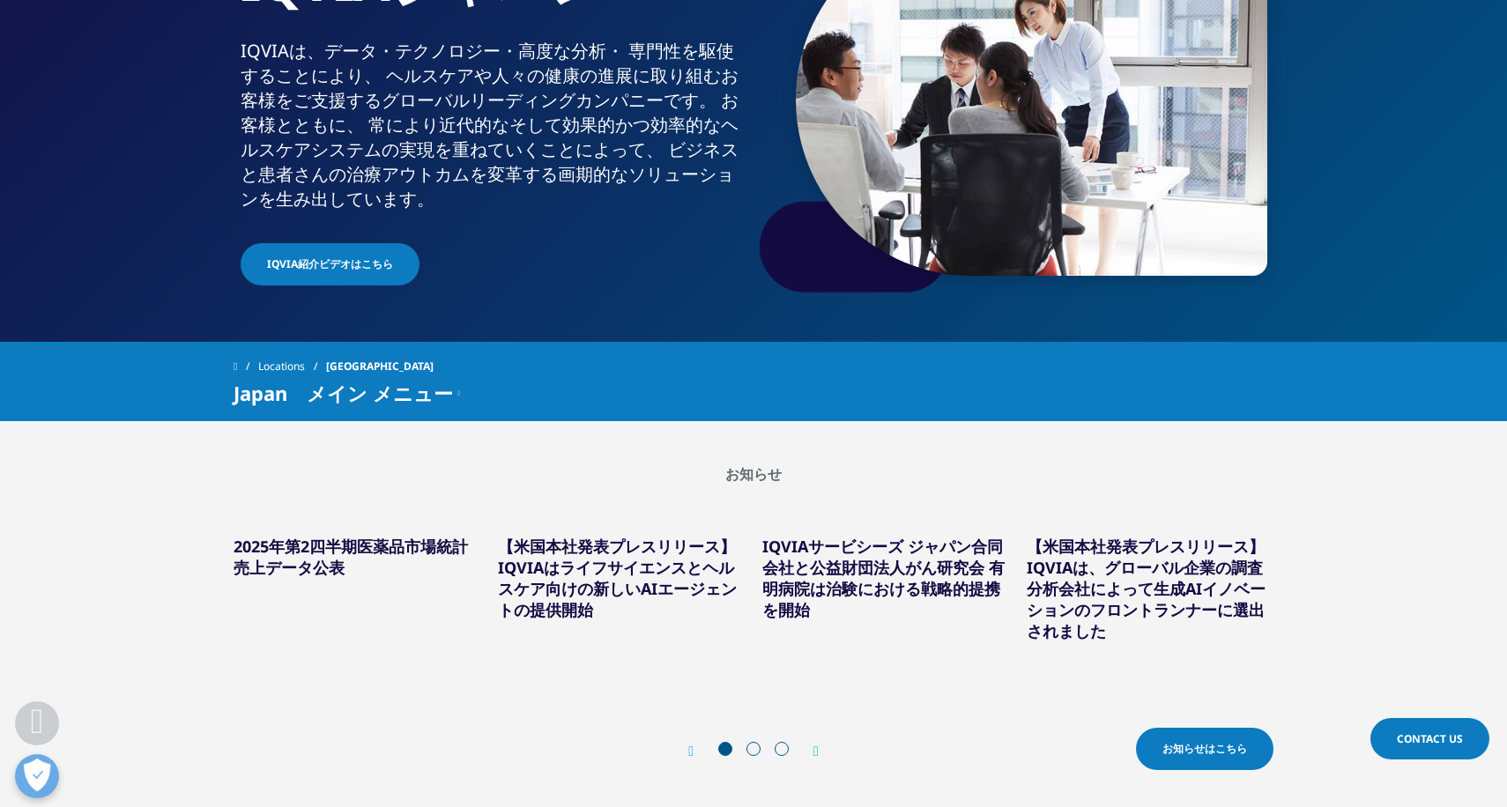
scroll to position [412, 0]
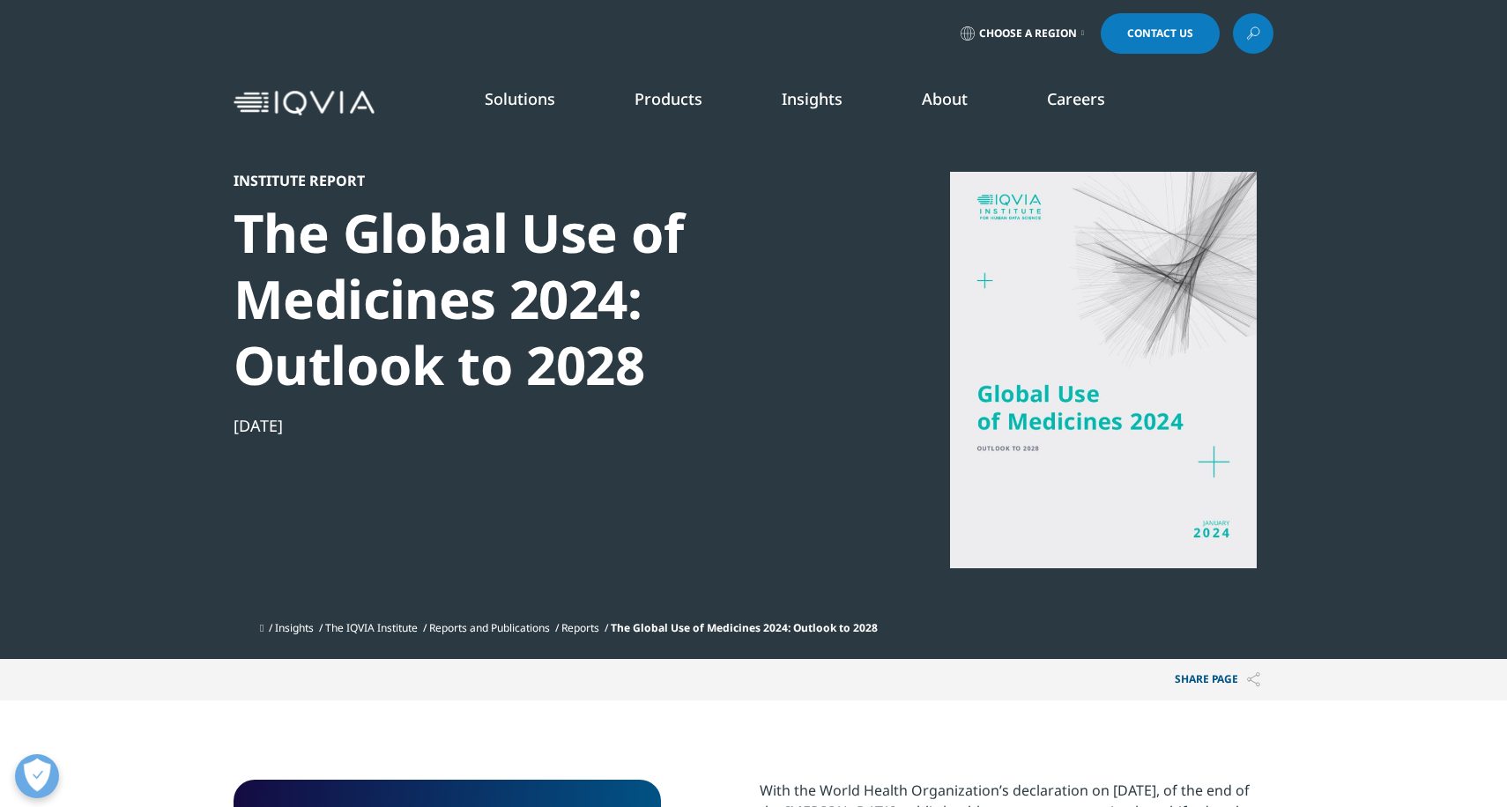
click at [822, 97] on link "Insights" at bounding box center [812, 98] width 61 height 21
click at [814, 97] on link "Insights" at bounding box center [812, 98] width 61 height 21
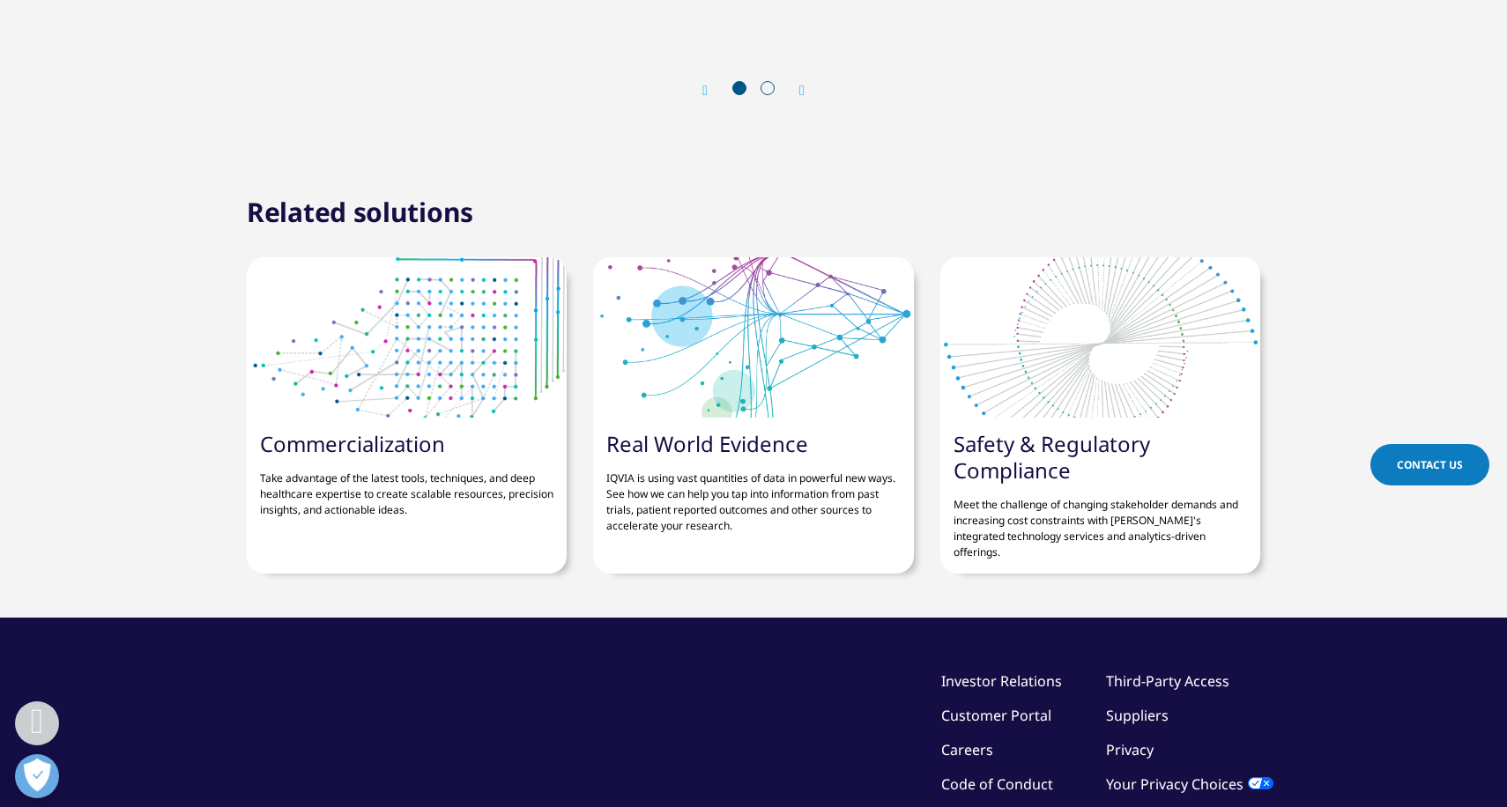
scroll to position [6495, 0]
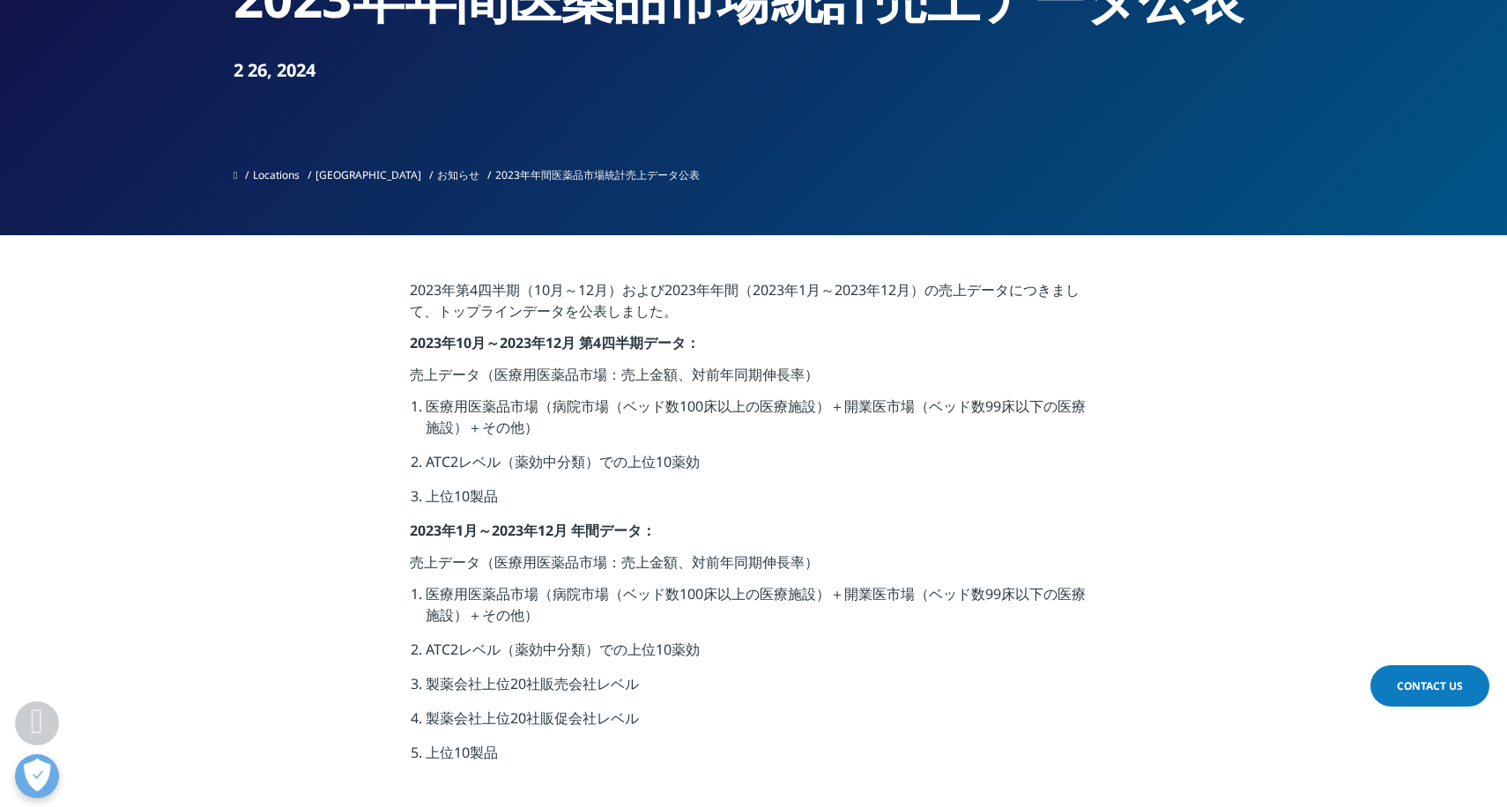
scroll to position [412, 0]
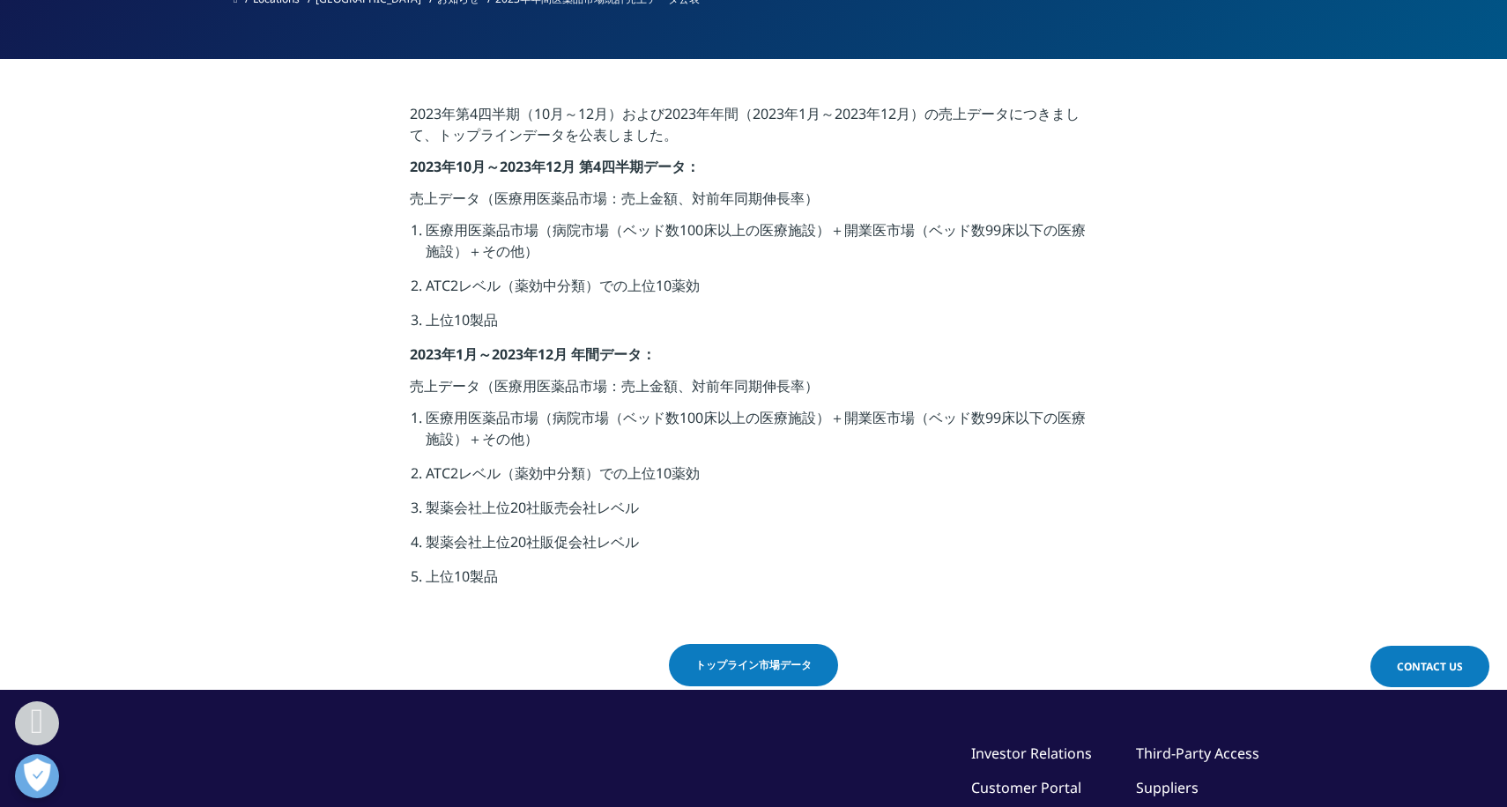
click at [1407, 659] on span "Contact Us" at bounding box center [1430, 666] width 66 height 15
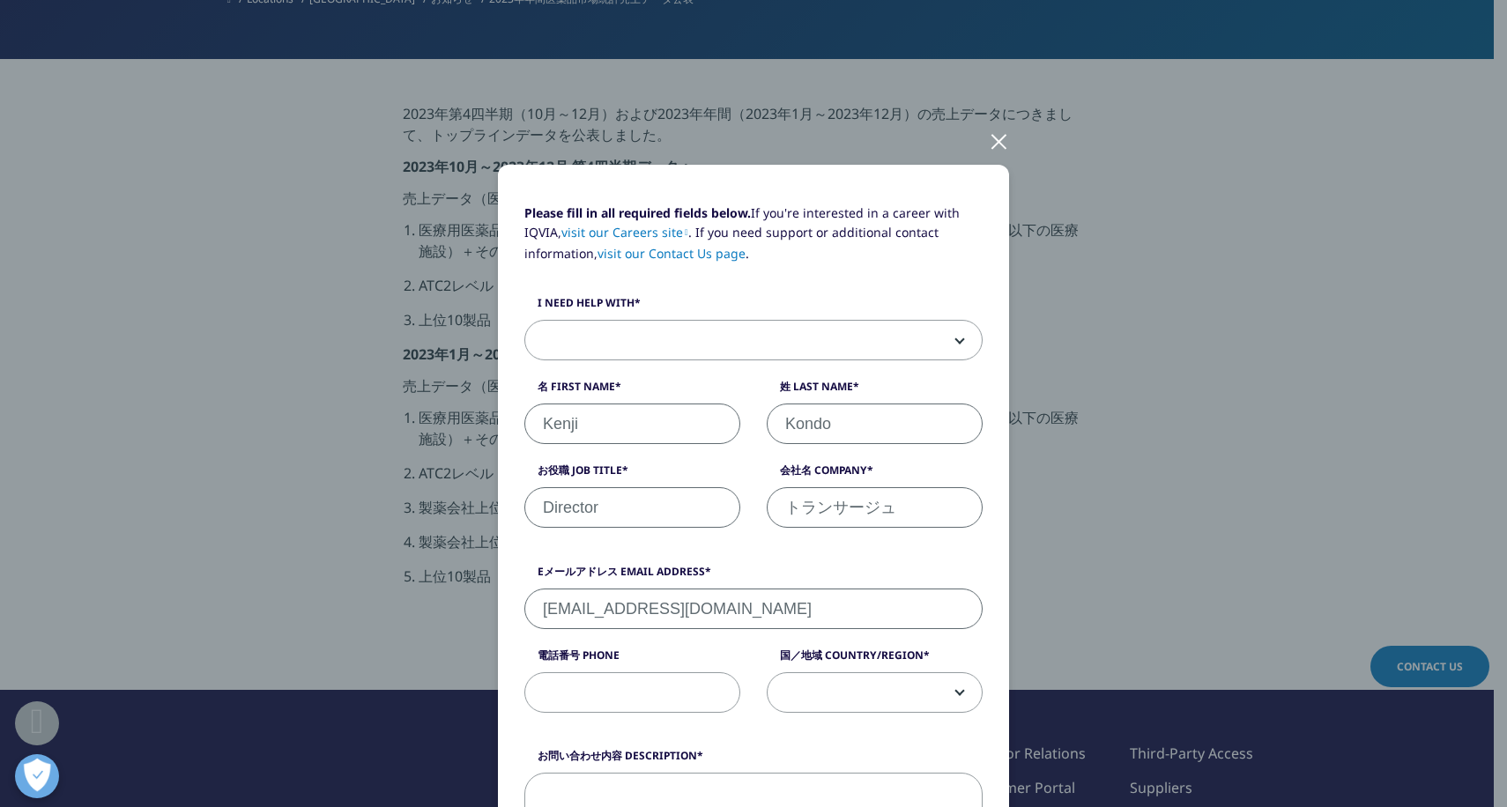
click at [702, 334] on span at bounding box center [753, 341] width 457 height 41
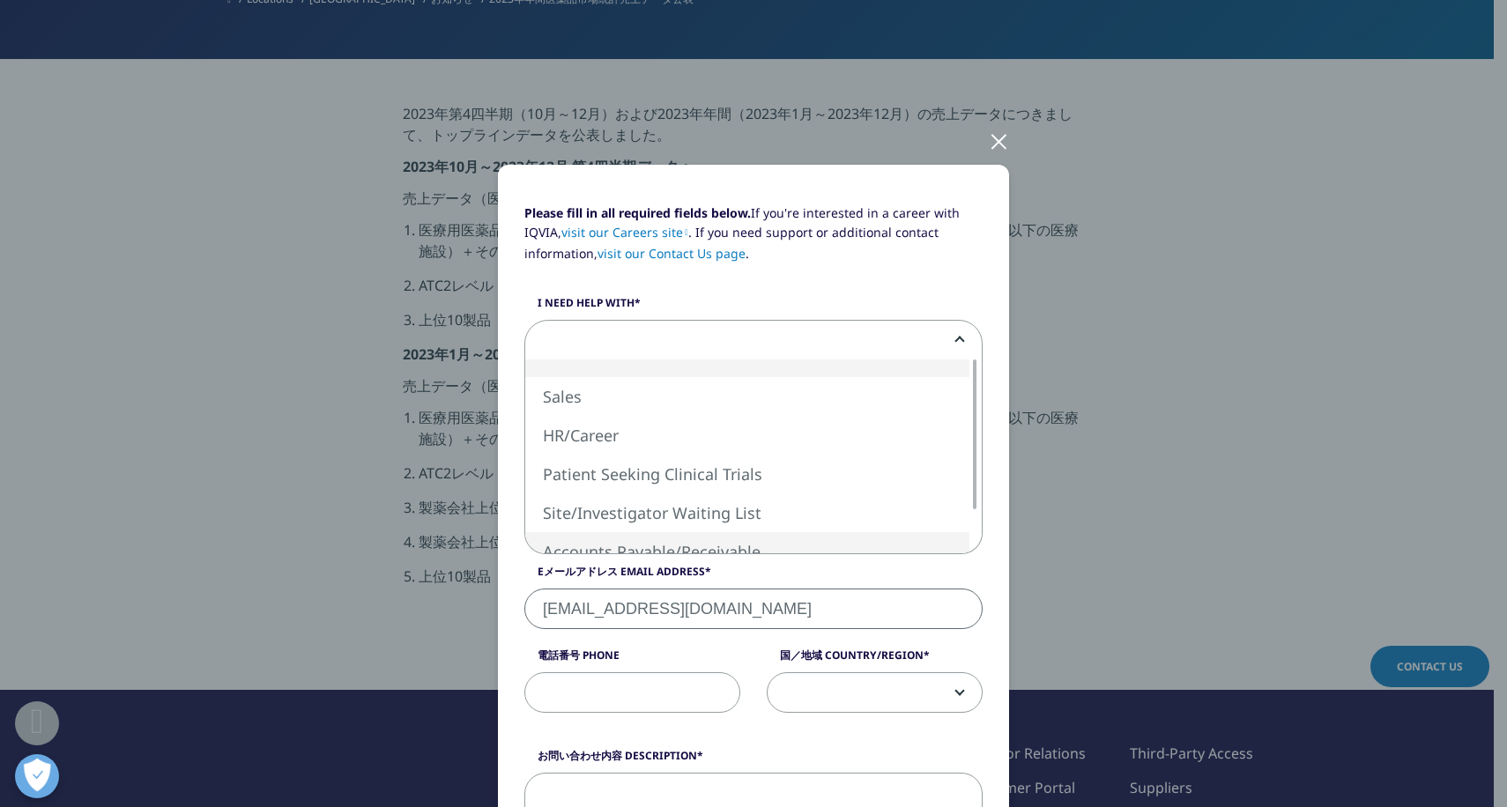
scroll to position [0, 0]
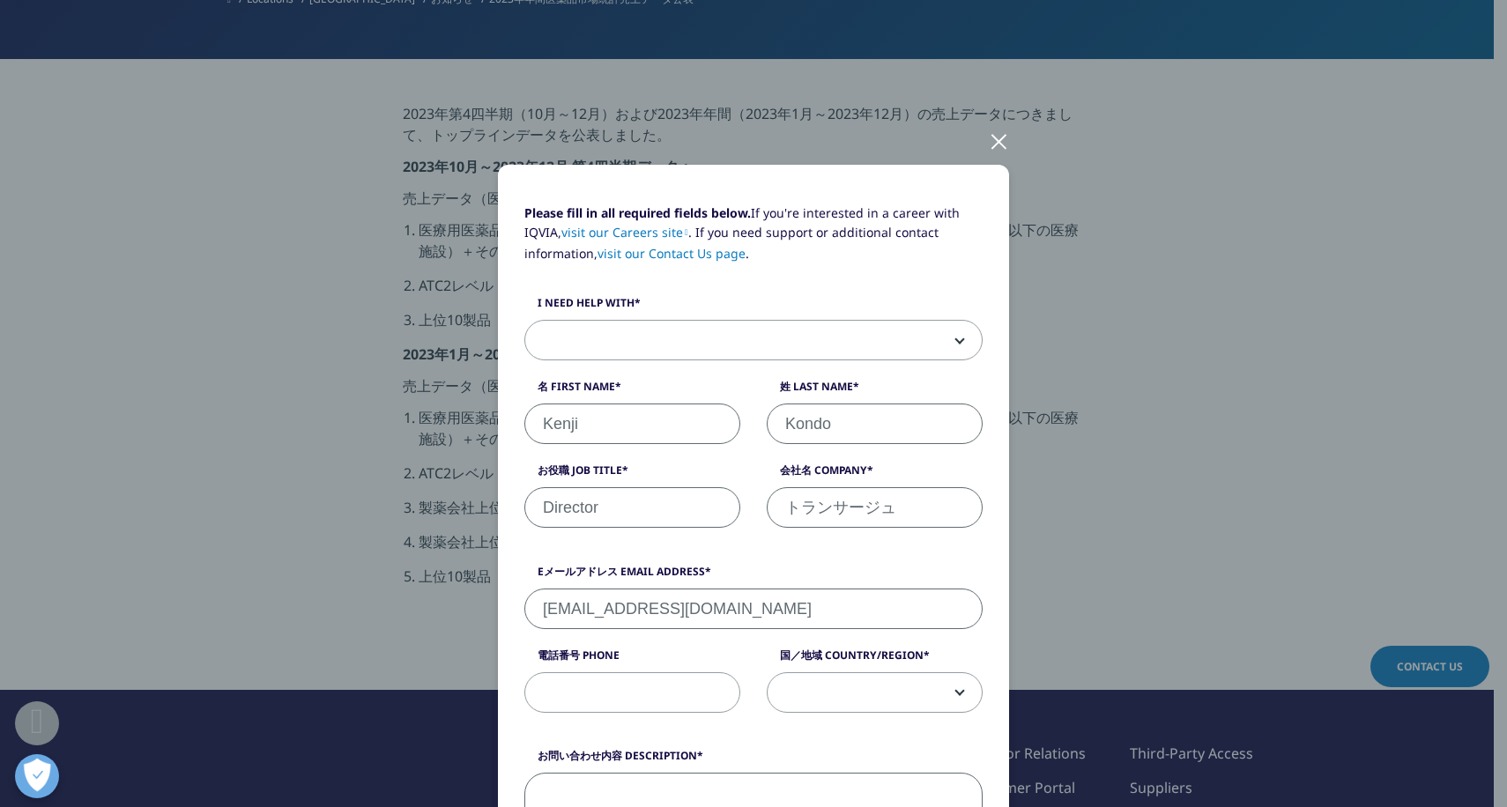
click at [956, 340] on b at bounding box center [956, 340] width 0 height 0
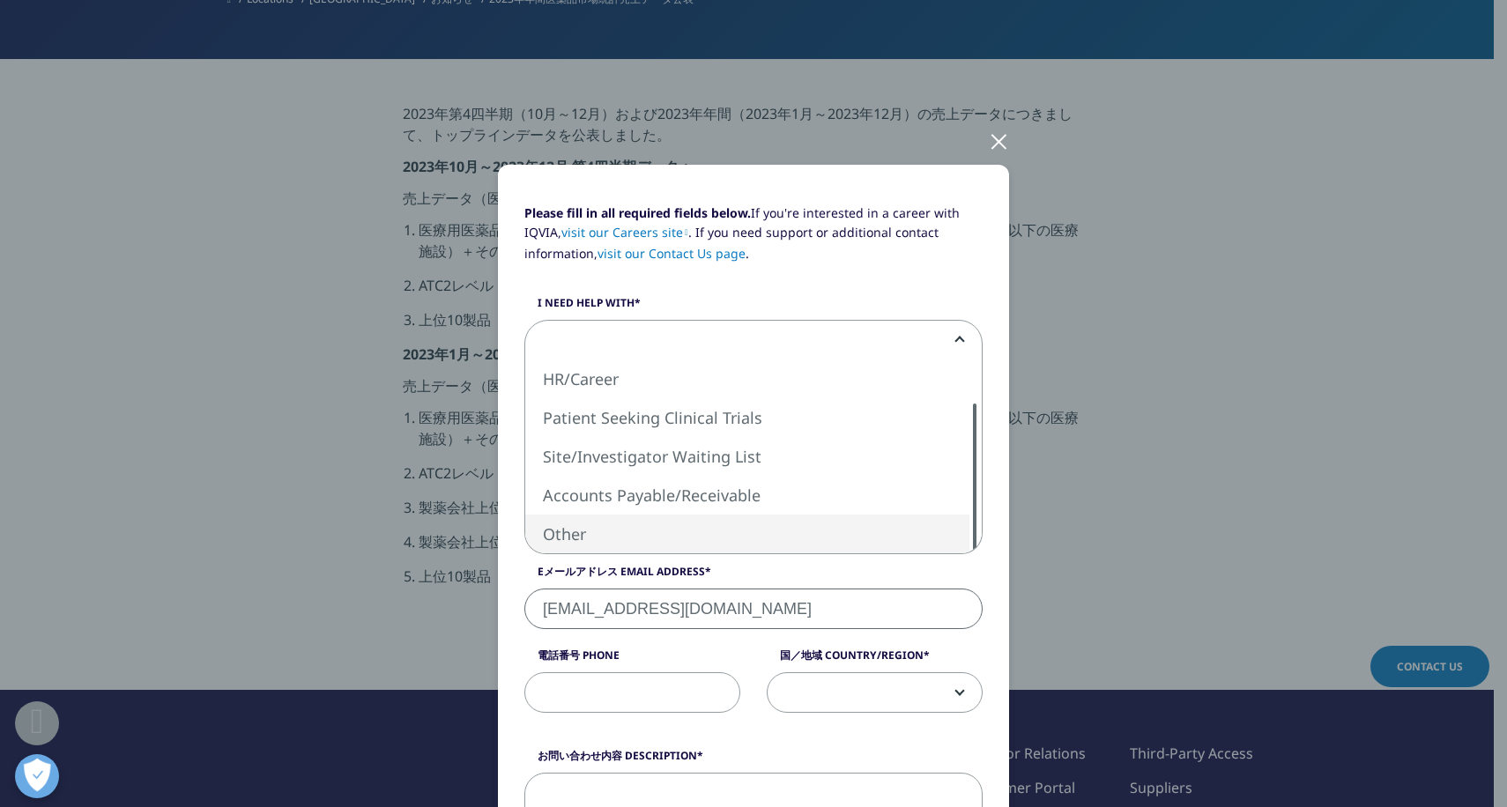
select select "Other"
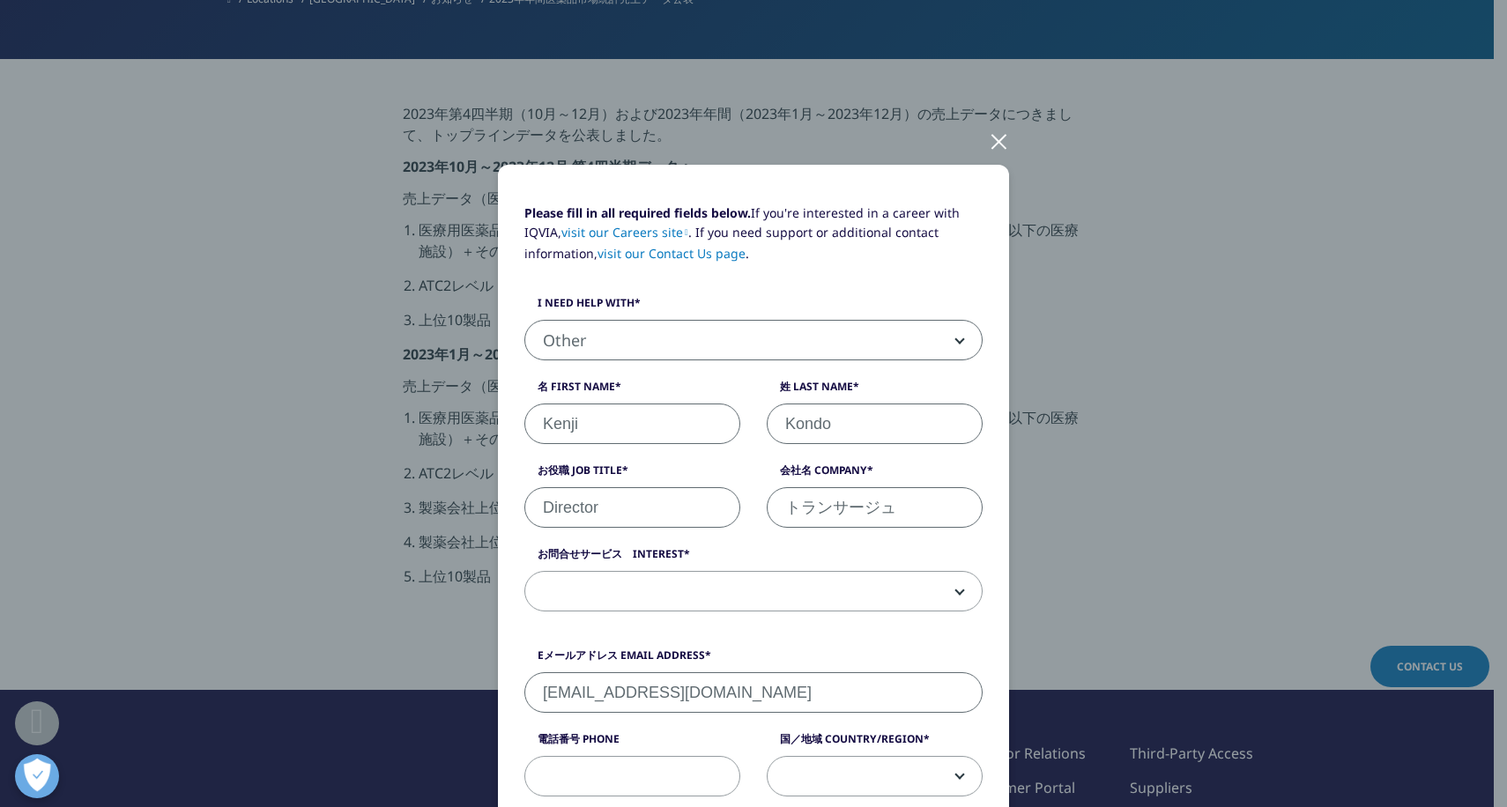
scroll to position [205, 0]
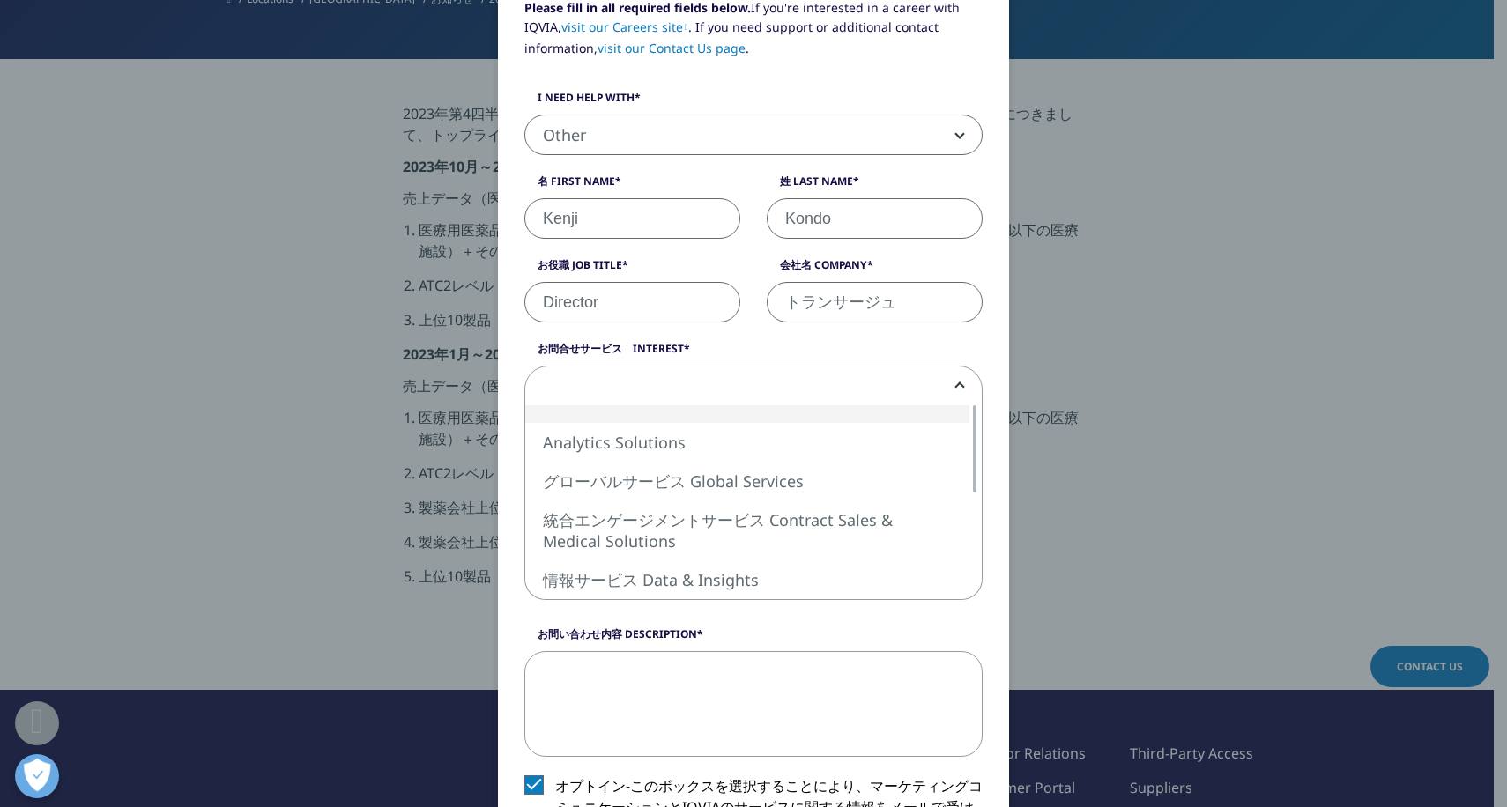
click at [956, 386] on b at bounding box center [956, 386] width 0 height 0
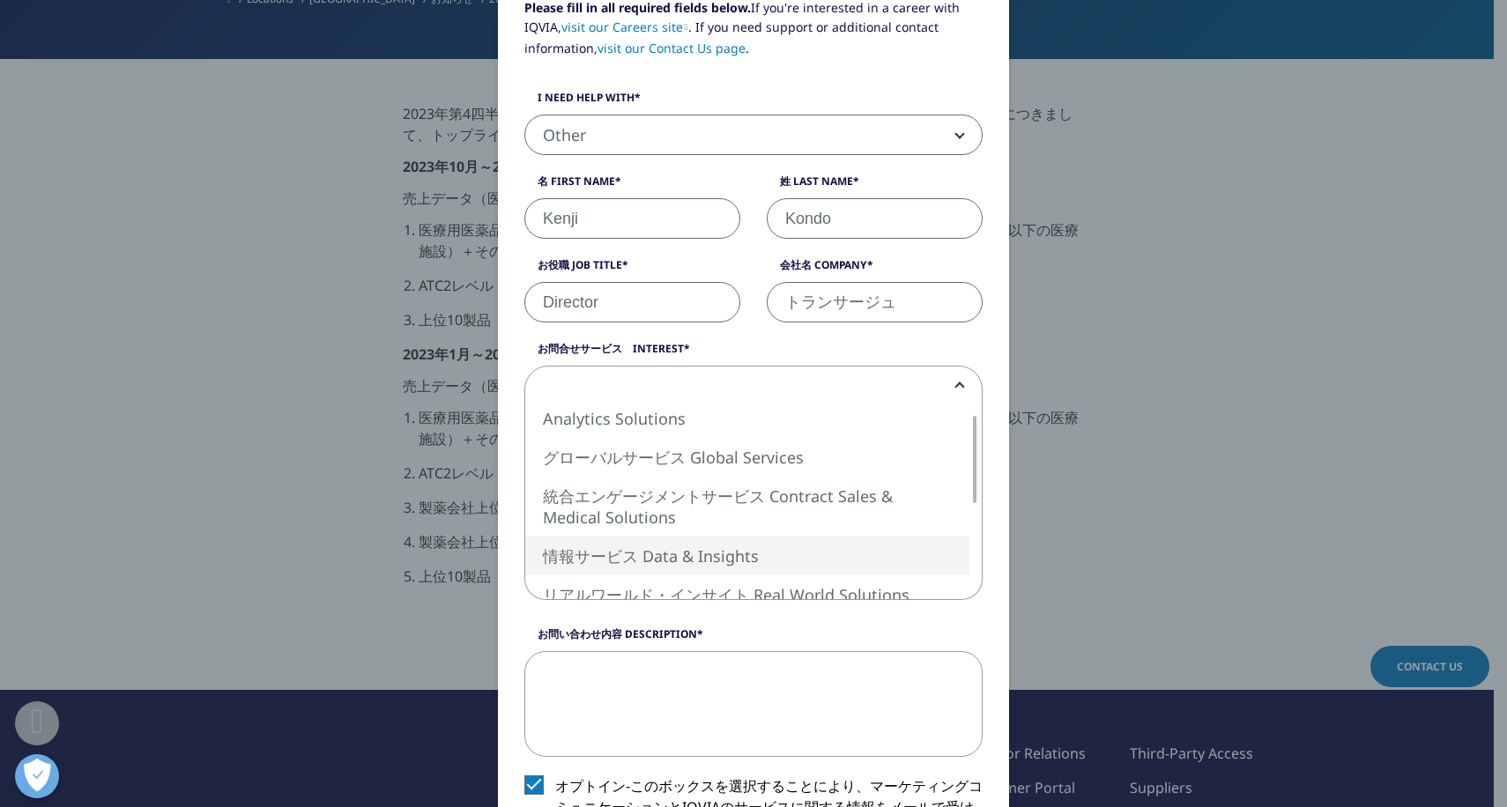
select select "Data and Insights"
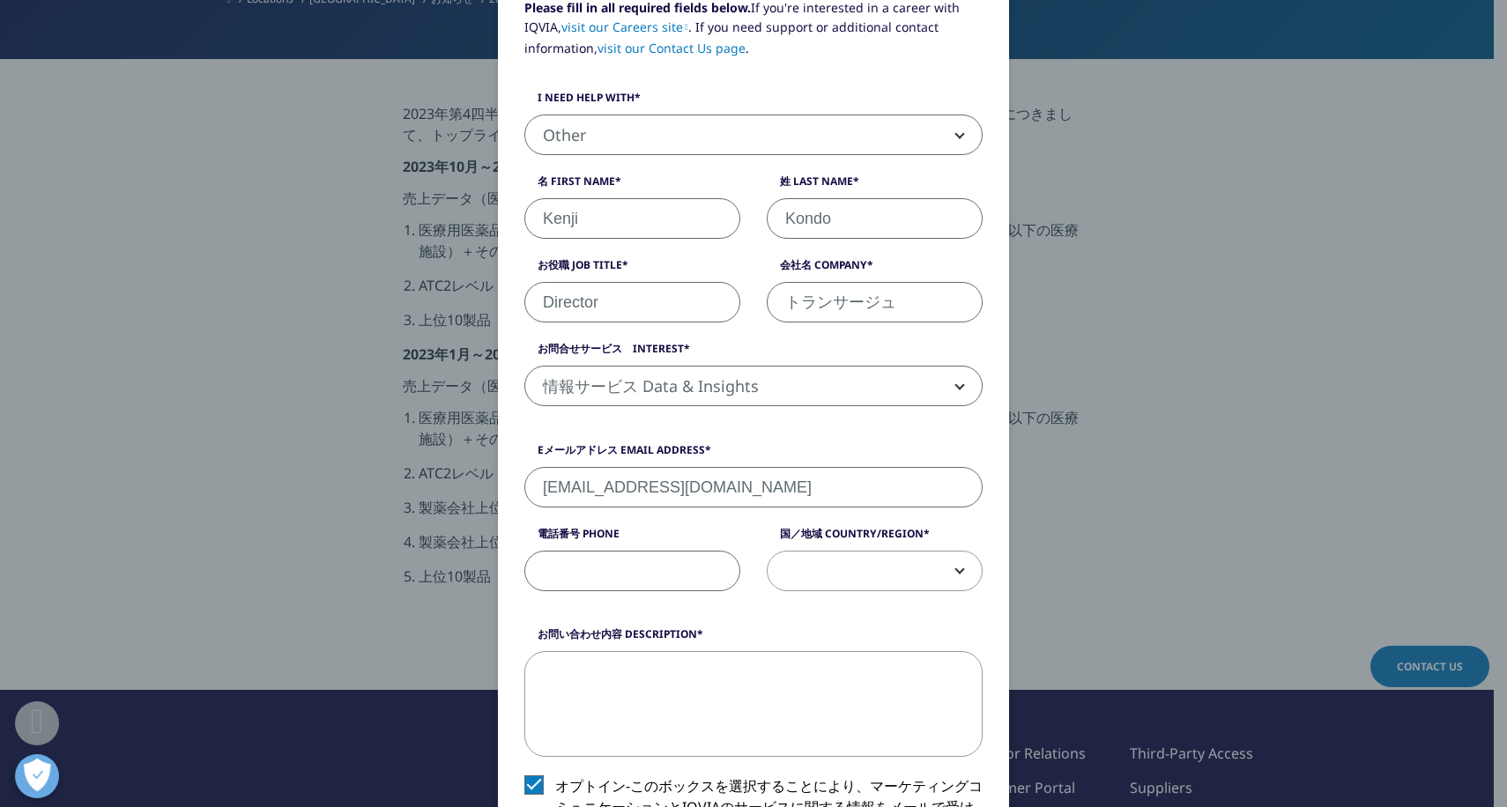
click at [597, 579] on input "電話番号 Phone" at bounding box center [632, 571] width 216 height 41
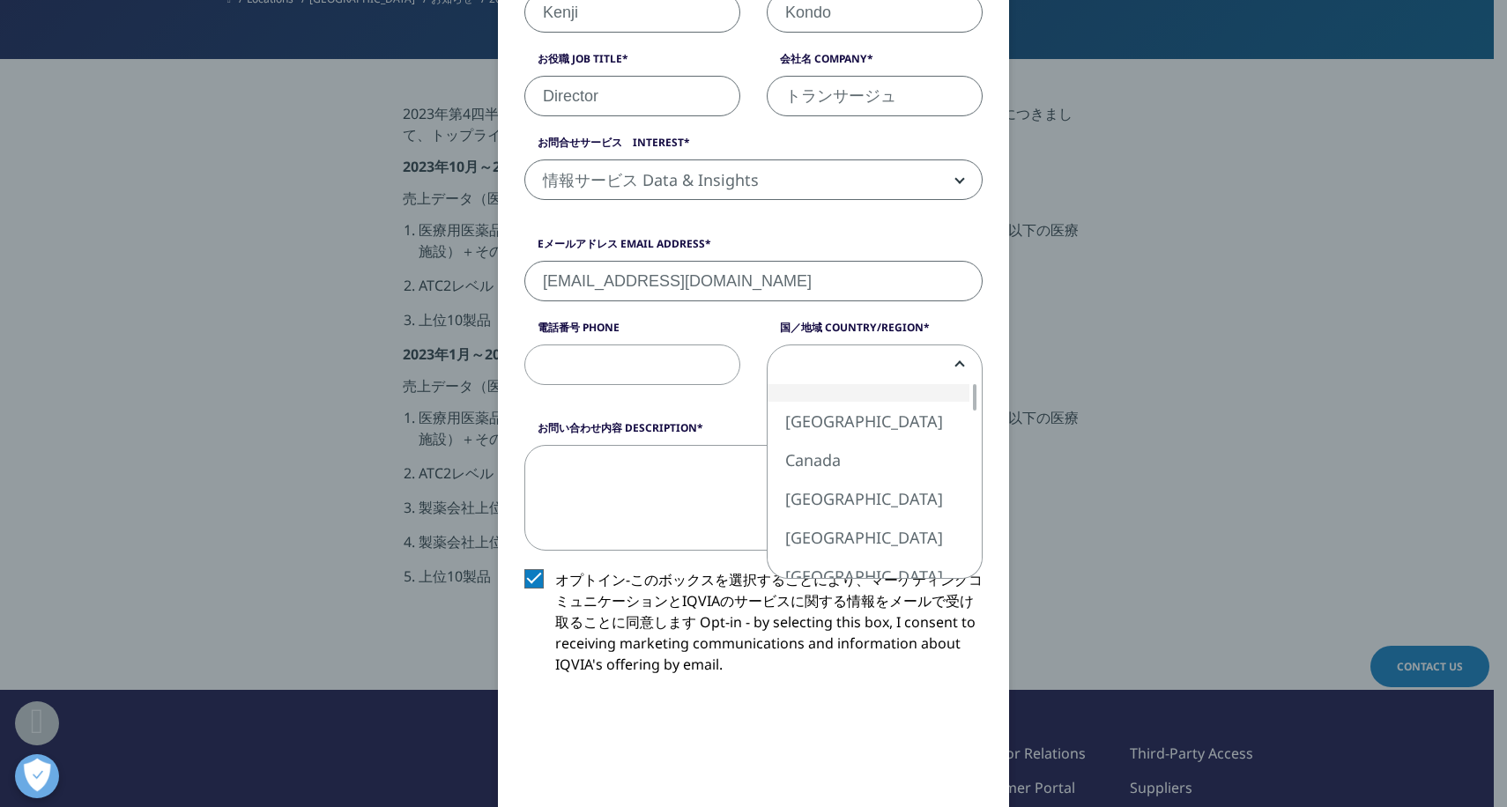
click at [956, 365] on b at bounding box center [956, 365] width 0 height 0
select select "[GEOGRAPHIC_DATA]"
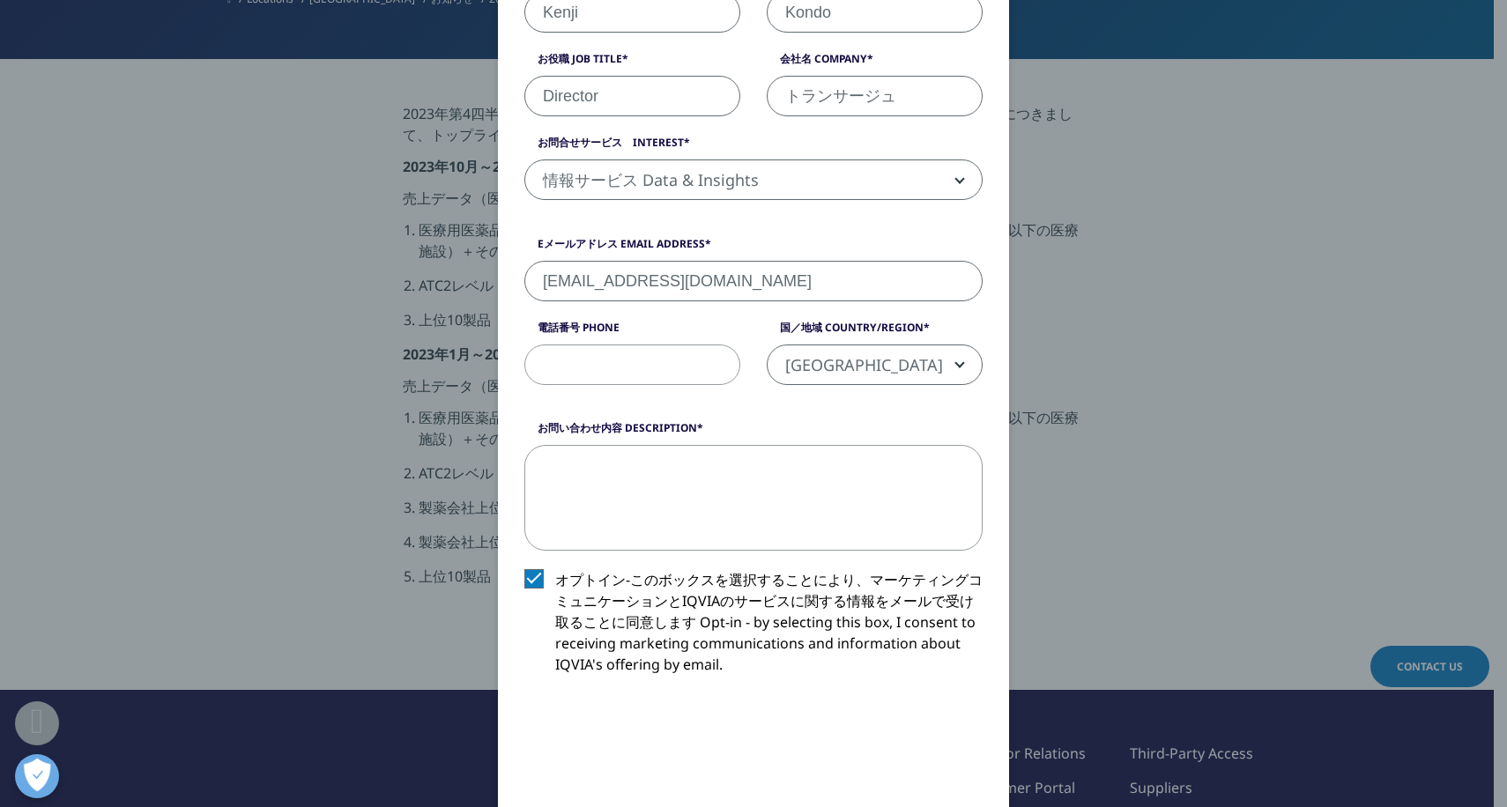
click at [612, 369] on input "電話番号 Phone" at bounding box center [632, 365] width 216 height 41
type input "08050805271"
click at [586, 475] on textarea "お問い合わせ内容 Description" at bounding box center [753, 498] width 458 height 106
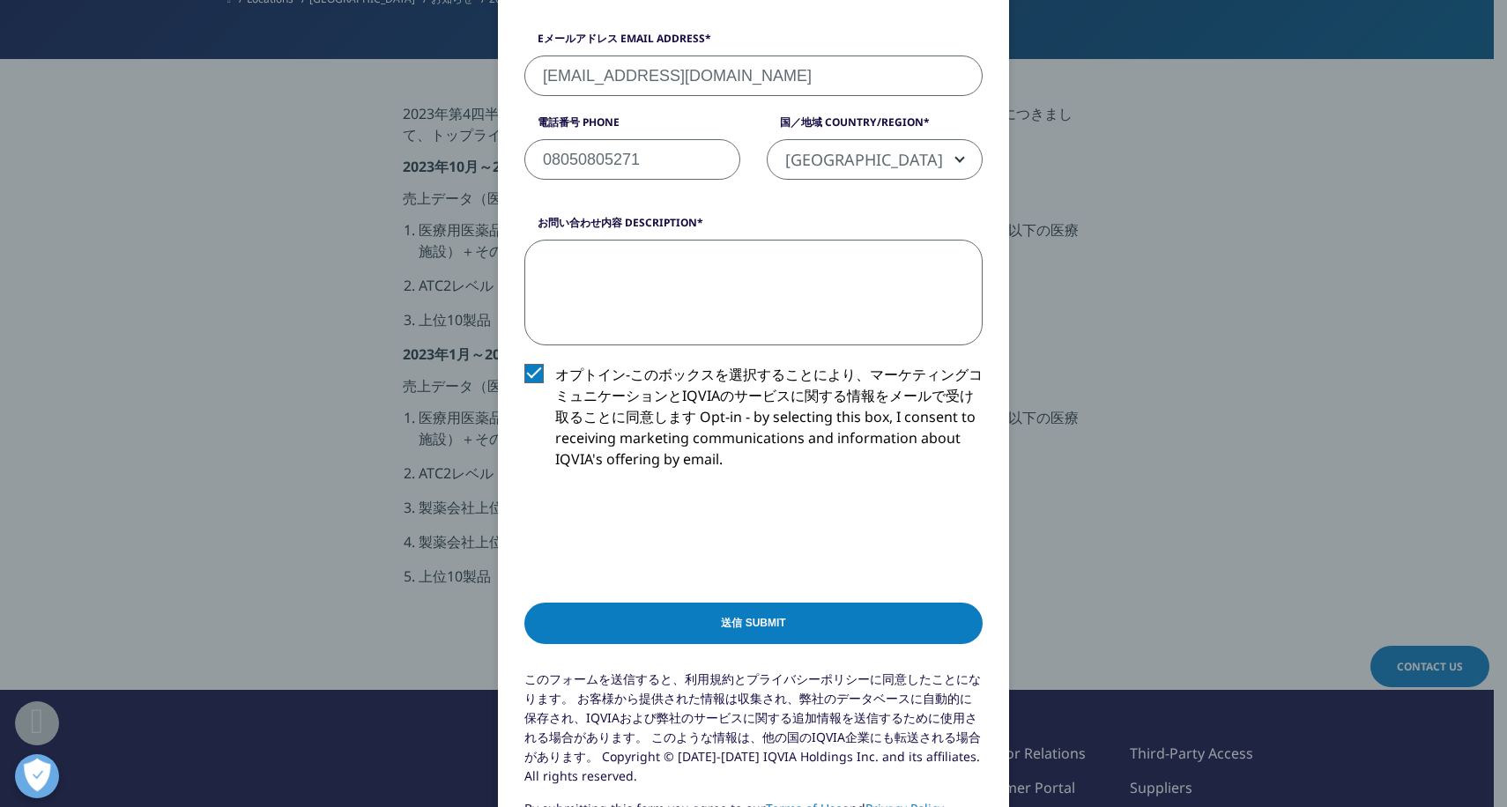
click at [598, 248] on textarea "お問い合わせ内容 Description" at bounding box center [753, 293] width 458 height 106
click at [898, 264] on textarea "毎年、九州大学主催の医薬品研究者向けセミナーで講演を依頼されています。" at bounding box center [753, 293] width 458 height 106
click at [551, 285] on textarea "毎年、九州大学主催の医薬品研究者向けセミナーで医薬品ま講演を依頼されています。" at bounding box center [753, 293] width 458 height 106
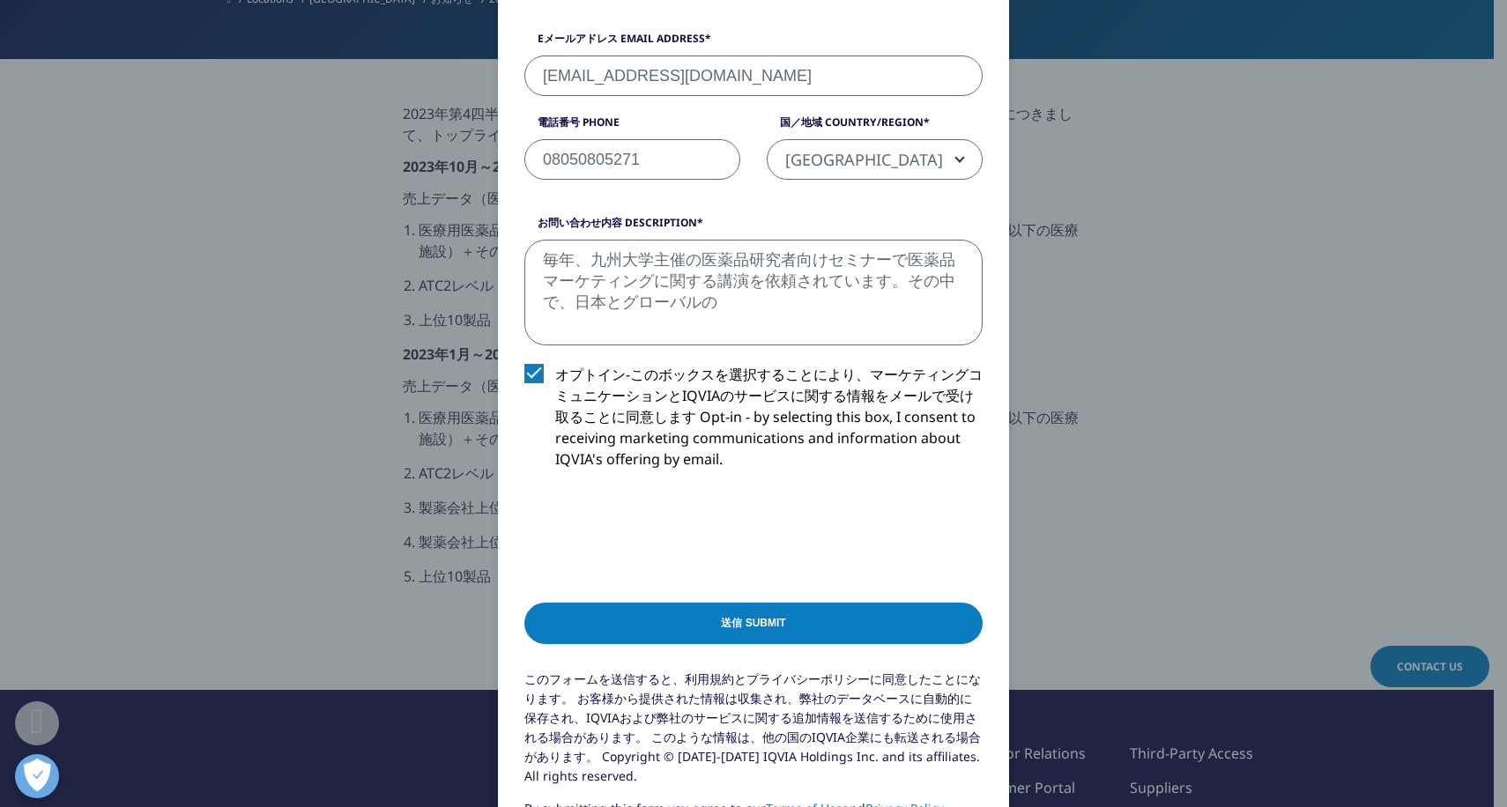
click at [694, 304] on textarea "毎年、九州大学主催の医薬品研究者向けセミナーで医薬品マーケティングに関する講演を依頼されています。その中で、日本とグローバルの" at bounding box center [753, 293] width 458 height 106
click at [615, 322] on textarea "毎年、九州大学主催の医薬品研究者向けセミナーで医薬品マーケティングに関する講演を依頼されています。その中で、日本とグローバル市場での薬効別医薬品のランキングの" at bounding box center [753, 293] width 458 height 106
click at [804, 308] on textarea "毎年、九州大学主催の医薬品研究者向けセミナーで医薬品マーケティングに関する講演を依頼されています。その中で、日本とグローバル市場での薬効別医薬品のランキングの" at bounding box center [753, 293] width 458 height 106
click at [701, 331] on textarea "毎年、九州大学主催の医薬品研究者向けセミナーで医薬品マーケティングに関する講演を依頼されています。その中で、日本とグローバル市場での薬効別（中分類）医薬品のラ…" at bounding box center [753, 293] width 458 height 106
click at [637, 330] on textarea "毎年、九州大学主催の医薬品研究者向けセミナーで医薬品マーケティングに関する講演を依頼されています。その中で、日本とグローバル市場での薬効別（中分類）医薬品のラ…" at bounding box center [753, 293] width 458 height 106
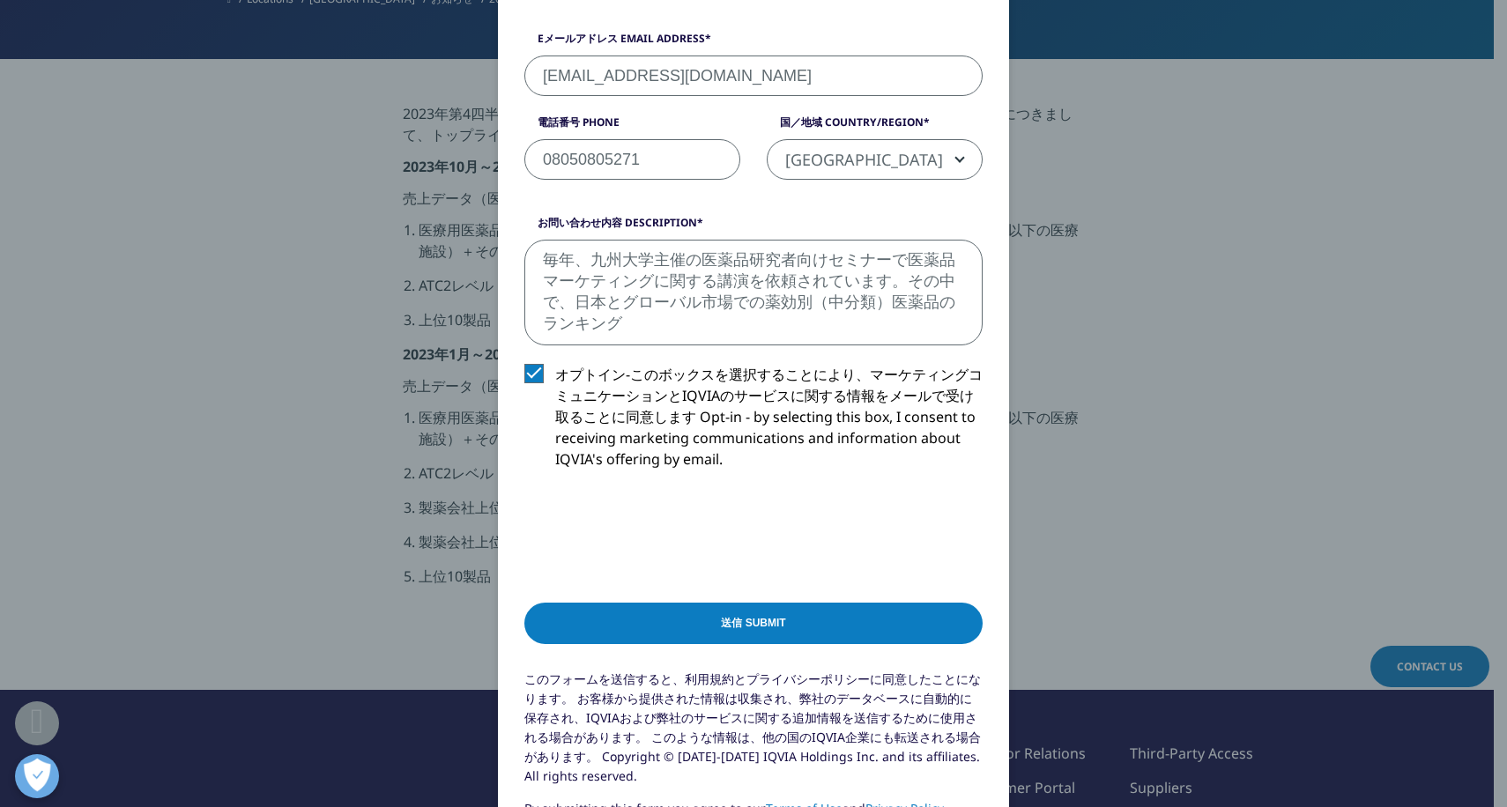
drag, startPoint x: 885, startPoint y: 304, endPoint x: 940, endPoint y: 297, distance: 56.0
click at [942, 303] on textarea "毎年、九州大学主催の医薬品研究者向けセミナーで医薬品マーケティングに関する講演を依頼されています。その中で、日本とグローバル市場での薬効別（中分類）医薬品のラ…" at bounding box center [753, 293] width 458 height 106
click at [754, 306] on textarea "毎年、九州大学主催の医薬品研究者向けセミナーで医薬品マーケティングに関する講演を依頼されています。その中で、日本とグローバル市場での薬効別（中分類）ランキング" at bounding box center [753, 293] width 458 height 106
click at [552, 324] on textarea "毎年、九州大学主催の医薬品研究者向けセミナーで医薬品マーケティングに関する講演を依頼されています。その中で、日本とグローバル市場での薬効別（中分類）ランキング" at bounding box center [753, 293] width 458 height 106
click at [881, 306] on textarea "毎年、九州大学主催の医薬品研究者向けセミナーで医薬品マーケティングに関する講演を依頼されています。その中で、日本とグローバル市場での薬効別（中分類）ランキング" at bounding box center [753, 293] width 458 height 106
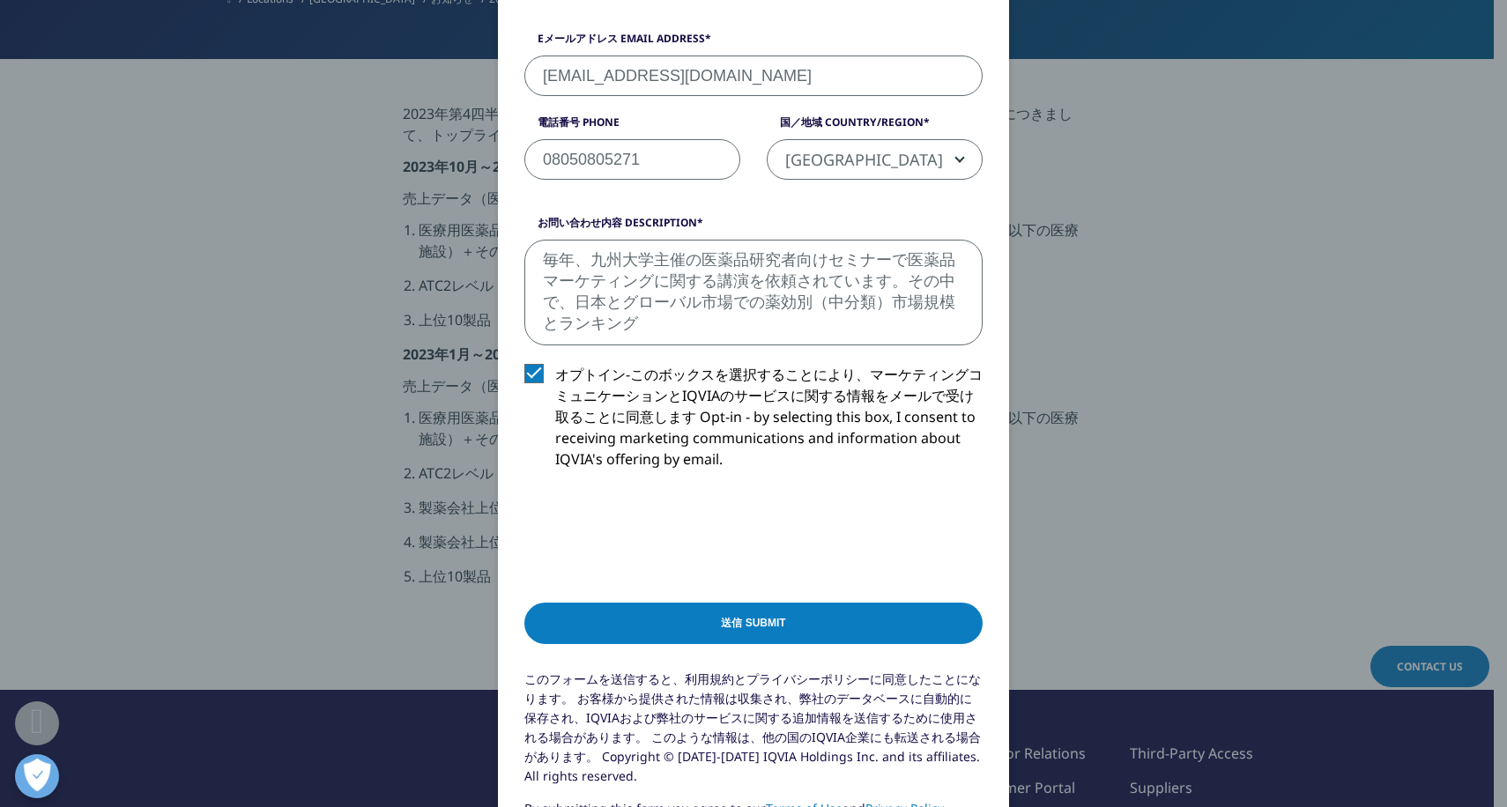
click at [622, 311] on textarea "毎年、九州大学主催の医薬品研究者向けセミナーで医薬品マーケティングに関する講演を依頼されています。その中で、日本とグローバル市場での薬効別（中分類）市場規模と…" at bounding box center [753, 293] width 458 height 106
click at [628, 309] on textarea "毎年、九州大学主催の医薬品研究者向けセミナーで医薬品マーケティングに関する講演を依頼されています。その中で、日本とグローバル市場での薬効別（中分類）市場規模と…" at bounding box center [753, 293] width 458 height 106
click at [628, 328] on textarea "毎年、九州大学主催の医薬品研究者向けセミナーで医薬品マーケティングに関する講演を依頼されています。その中で、日本とグローバル市場での薬効別（中分類）市場規模と…" at bounding box center [753, 293] width 458 height 106
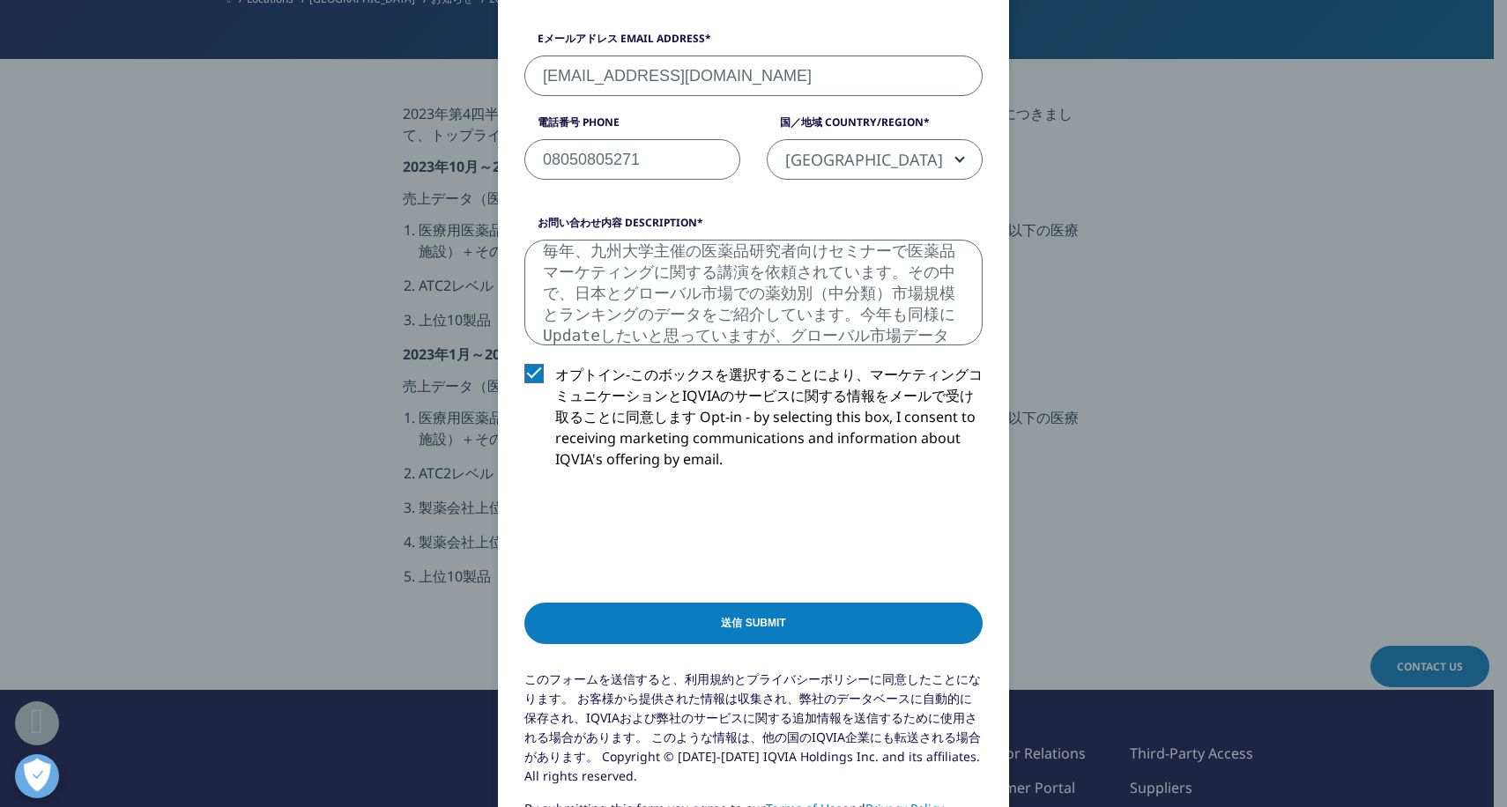
scroll to position [30, 0]
click at [536, 319] on textarea "毎年、九州大学主催の医薬品研究者向けセミナーで医薬品マーケティングに関する講演を依頼されています。その中で、日本とグローバル市場での薬効別（中分類）市場規模と…" at bounding box center [753, 293] width 458 height 106
click at [932, 324] on textarea "毎年、九州大学主催の医薬品研究者向けセミナーで医薬品マーケティングに関する講演を依頼されています。その中で、日本とグローバル市場での薬効別（中分類）市場規模と…" at bounding box center [753, 293] width 458 height 106
click at [654, 332] on textarea "毎年、九州大学主催の医薬品研究者向けセミナーで医薬品マーケティングに関する講演を依頼されています。その中で、日本とグローバル市場での薬効別（中分類）市場規模と…" at bounding box center [753, 293] width 458 height 106
drag, startPoint x: 603, startPoint y: 336, endPoint x: 646, endPoint y: 338, distance: 43.2
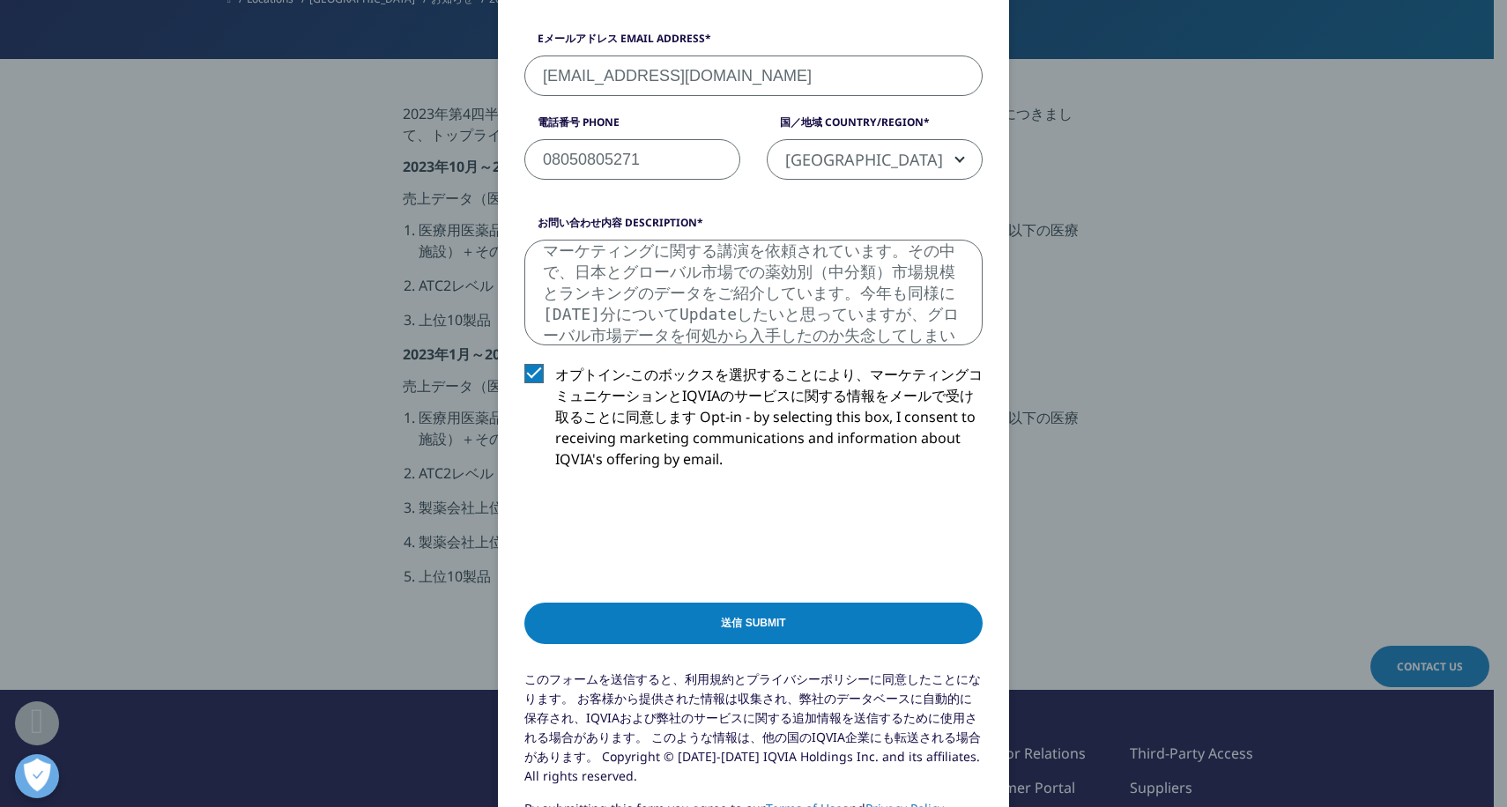
click at [646, 338] on textarea "毎年、九州大学主催の医薬品研究者向けセミナーで医薬品マーケティングに関する講演を依頼されています。その中で、日本とグローバル市場での薬効別（中分類）市場規模と…" at bounding box center [753, 293] width 458 height 106
click at [663, 331] on textarea "毎年、九州大学主催の医薬品研究者向けセミナーで医薬品マーケティングに関する講演を依頼されています。その中で、日本とグローバル市場での薬効別（中分類）市場規模と…" at bounding box center [753, 293] width 458 height 106
click at [947, 338] on textarea "毎年、九州大学主催の医薬品研究者向けセミナーで医薬品マーケティングに関する講演を依頼されています。その中で、日本とグローバル市場での薬効別（中分類）市場規模と…" at bounding box center [753, 293] width 458 height 106
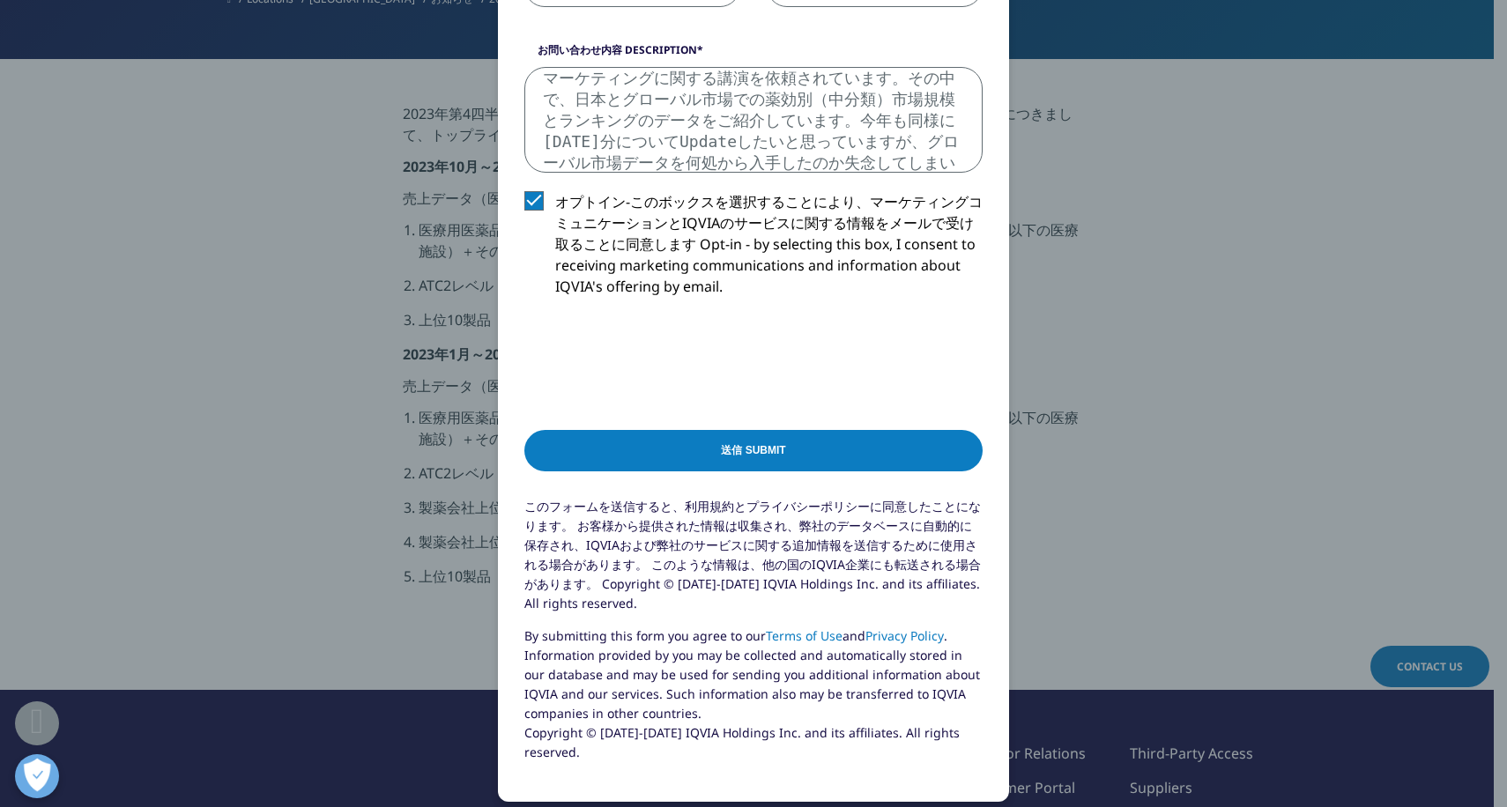
scroll to position [822, 0]
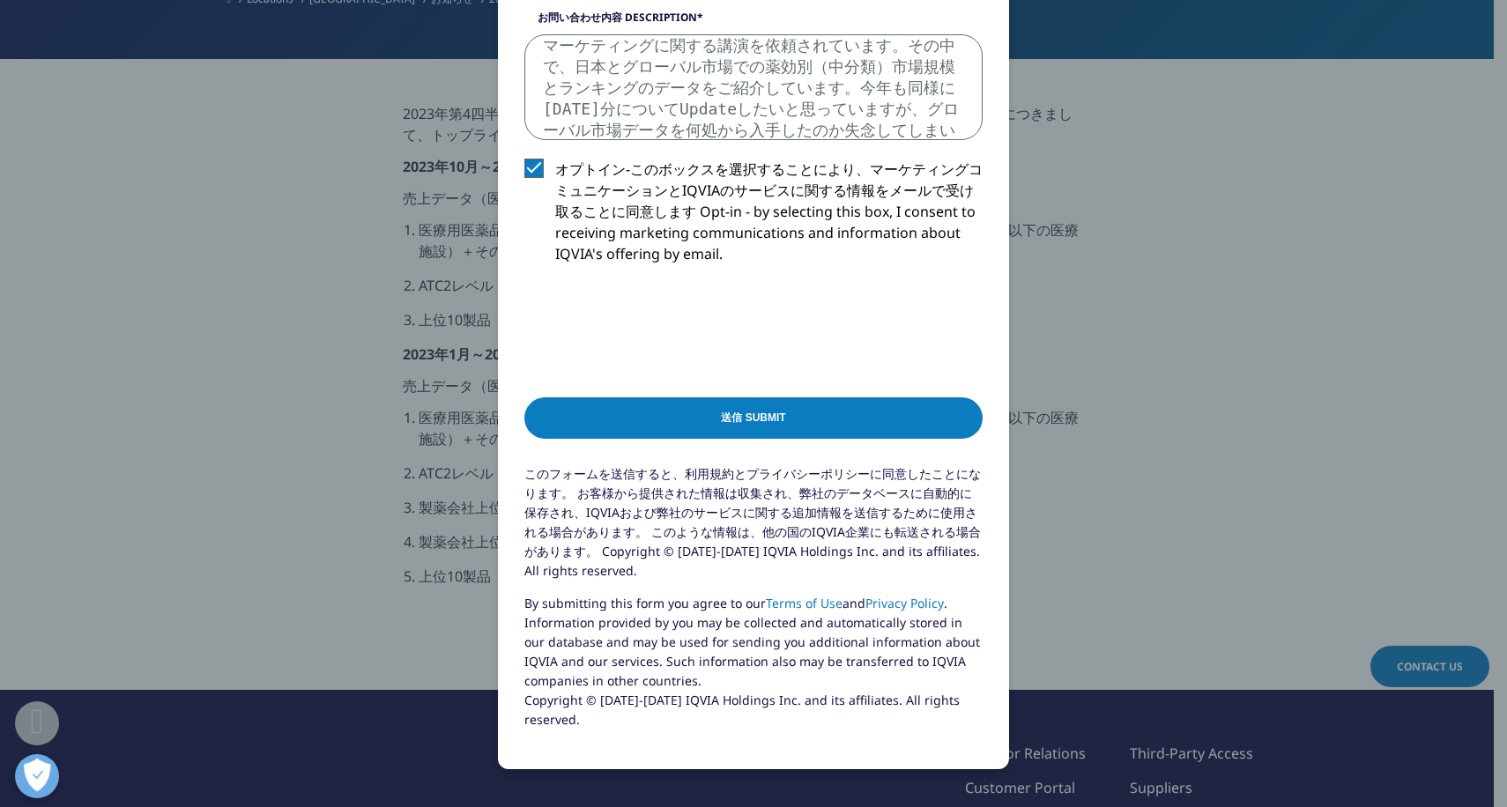
click at [807, 48] on textarea "毎年、九州大学主催の医薬品研究者向けセミナーで医薬品マーケティングに関する講演を依頼されています。その中で、日本とグローバル市場での薬効別（中分類）市場規模と…" at bounding box center [753, 87] width 458 height 106
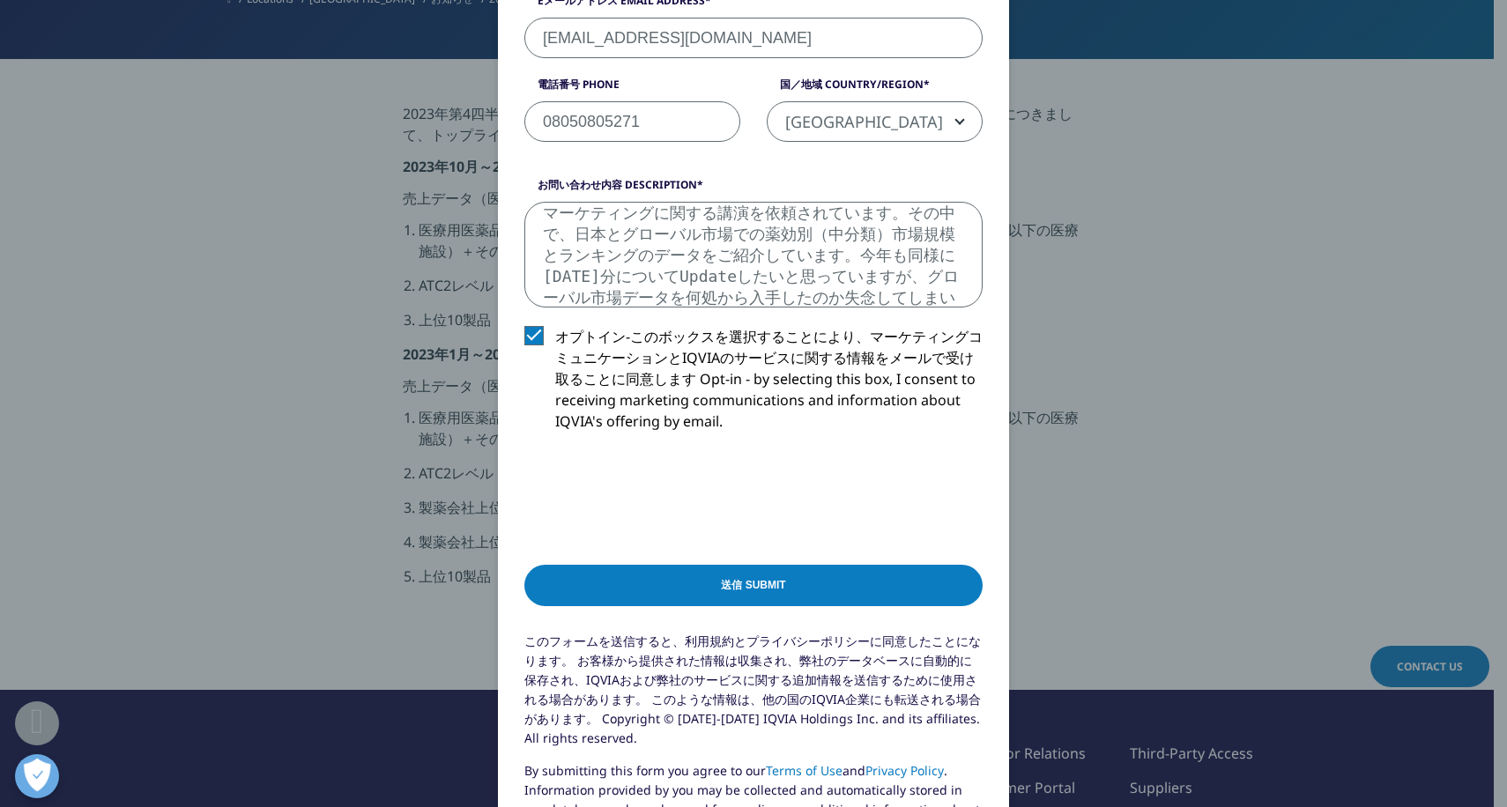
scroll to position [617, 0]
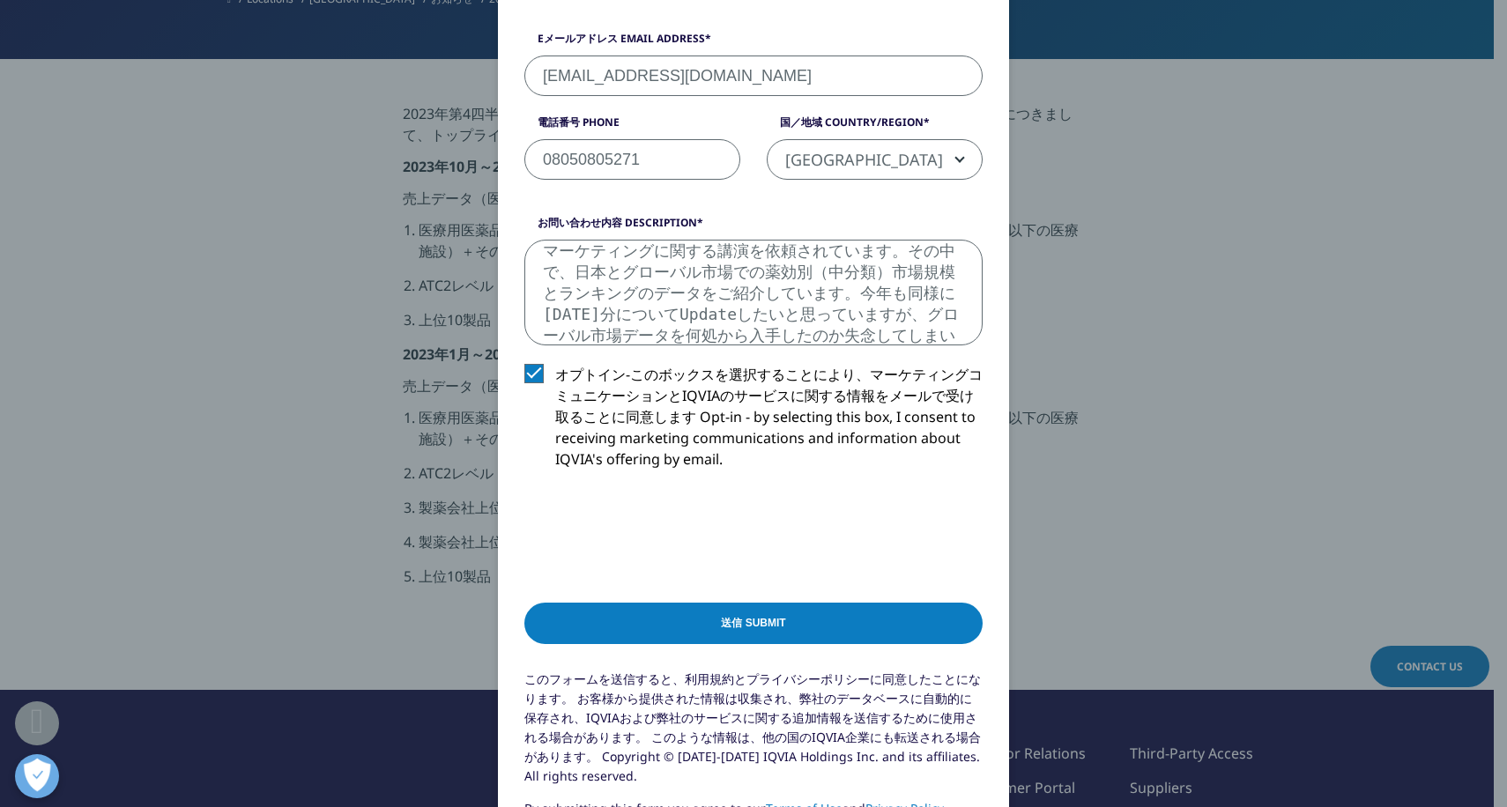
click at [733, 245] on textarea "毎年、九州大学主催の医薬品研究者向けセミナーで医薬品マーケティングに関する講演を依頼されています。その中で、日本とグローバル市場での薬効別（中分類）市場規模と…" at bounding box center [753, 293] width 458 height 106
click at [816, 249] on textarea "当方、元IMSJapanに勤務しておりました。 毎年、九州大学主催の医薬品研究者向けセミナーで医薬品マーケティングに関する講演を依頼されています。その中のトピ…" at bounding box center [753, 293] width 458 height 106
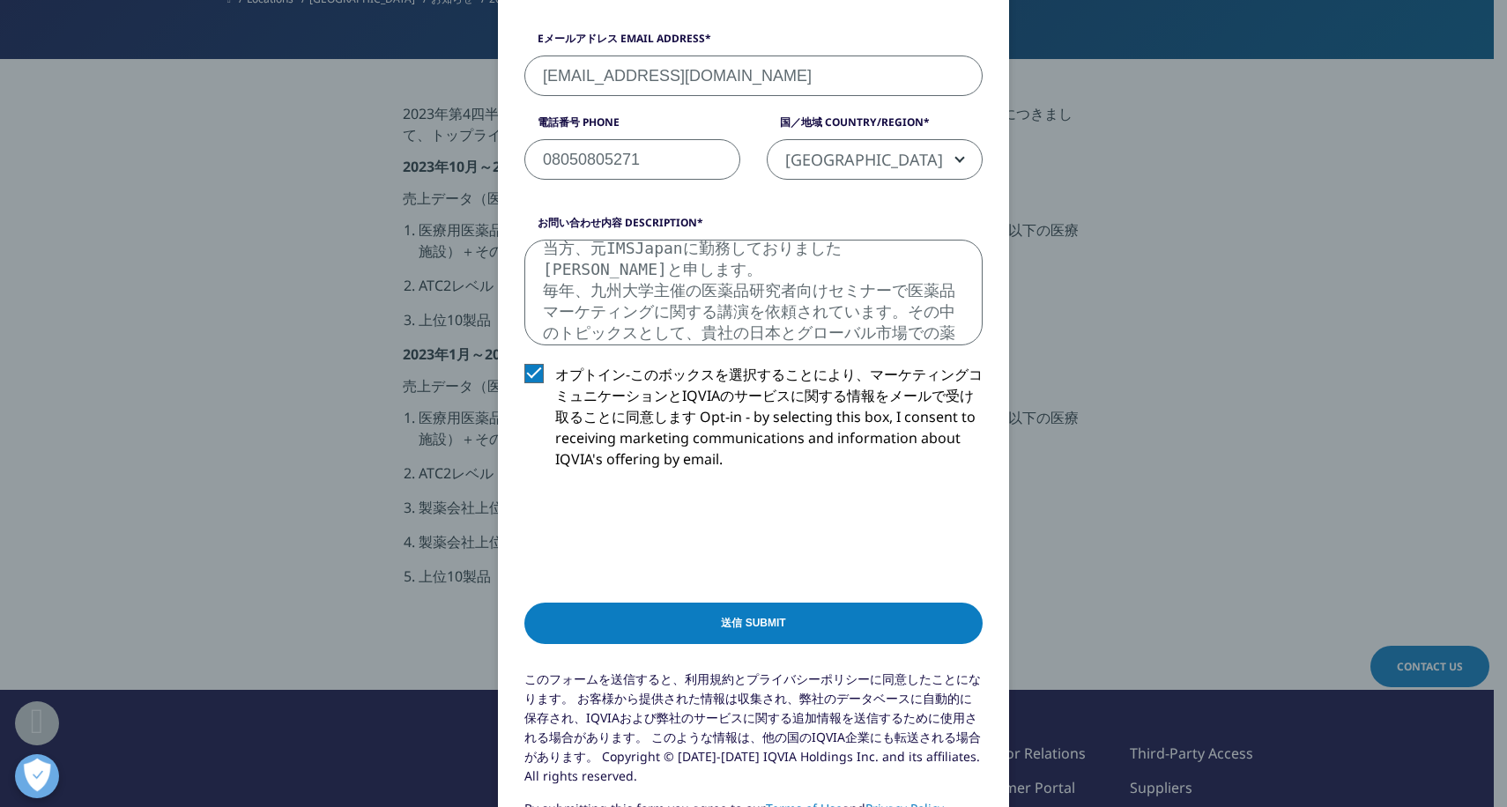
click at [872, 268] on textarea "当方、元IMSJapanに勤務しておりました[PERSON_NAME]と申します。 毎年、九州大学主催の医薬品研究者向けセミナーで医薬品マーケティングに関する…" at bounding box center [753, 293] width 458 height 106
click at [774, 291] on textarea "当方、元IMSJapanに勤務しておりました[PERSON_NAME]と申します。 毎年、九州大学主催の医薬品研究者向けセミナーで医薬品マーケティングに関する…" at bounding box center [753, 293] width 458 height 106
click at [880, 296] on textarea "当方、元IMSJapanに勤務しておりました[PERSON_NAME]と申します。 毎年、九州大学主催の医薬品研究者向けセミナーで医薬品マーケティングに関する…" at bounding box center [753, 293] width 458 height 106
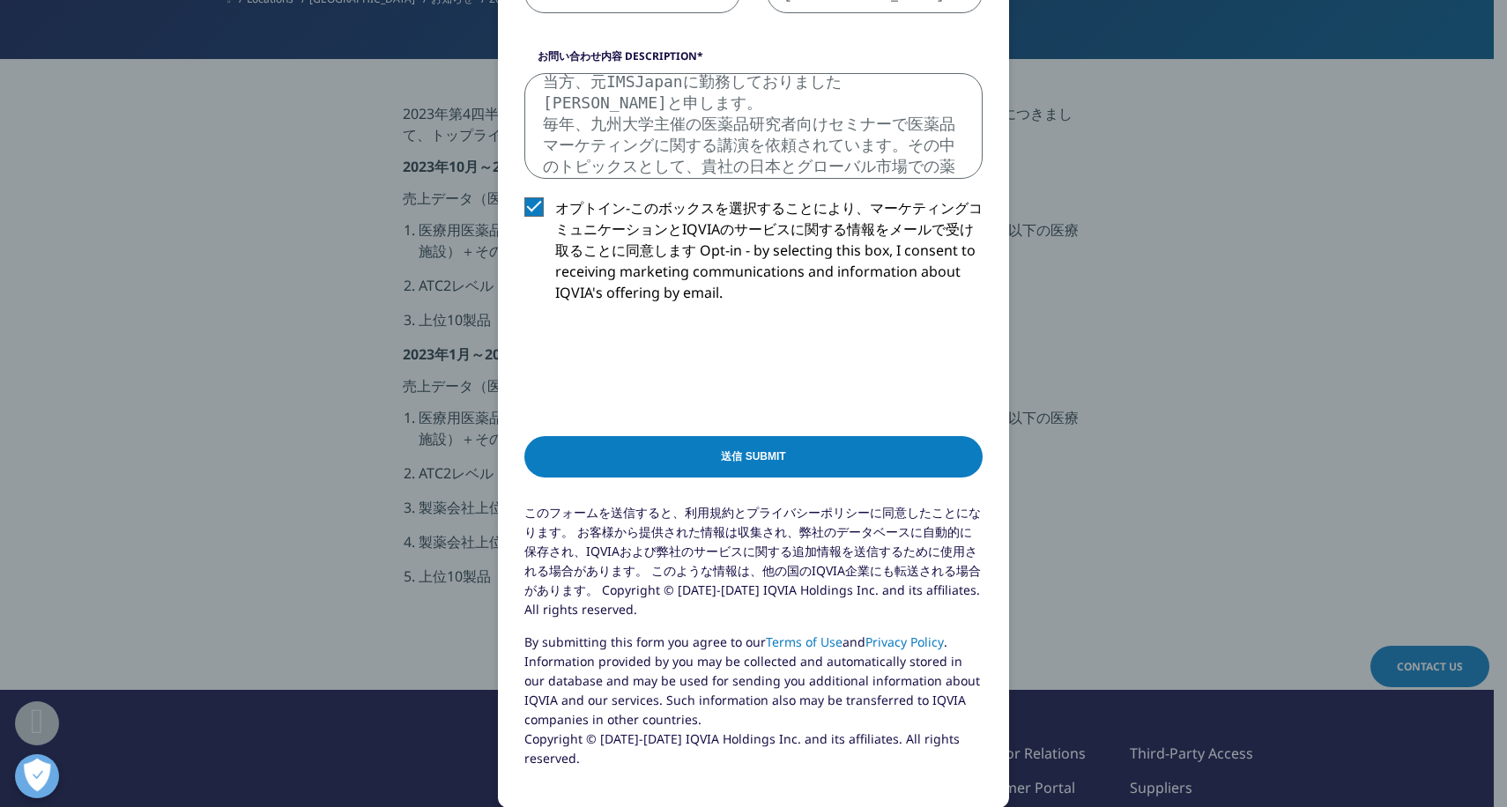
scroll to position [822, 0]
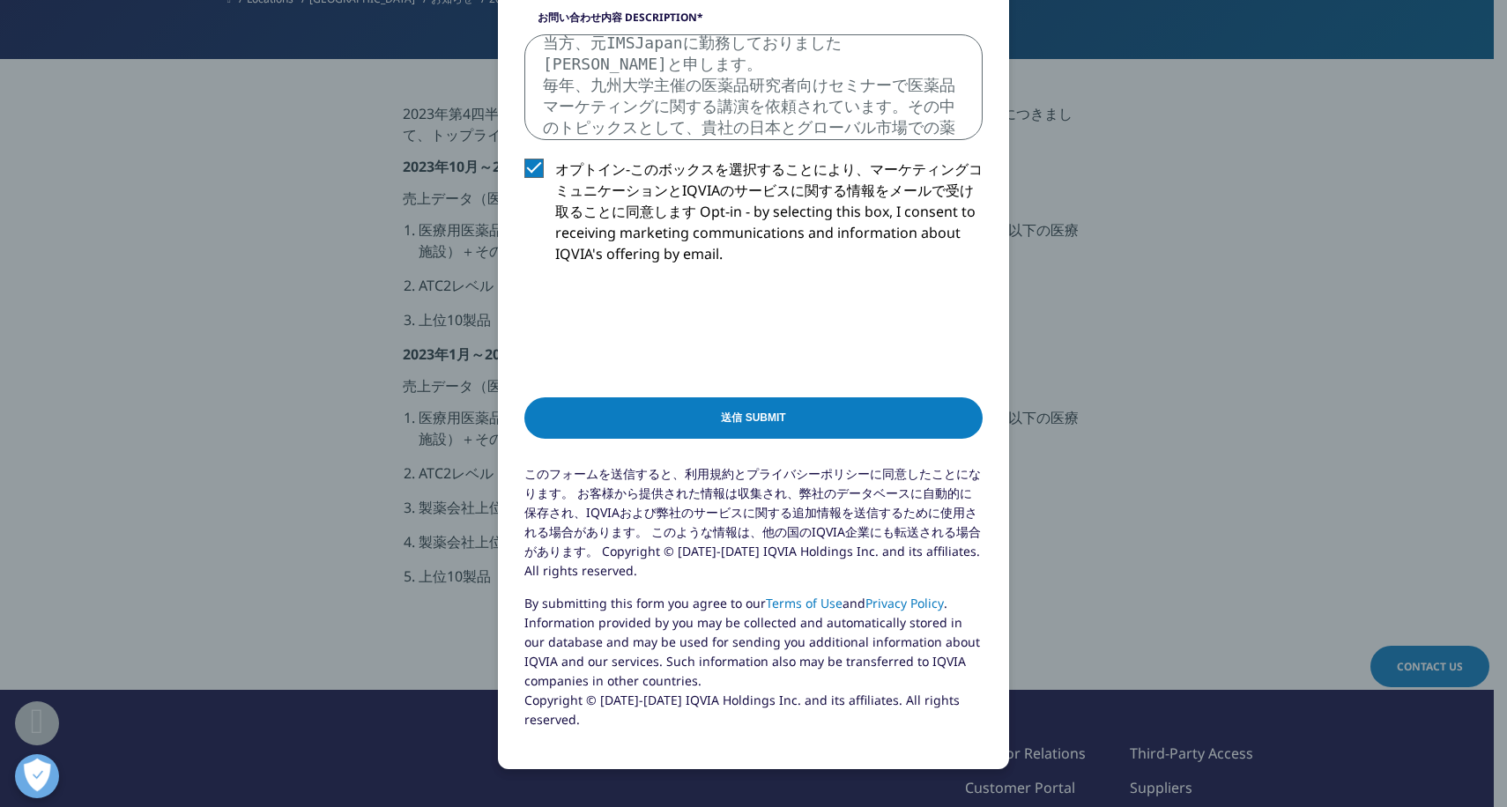
click at [752, 103] on textarea "当方、元IMSJapanに勤務しておりました[PERSON_NAME]と申します。 毎年、九州大学主催の医薬品研究者向けセミナーで医薬品マーケティングに関する…" at bounding box center [753, 87] width 458 height 106
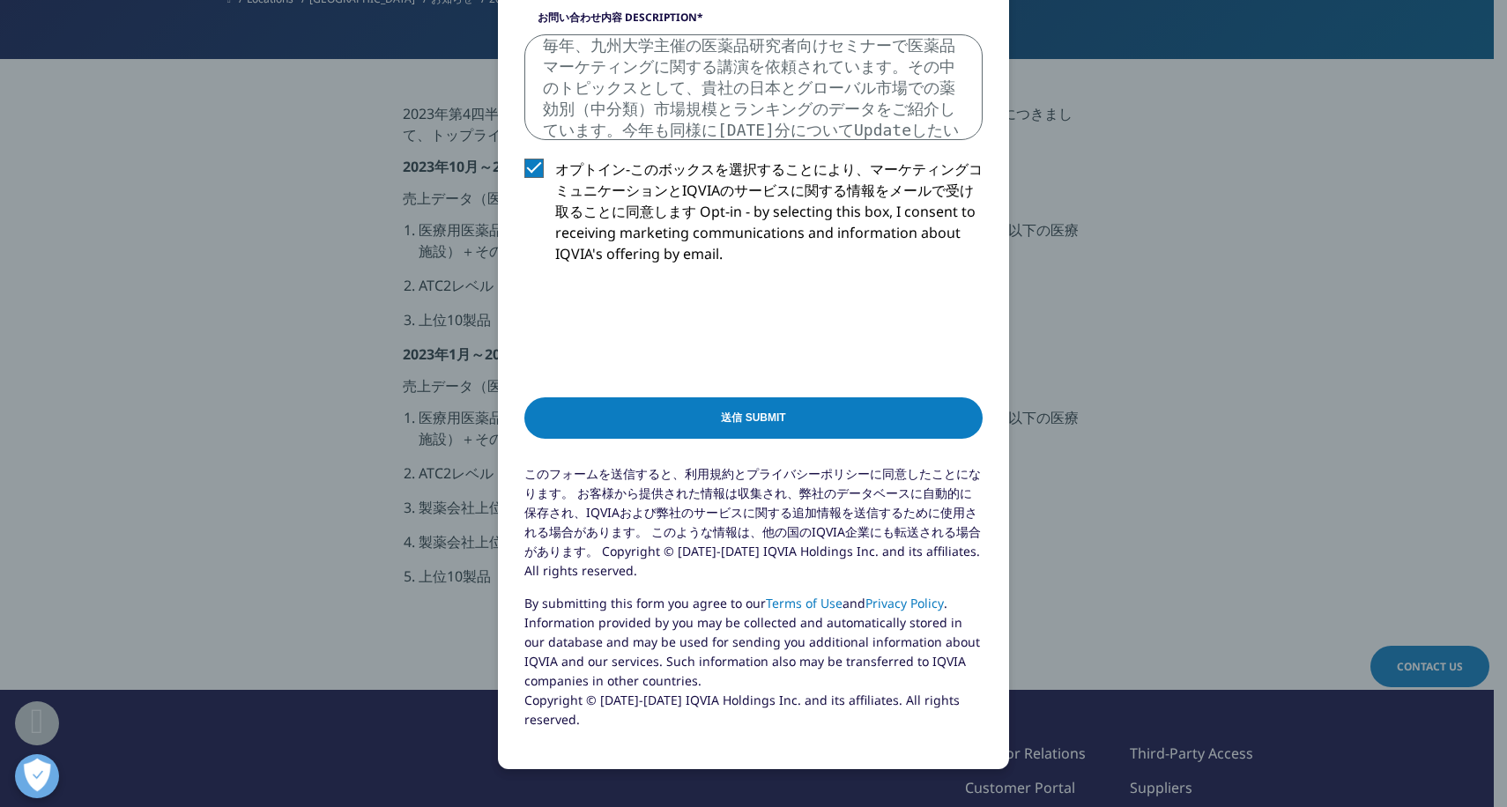
scroll to position [72, 0]
click at [852, 134] on textarea "当方、元IMSJapanに勤務しておりました[PERSON_NAME]と申します。 毎年、九州大学主催の医薬品研究者向けセミナーで医薬品マーケティングに関する…" at bounding box center [753, 87] width 458 height 106
click at [764, 72] on textarea "当方、元IMSJapanに勤務しておりました[PERSON_NAME]と申します。 毎年、九州大学主催の医薬品研究者向けセミナーで医薬品マーケティングに関する…" at bounding box center [753, 87] width 458 height 106
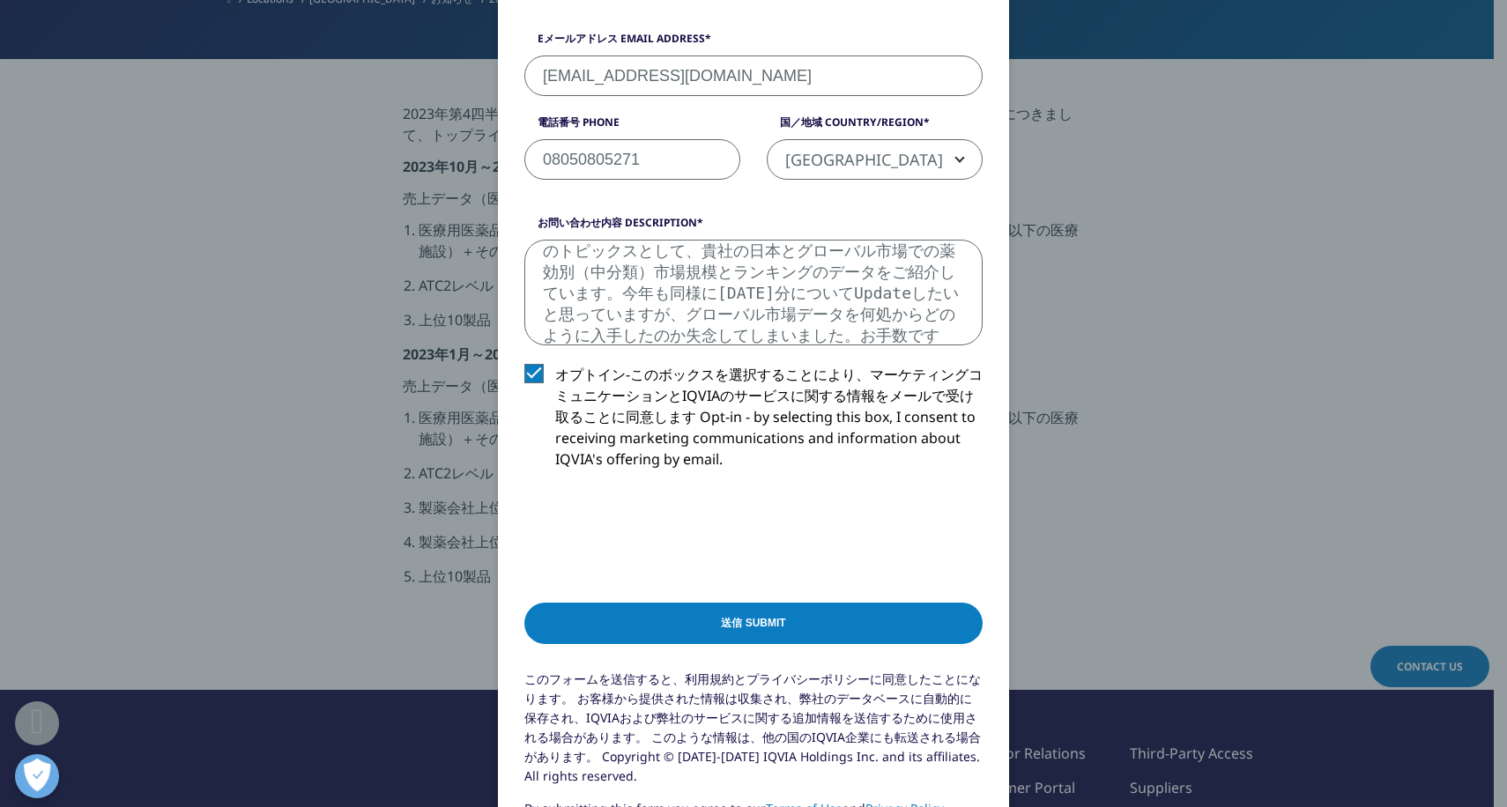
click at [759, 264] on textarea "当方、元IMSJapanに勤務しておりました[PERSON_NAME]と申します。 毎年、九州大学主催の医薬品研究者向けセミナーで医薬品マーケティングに関する…" at bounding box center [753, 293] width 458 height 106
click at [647, 259] on textarea "当方、元IMSJapanに勤務しておりました[PERSON_NAME]と申します。 毎年、九州大学主催の医薬品研究者向けセミナーで医薬品マーケティングに関する…" at bounding box center [753, 293] width 458 height 106
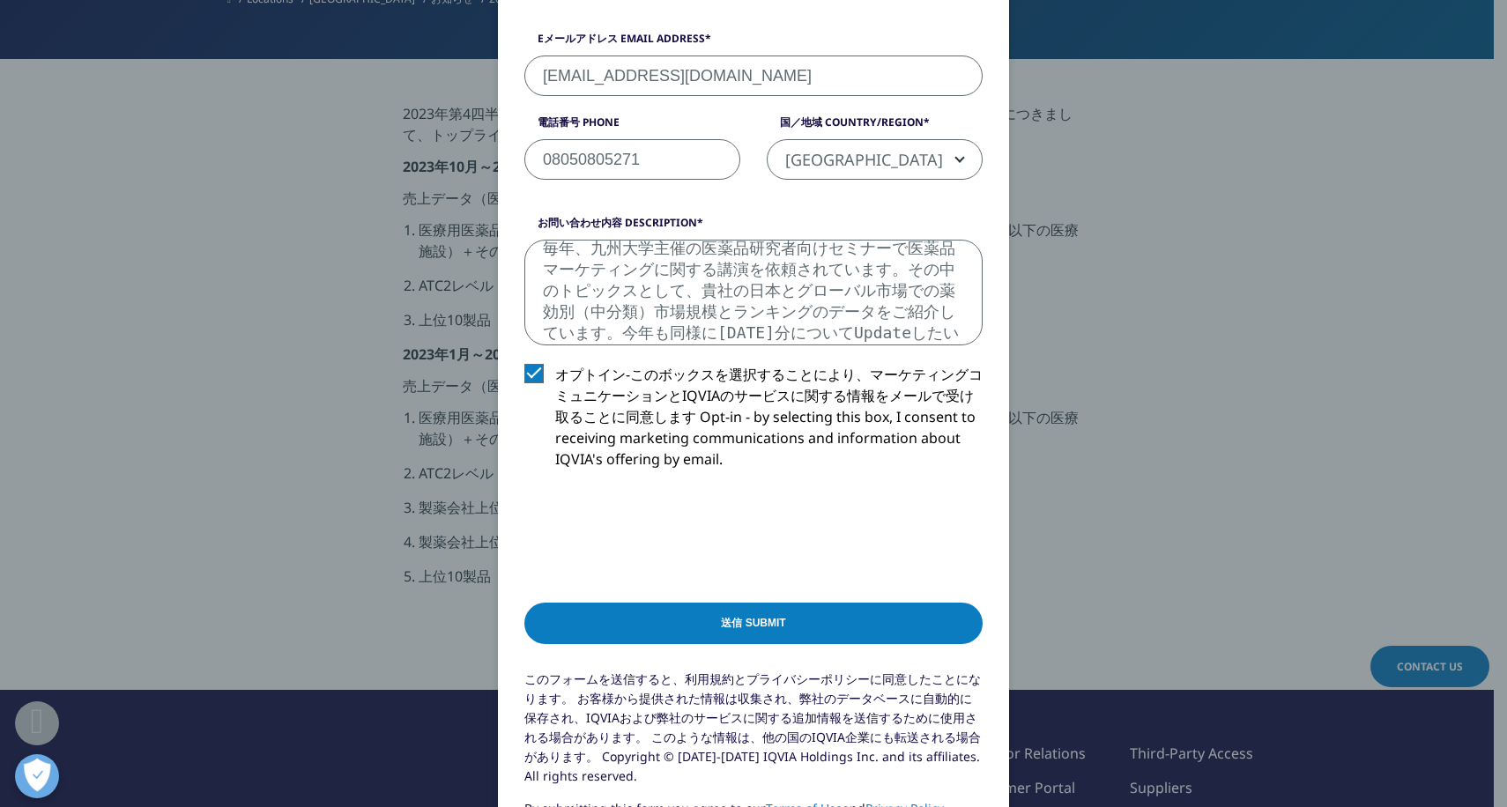
scroll to position [33, 0]
click at [939, 336] on textarea "当方、元IMSJapanに勤務しておりました[PERSON_NAME]と申します。 毎年、九州大学主催の医薬品研究者向けセミナーで医薬品マーケティングに関する…" at bounding box center [753, 293] width 458 height 106
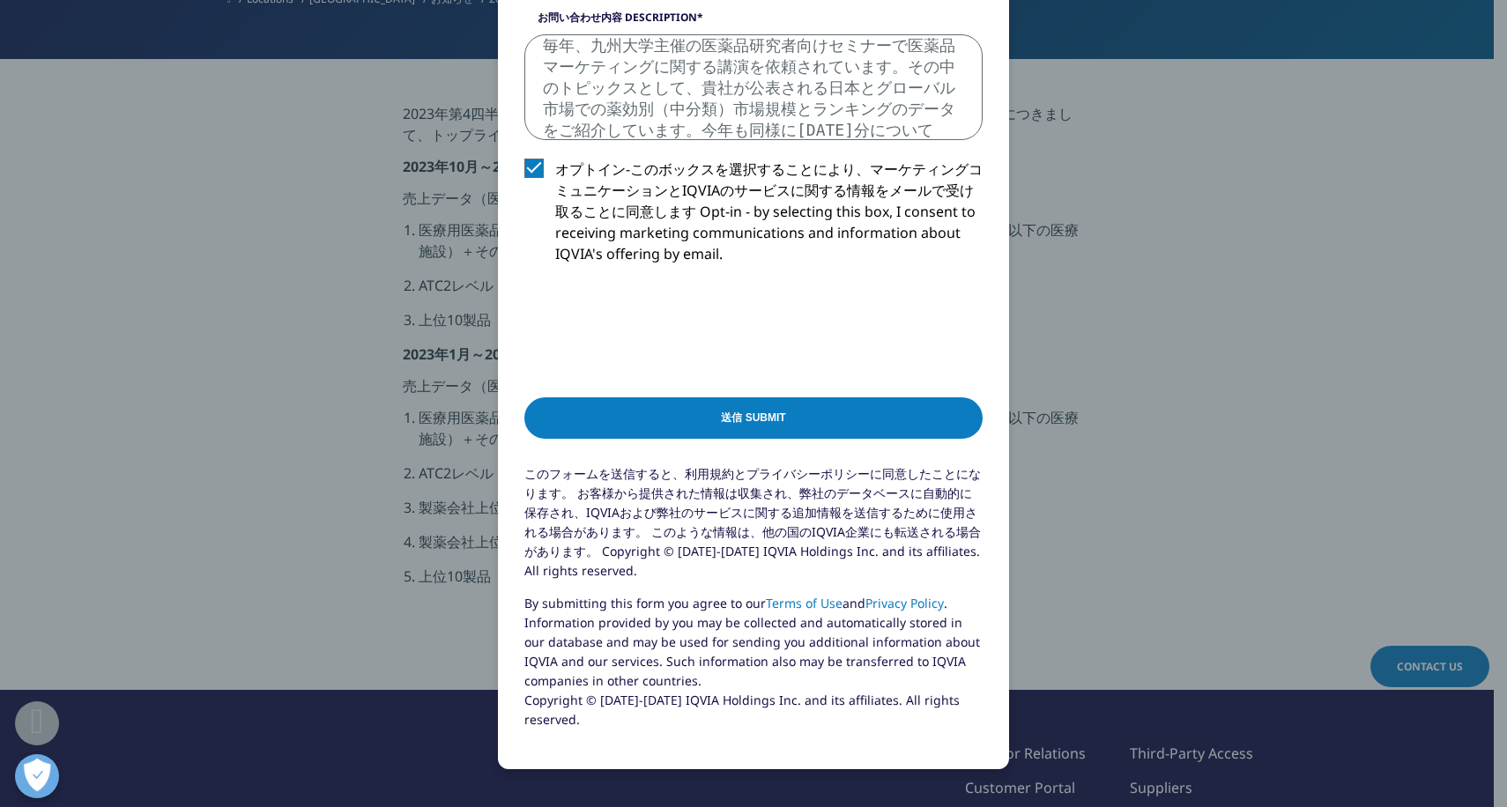
scroll to position [72, 0]
drag, startPoint x: 628, startPoint y: 120, endPoint x: 629, endPoint y: 111, distance: 8.9
click at [629, 111] on textarea "当方、元IMSJapanに勤務しておりました[PERSON_NAME]と申します。 毎年、九州大学主催の医薬品研究者向けセミナーで医薬品マーケティングに関する…" at bounding box center [753, 87] width 458 height 106
click at [629, 110] on textarea "当方、元IMSJapanに勤務しておりました[PERSON_NAME]と申します。 毎年、九州大学主催の医薬品研究者向けセミナーで医薬品マーケティングに関する…" at bounding box center [753, 87] width 458 height 106
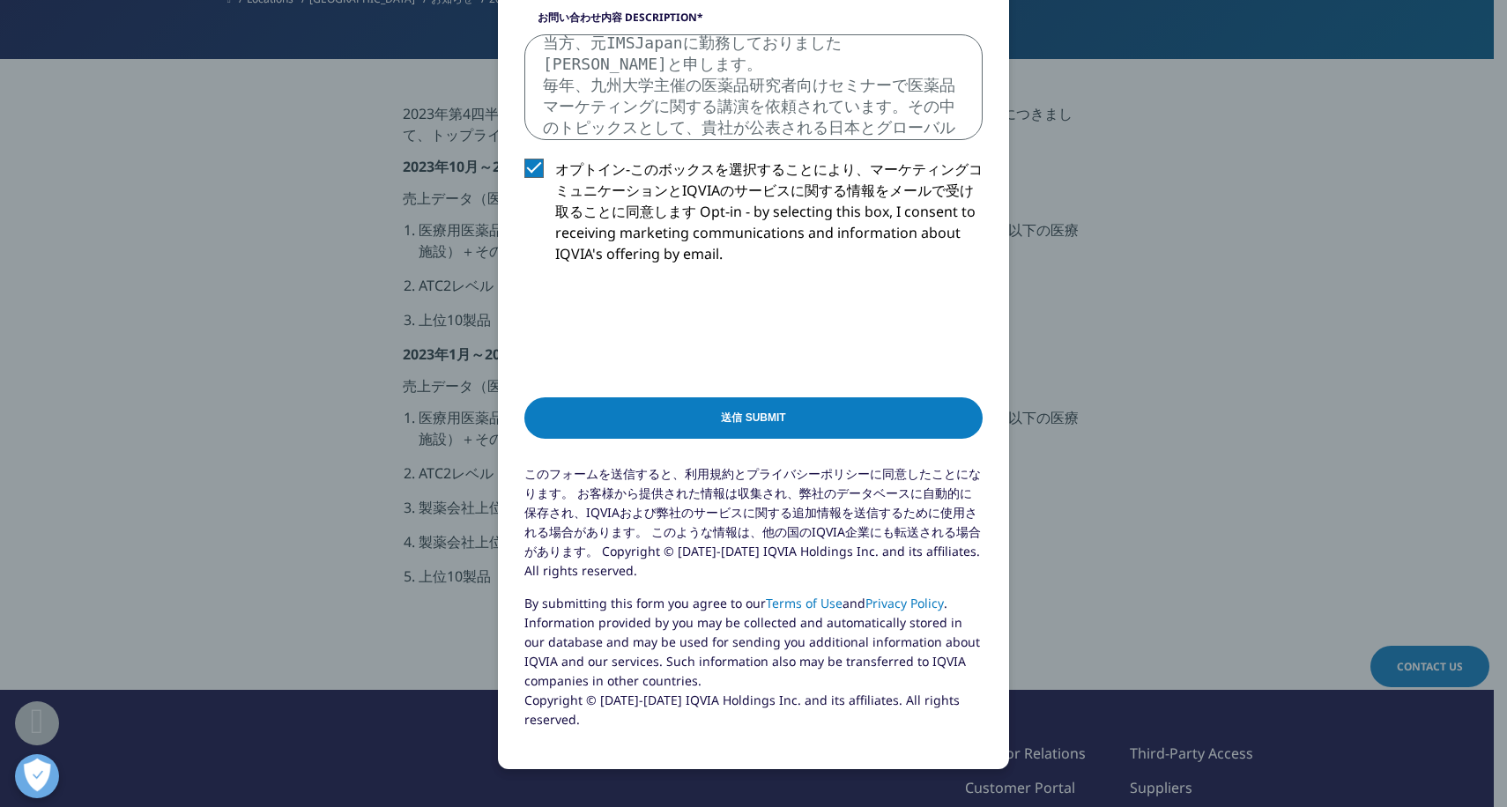
click at [691, 49] on textarea "当方、元IMSJapanに勤務しておりました[PERSON_NAME]と申します。 毎年、九州大学主催の医薬品研究者向けセミナーで医薬品マーケティングに関する…" at bounding box center [753, 87] width 458 height 106
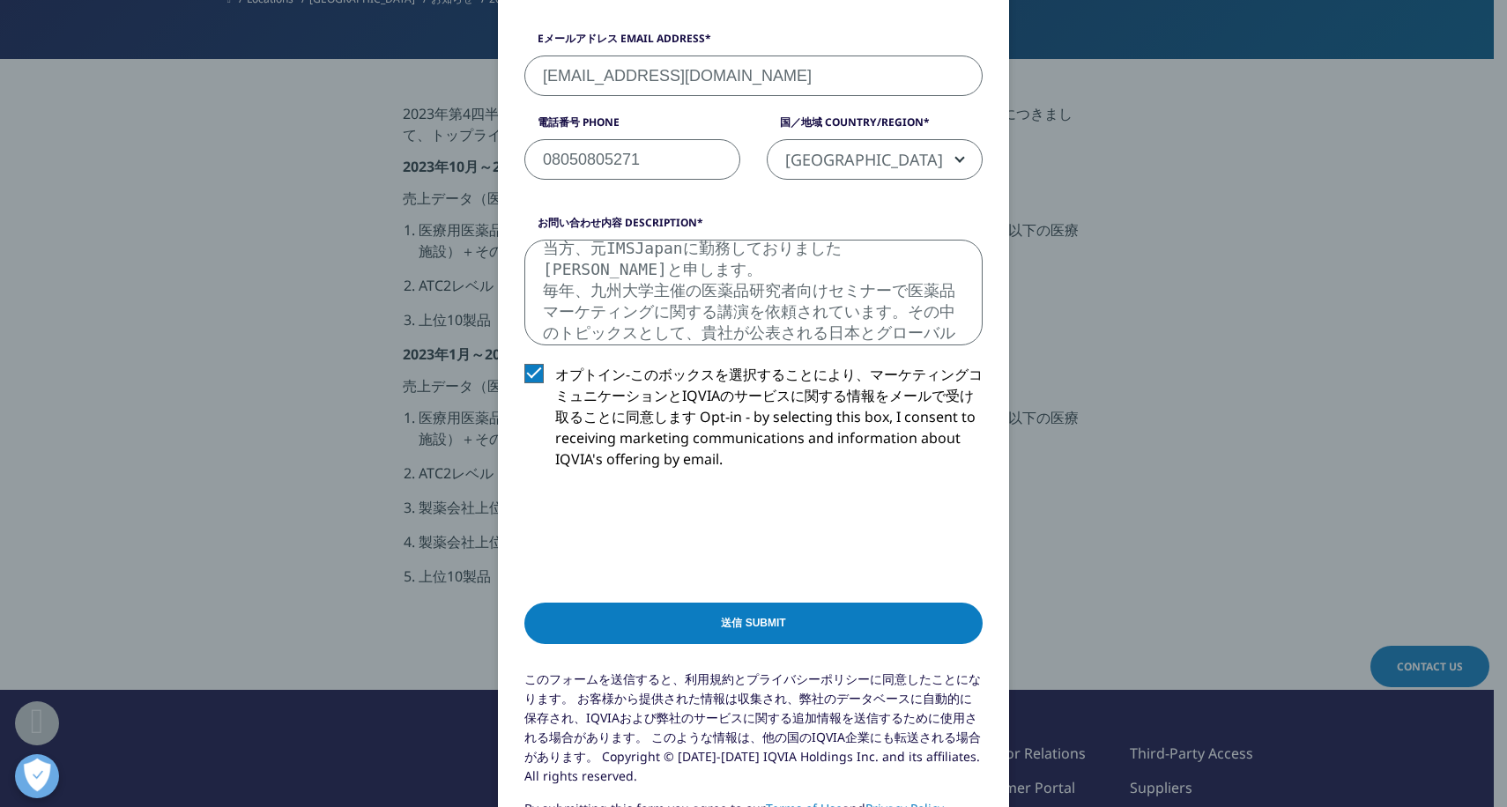
click at [762, 280] on textarea "当方、元IMSJapanに勤務しておりました[PERSON_NAME]と申します。 毎年、九州大学主催の医薬品研究者向けセミナーで医薬品マーケティングに関する…" at bounding box center [753, 293] width 458 height 106
click at [695, 279] on textarea "当方、元IMSJapanに勤務しておりました[PERSON_NAME]と申します。 毎年、九州大学主催の医薬品研究者向けセミナーで医薬品マーケティングに関する…" at bounding box center [753, 293] width 458 height 106
click at [724, 295] on textarea "当方、元IMSJapanに勤務しておりました[PERSON_NAME]と申します。 毎年、九州大学主催の医薬品研究者向けセミナーで医薬品マーケティングに関する…" at bounding box center [753, 293] width 458 height 106
click at [662, 330] on textarea "当方、元IMSJapanに勤務しておりました[PERSON_NAME]と申します。 毎年、九州大学主催の医薬品研究者向けセミナーで医薬品マーケティングに関する…" at bounding box center [753, 293] width 458 height 106
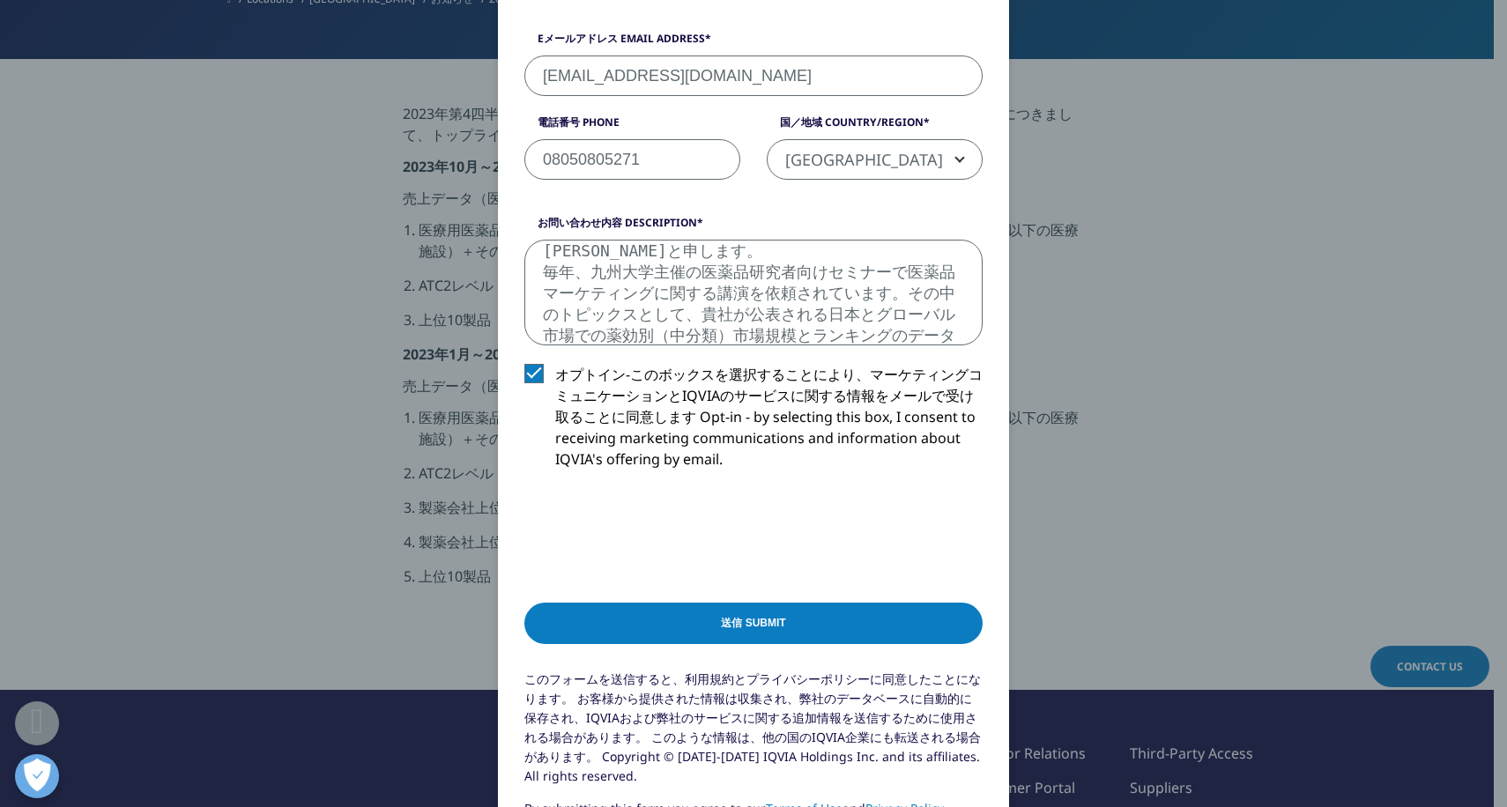
click at [710, 284] on textarea "当方、元IMSJapanに勤務しておりました[PERSON_NAME]と申します。 毎年、九州大学主催の医薬品研究者向けセミナーで医薬品マーケティングに関する…" at bounding box center [753, 293] width 458 height 106
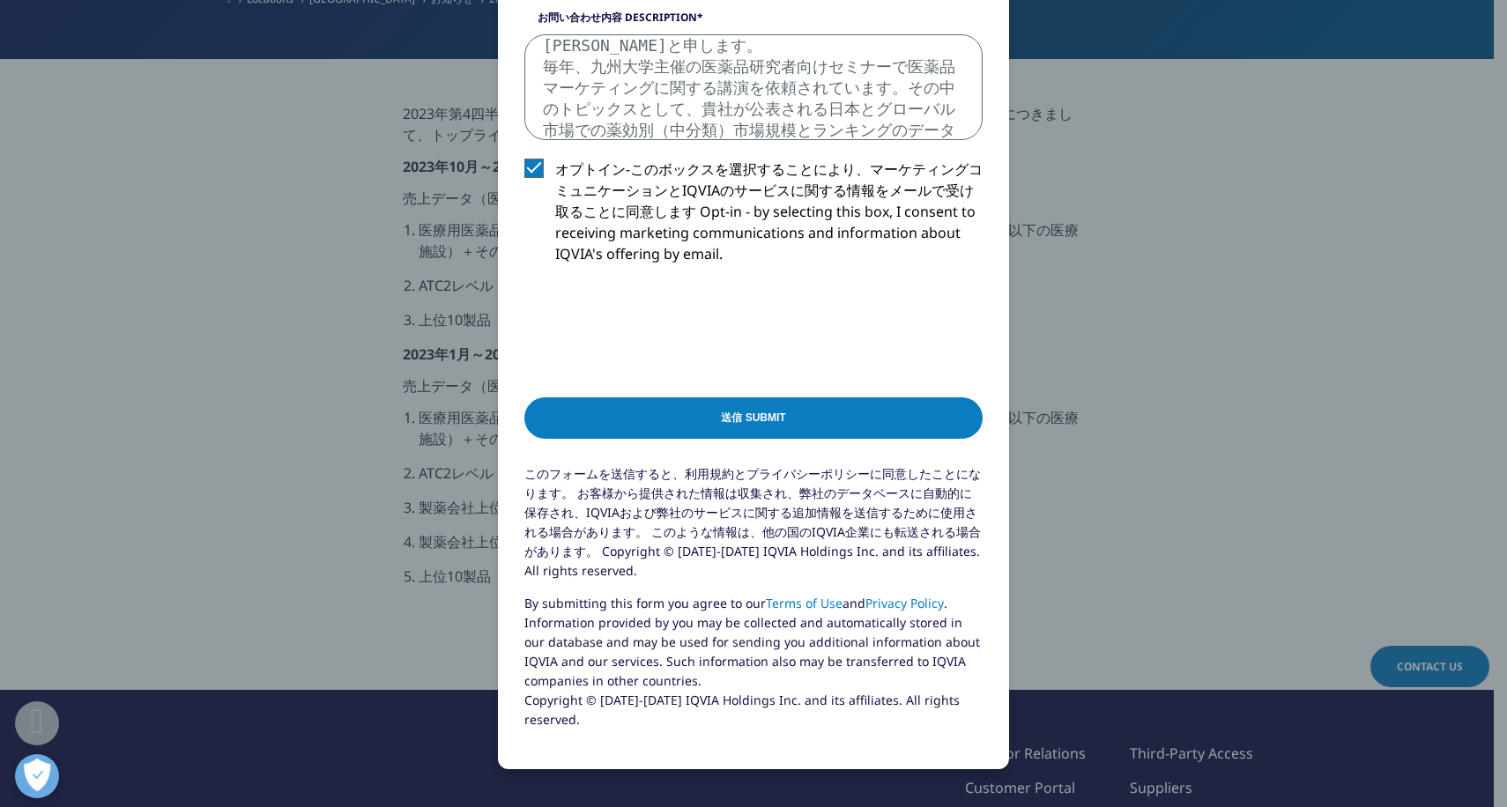
scroll to position [617, 0]
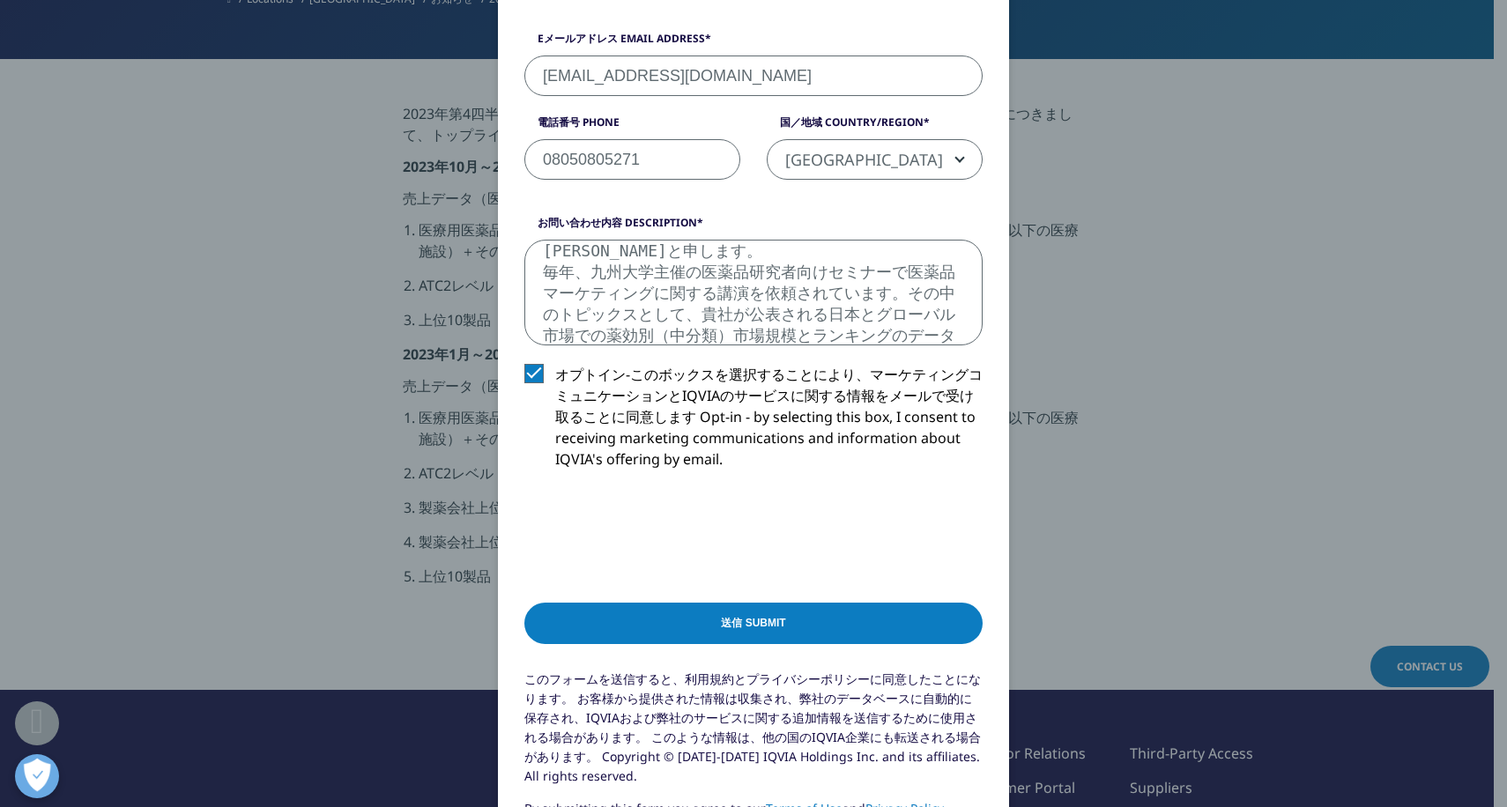
click at [754, 294] on textarea "当方、元IMSJapanに勤務しておりました[PERSON_NAME]と申します。 毎年、九州大学主催の医薬品研究者向けセミナーで医薬品マーケティングに関する…" at bounding box center [753, 293] width 458 height 106
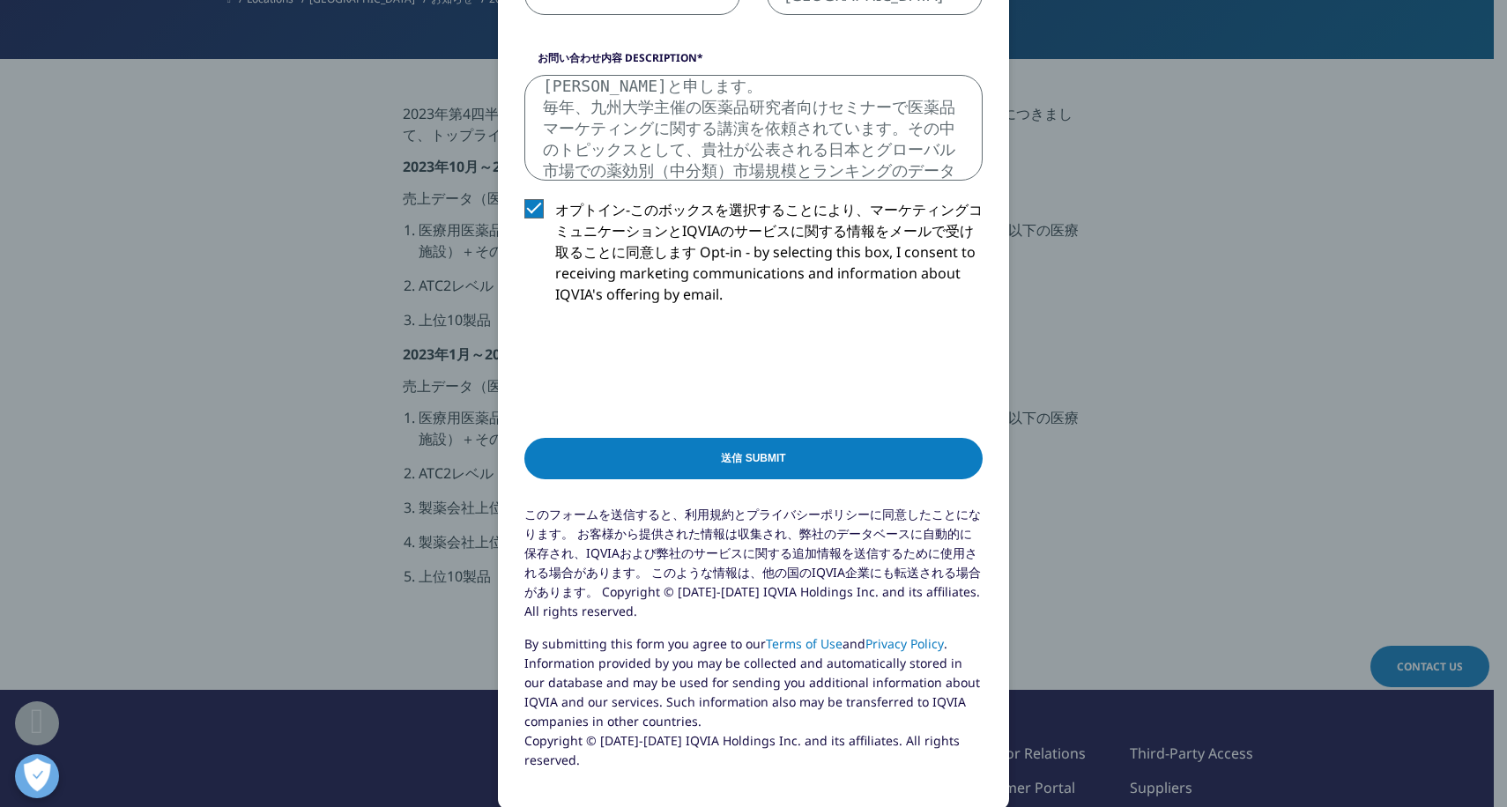
scroll to position [822, 0]
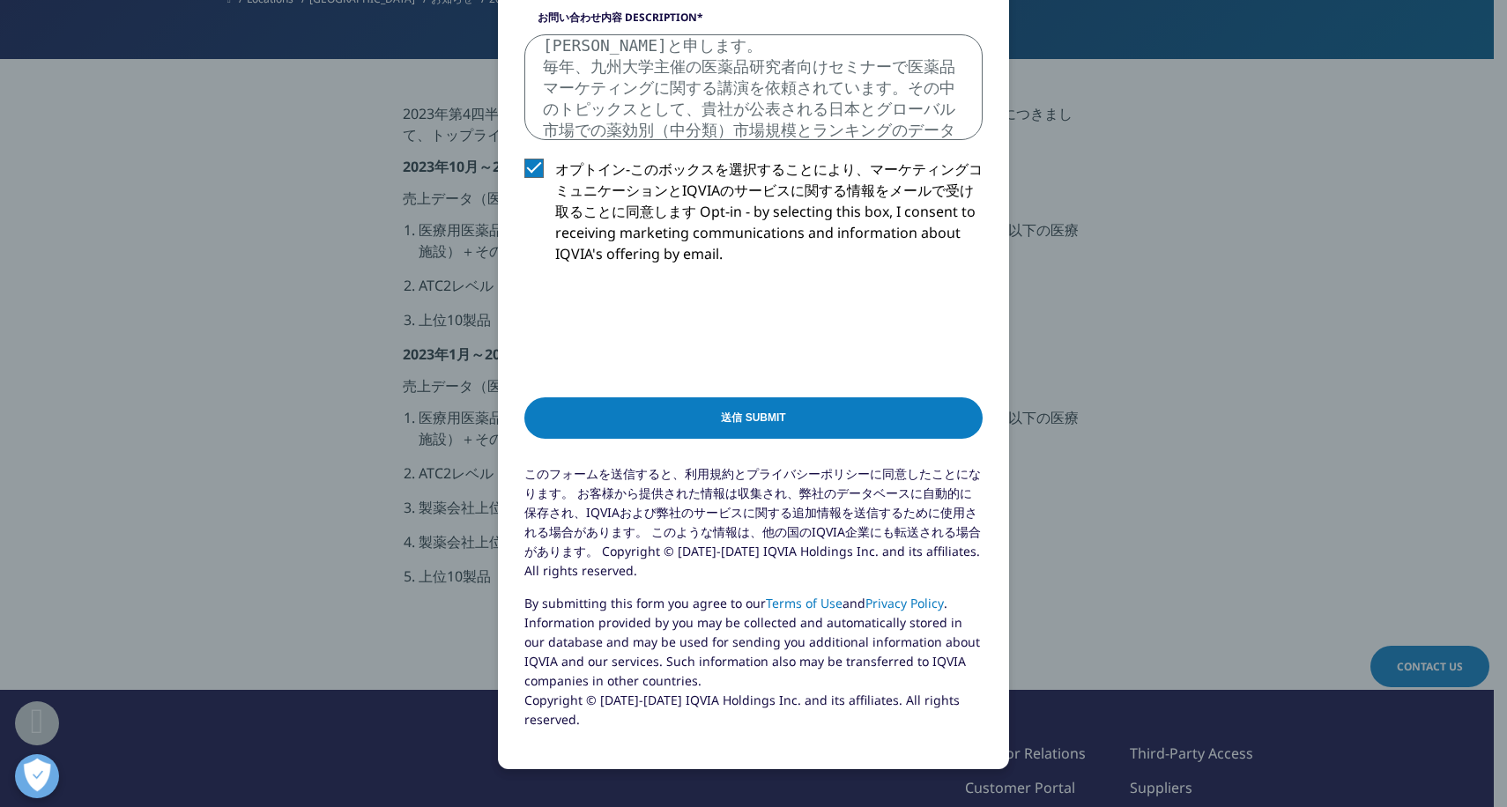
click at [810, 111] on textarea "当方、元IMSJapanに勤務しておりました[PERSON_NAME]と申します。 毎年、九州大学主催の医薬品研究者向けセミナーで医薬品マーケティングに関する…" at bounding box center [753, 87] width 458 height 106
click at [806, 108] on textarea "当方、元IMSJapanに勤務しておりました[PERSON_NAME]と申します。 毎年、九州大学主催の医薬品研究者向けセミナーで医薬品マーケティングに関する…" at bounding box center [753, 87] width 458 height 106
click at [902, 101] on textarea "当方、元IMSJapanに勤務しておりました[PERSON_NAME]と申します。 毎年、九州大学主催の医薬品研究者向けセミナーで医薬品マーケティングに関する…" at bounding box center [753, 87] width 458 height 106
click at [595, 127] on textarea "当方、元IMSJapanに勤務しておりました[PERSON_NAME]と申します。 毎年、九州大学主催の医薬品研究者向けセミナーで医薬品マーケティングに関する…" at bounding box center [753, 87] width 458 height 106
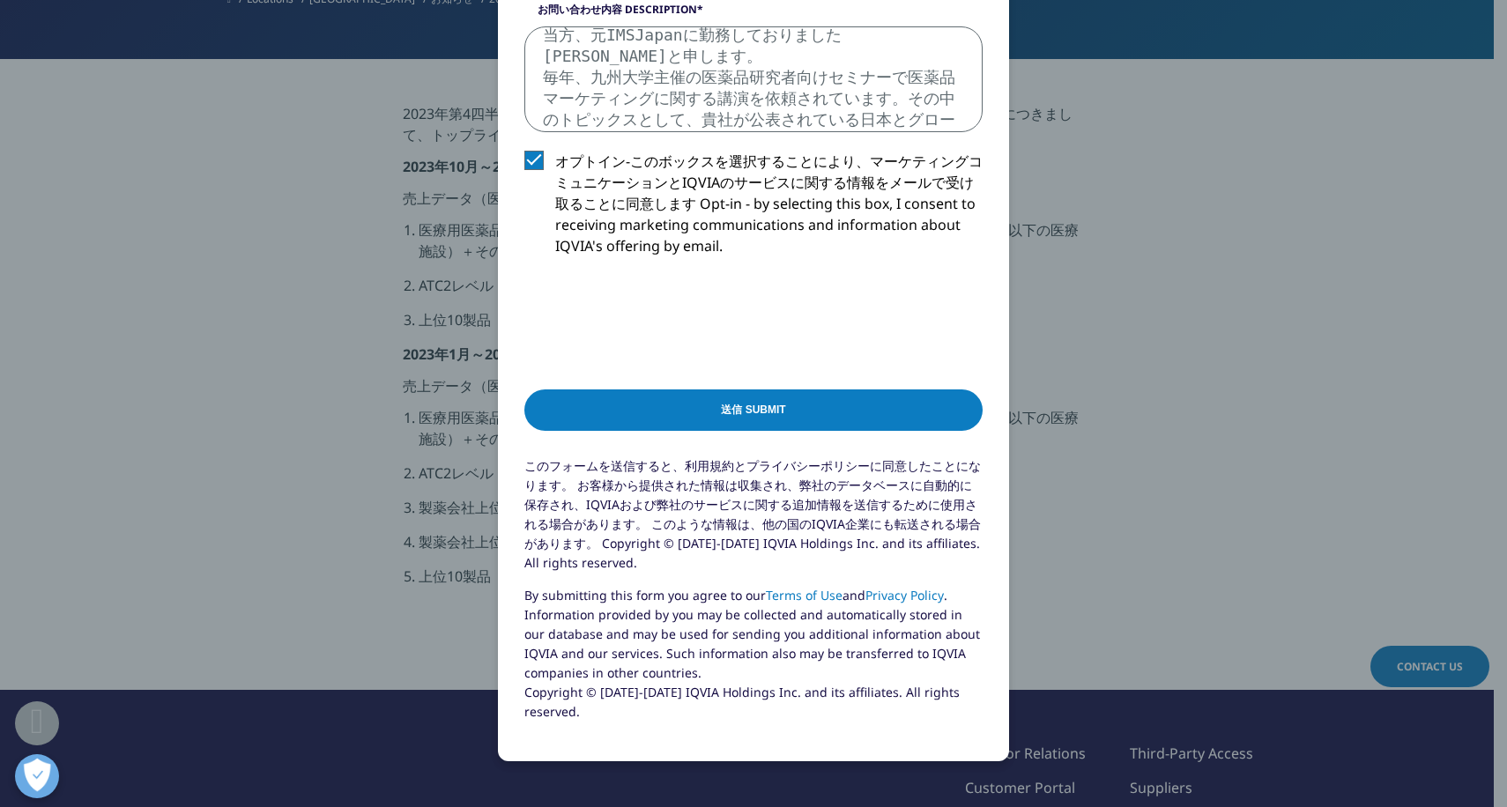
scroll to position [772, 0]
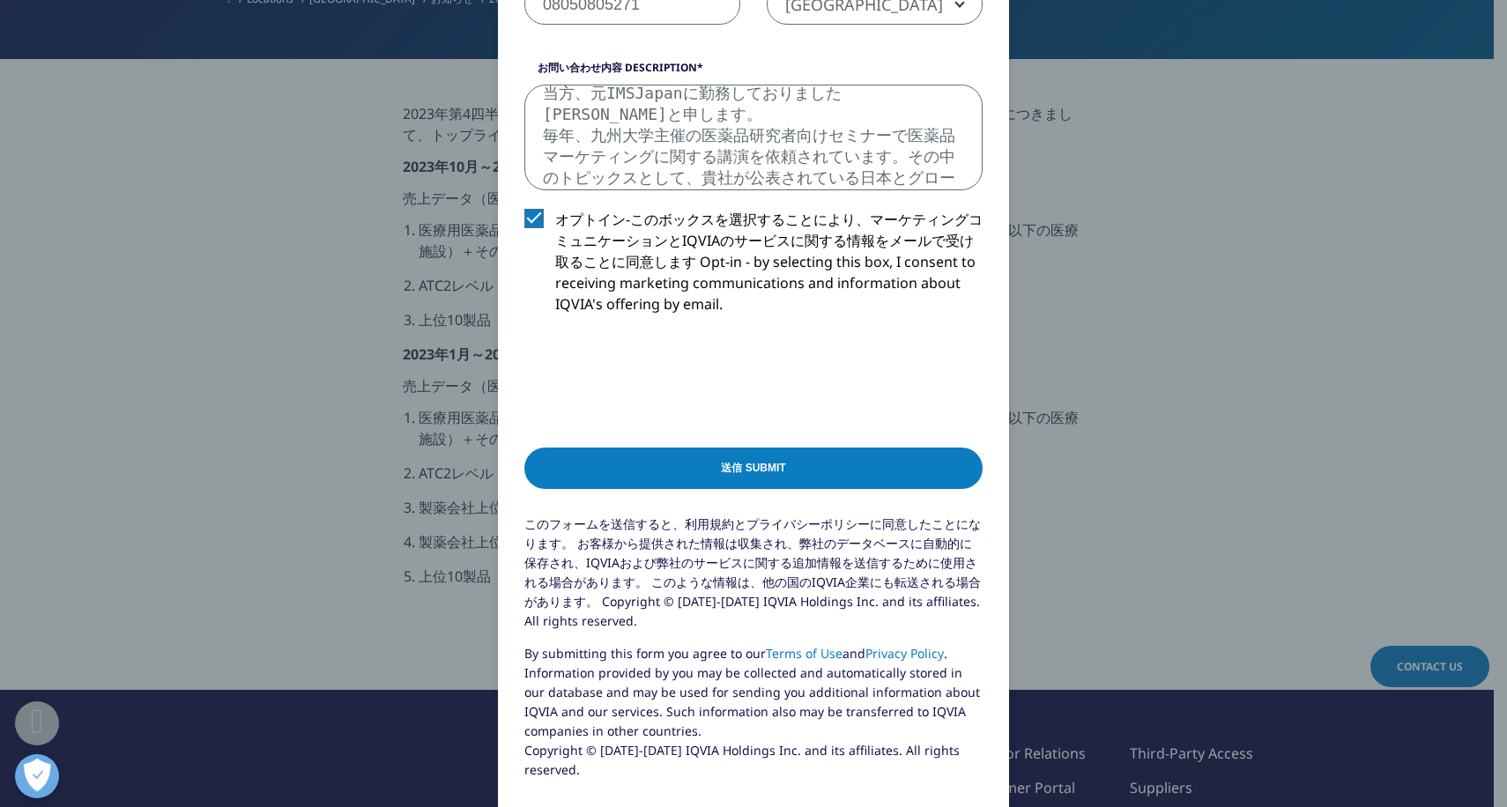
click at [852, 182] on textarea "当方、元IMSJapanに勤務しておりました[PERSON_NAME]と申します。 毎年、九州大学主催の医薬品研究者向けセミナーで医薬品マーケティングに関する…" at bounding box center [753, 138] width 458 height 106
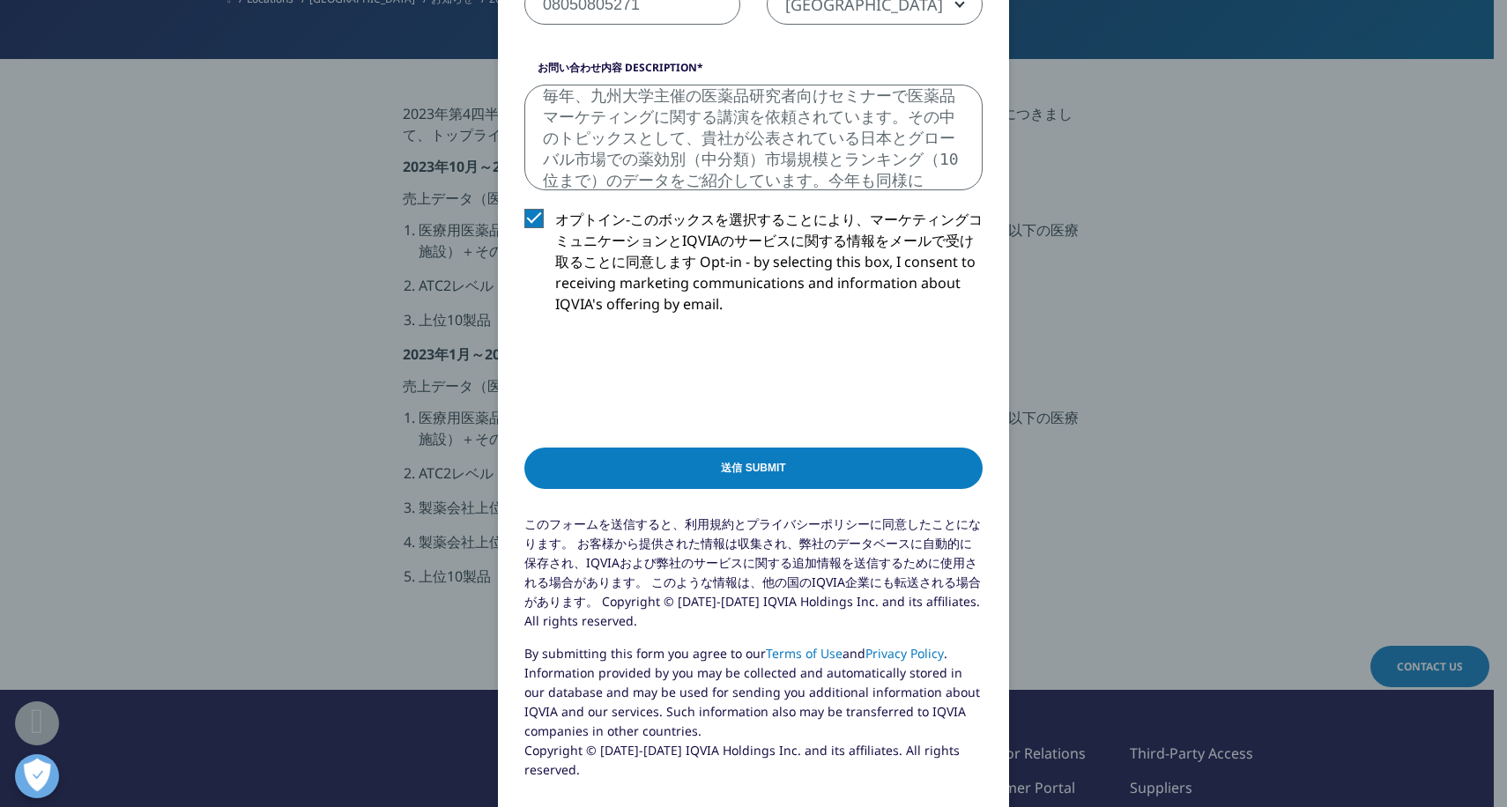
click at [800, 142] on textarea "当方、元IMSJapanに勤務しておりました[PERSON_NAME]と申します。 毎年、九州大学主催の医薬品研究者向けセミナーで医薬品マーケティングに関する…" at bounding box center [753, 138] width 458 height 106
click at [904, 139] on textarea "当方、元IMSJapanに勤務しておりました[PERSON_NAME]と申します。 毎年、九州大学主催の医薬品研究者向けセミナーで医薬品マーケティングに関する…" at bounding box center [753, 138] width 458 height 106
click at [635, 138] on textarea "当方、元IMSJapanに勤務しておりました[PERSON_NAME]と申します。 毎年、九州大学主催の医薬品研究者向けセミナーで医薬品マーケティングに関する…" at bounding box center [753, 138] width 458 height 106
click at [940, 176] on textarea "当方、元IMSJapanに勤務しておりました[PERSON_NAME]と申します。 毎年、九州大学主催の医薬品研究者向けセミナーで医薬品マーケティングに関する…" at bounding box center [753, 138] width 458 height 106
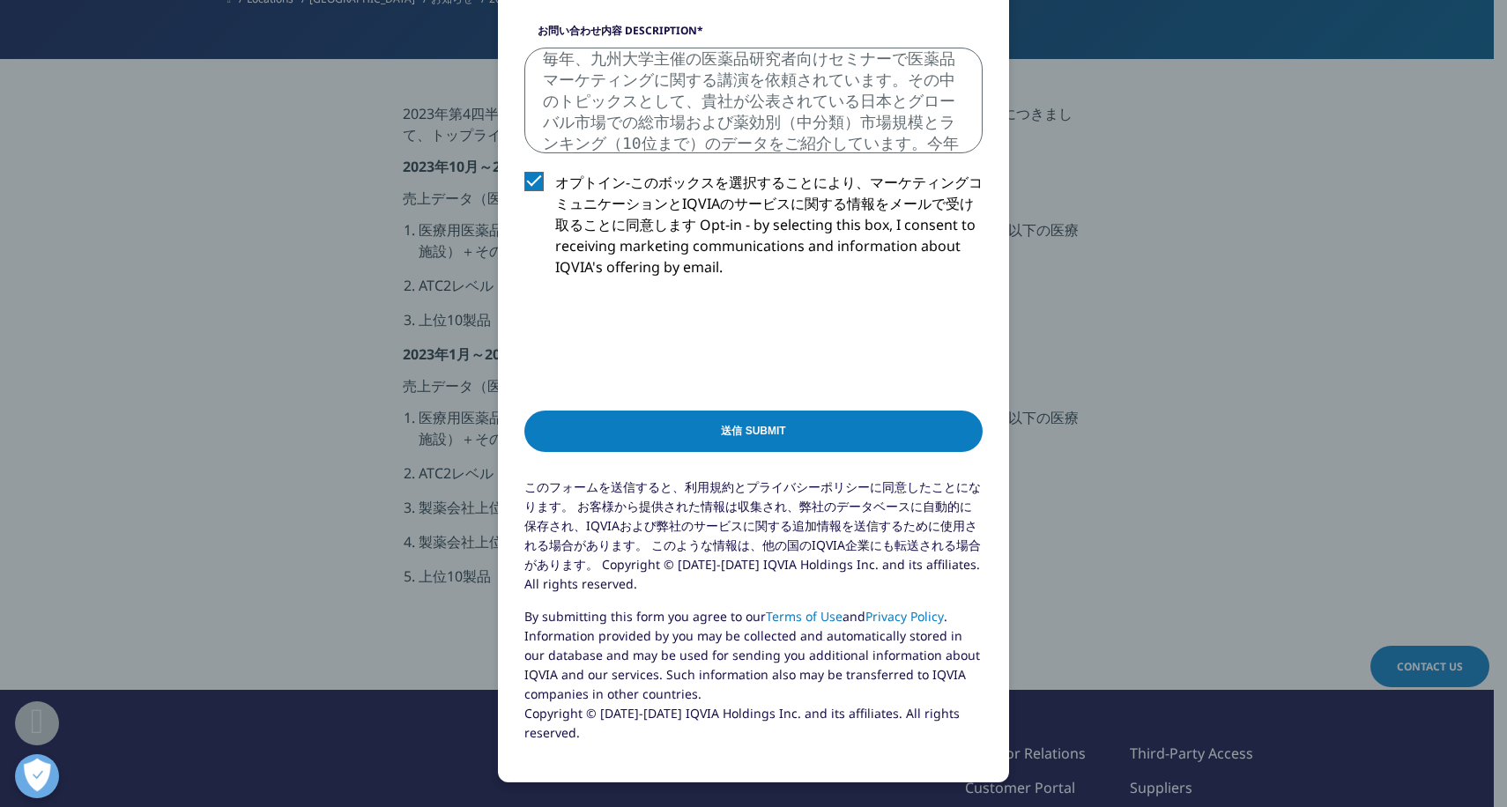
scroll to position [772, 0]
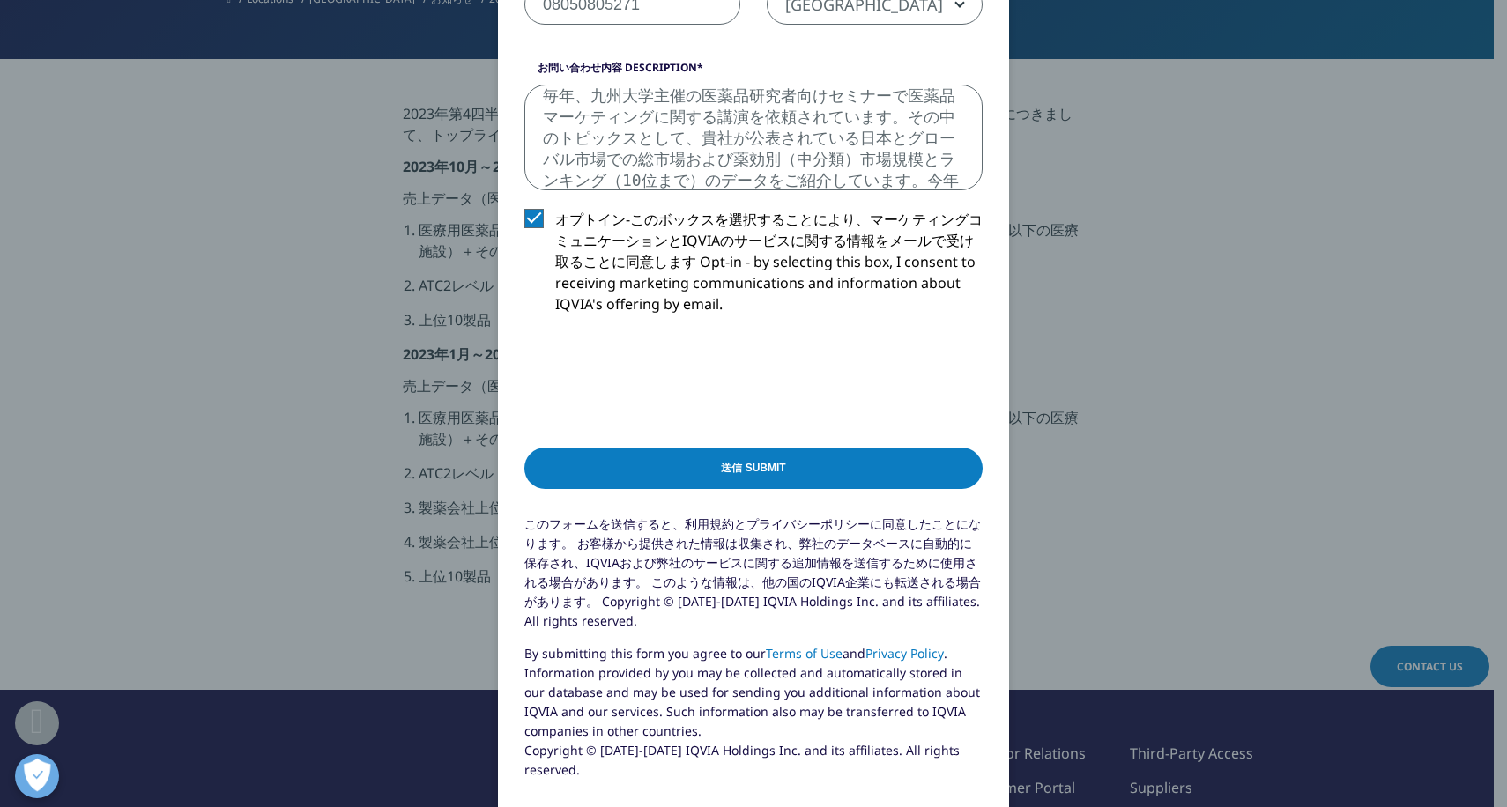
click at [716, 146] on textarea "当方、元IMSJapanに勤務しておりました[PERSON_NAME]と申します。 毎年、九州大学主催の医薬品研究者向けセミナーで医薬品マーケティングに関する…" at bounding box center [753, 138] width 458 height 106
drag, startPoint x: 606, startPoint y: 137, endPoint x: 625, endPoint y: 137, distance: 18.5
click at [625, 137] on textarea "当方、元IMSJapanに勤務しておりました[PERSON_NAME]と申します。 毎年、九州大学主催の医薬品研究者向けセミナーで医薬品マーケティングに関する…" at bounding box center [753, 138] width 458 height 106
click at [836, 144] on textarea "当方、元IMSJapanに勤務しておりました[PERSON_NAME]と申します。 毎年、九州大学主催の医薬品研究者向けセミナーで医薬品マーケティングに関する…" at bounding box center [753, 138] width 458 height 106
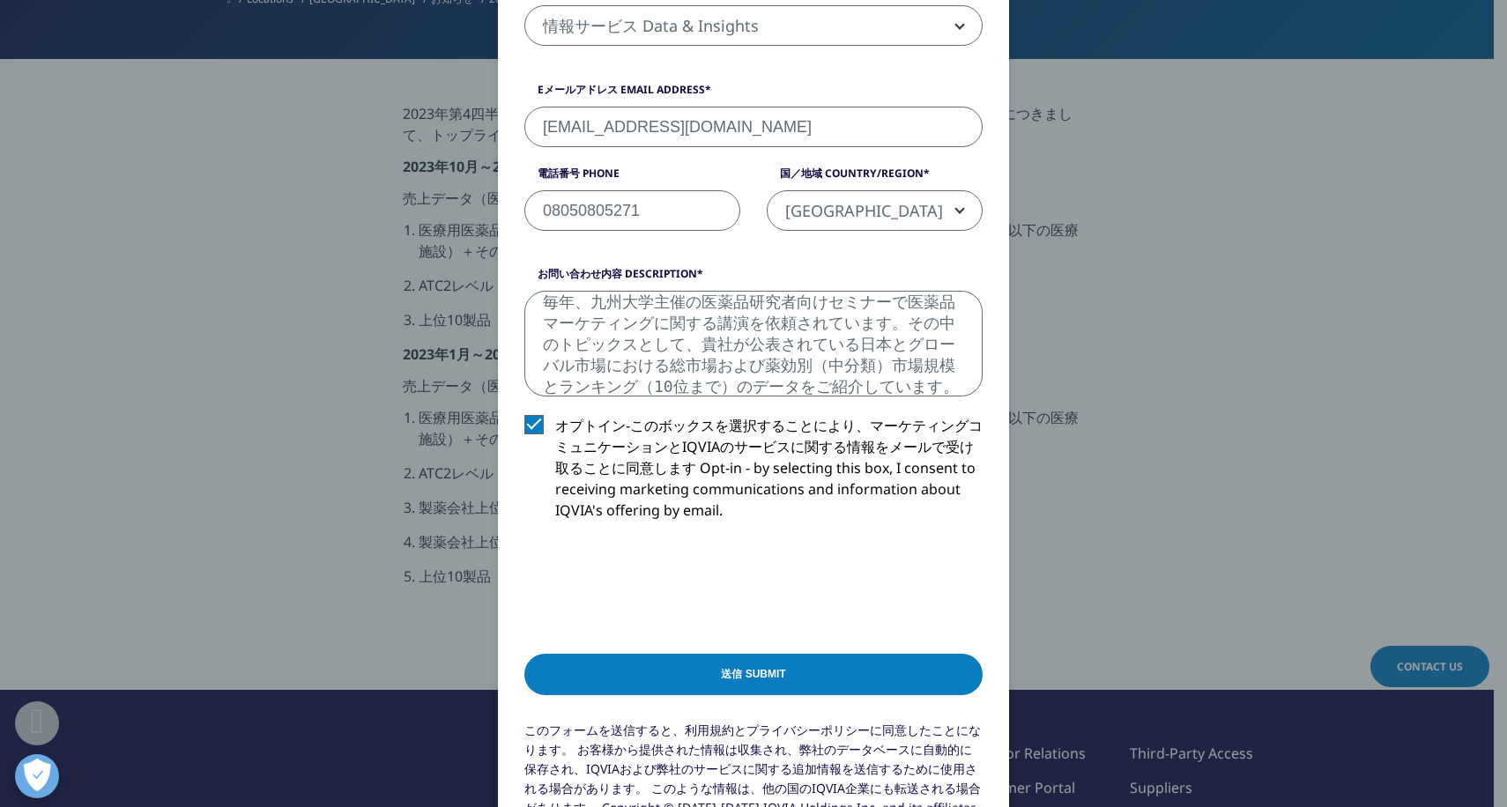
click at [631, 304] on textarea "当方、元IMSJapanに勤務しておりました[PERSON_NAME]と申します。 毎年、九州大学主催の医薬品研究者向けセミナーで医薬品マーケティングに関する…" at bounding box center [753, 344] width 458 height 106
click at [577, 315] on textarea "毎年、九州大学主催の医薬品研究者向けセミナーで医薬品マーケティングに関する講演を依頼されています。その中のトピックスとして、貴社が公表されている日本とグローバ…" at bounding box center [753, 344] width 458 height 106
click at [539, 312] on textarea "毎年、九州大学主催の医薬品研究者向けセミナーで医薬品マーケティングに関する講演を依頼されています。その中のトピックスとして、貴社が公表されている日本とグローバ…" at bounding box center [753, 344] width 458 height 106
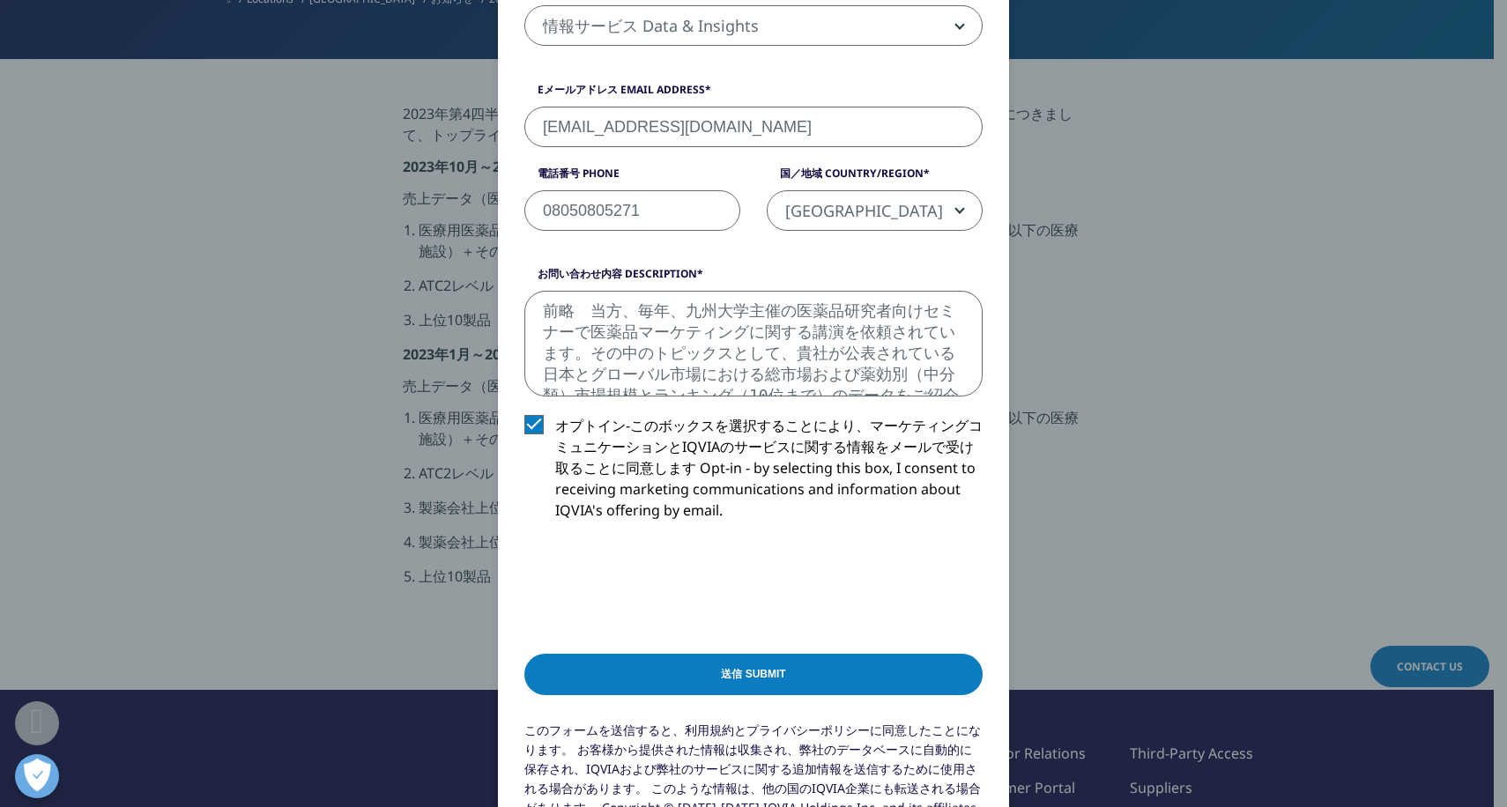
drag, startPoint x: 634, startPoint y: 307, endPoint x: 662, endPoint y: 309, distance: 28.3
click at [662, 309] on textarea "前略　当方、毎年、九州大学主催の医薬品研究者向けセミナーで医薬品マーケティングに関する講演を依頼されています。その中のトピックスとして、貴社が公表されている日…" at bounding box center [753, 344] width 458 height 106
click at [707, 355] on textarea "前略　当方、年に1回、九州大学主催の医薬品研究者向けセミナーで医薬品マーケティングに関する講演を依頼されています。その中のトピックスとして、貴社が公表されてい…" at bounding box center [753, 344] width 458 height 106
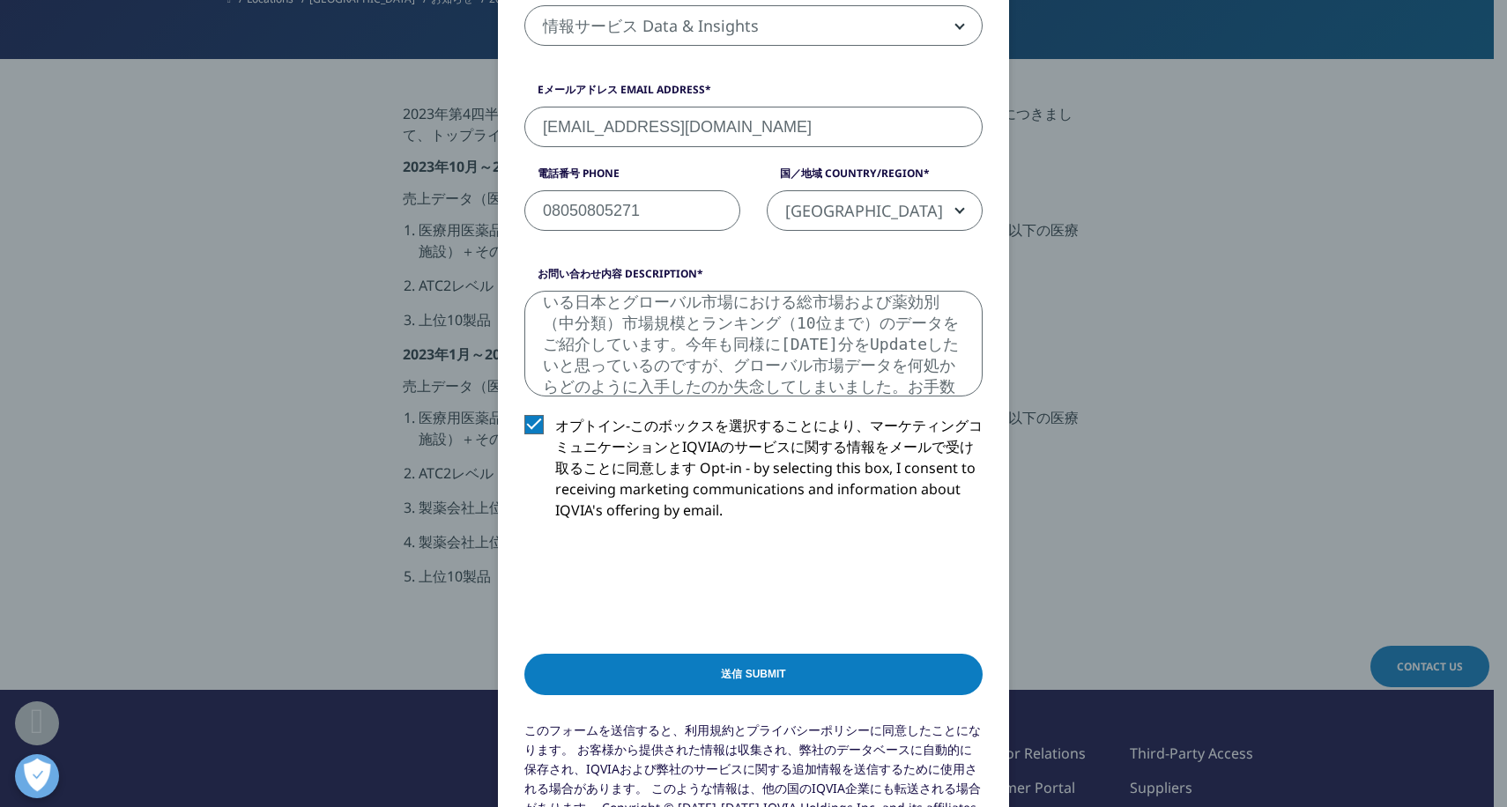
scroll to position [93, 0]
type textarea "前略　当方、年に1回、九州大学主催の医薬品研究者向けセミナーで医薬品マーケティングに関する講演を依頼されています。その中のトピックスとして、貴社が公表されてい…"
click at [748, 668] on input "送信 Submit" at bounding box center [753, 674] width 458 height 41
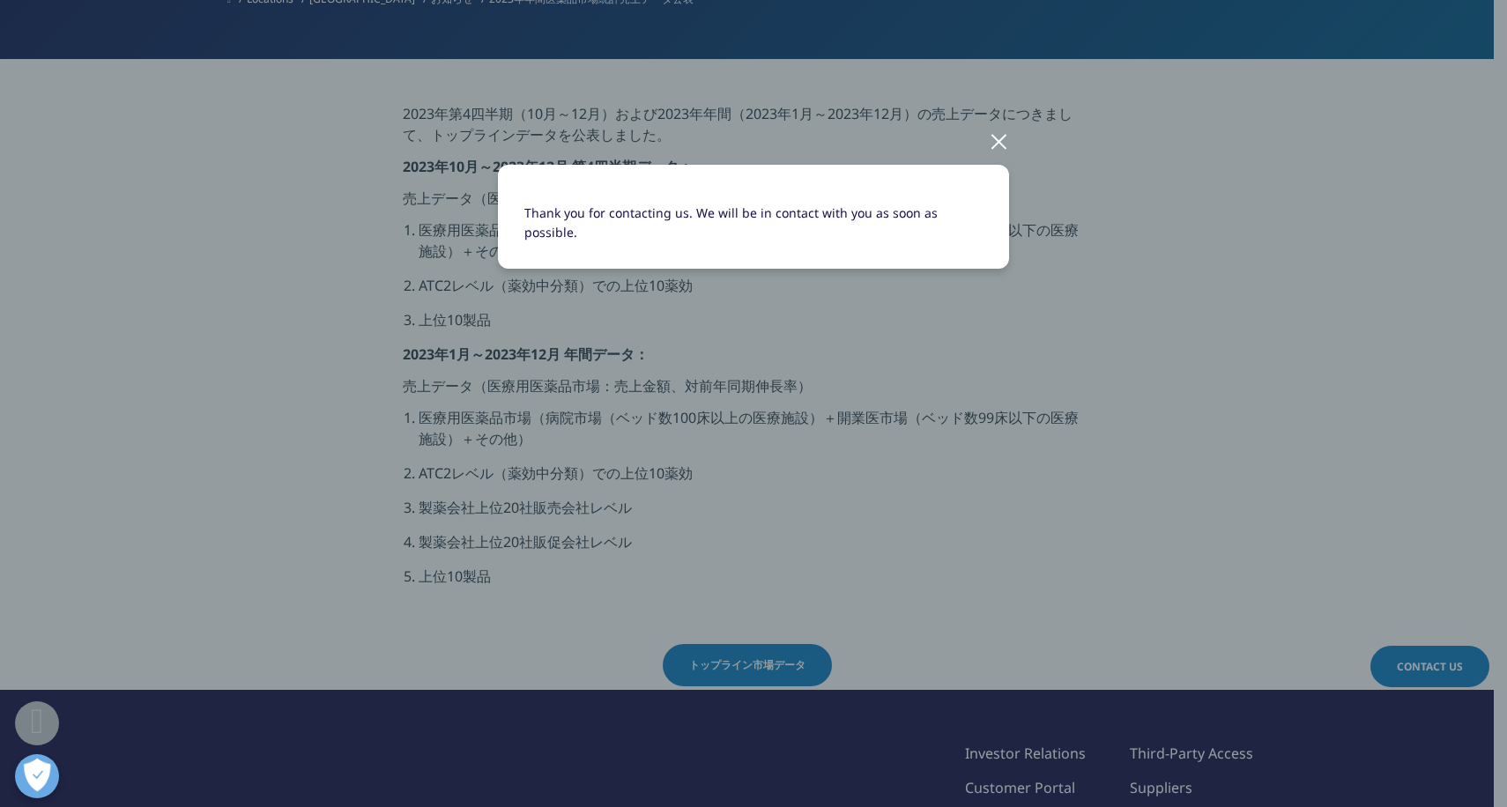
click at [991, 144] on div at bounding box center [999, 140] width 20 height 48
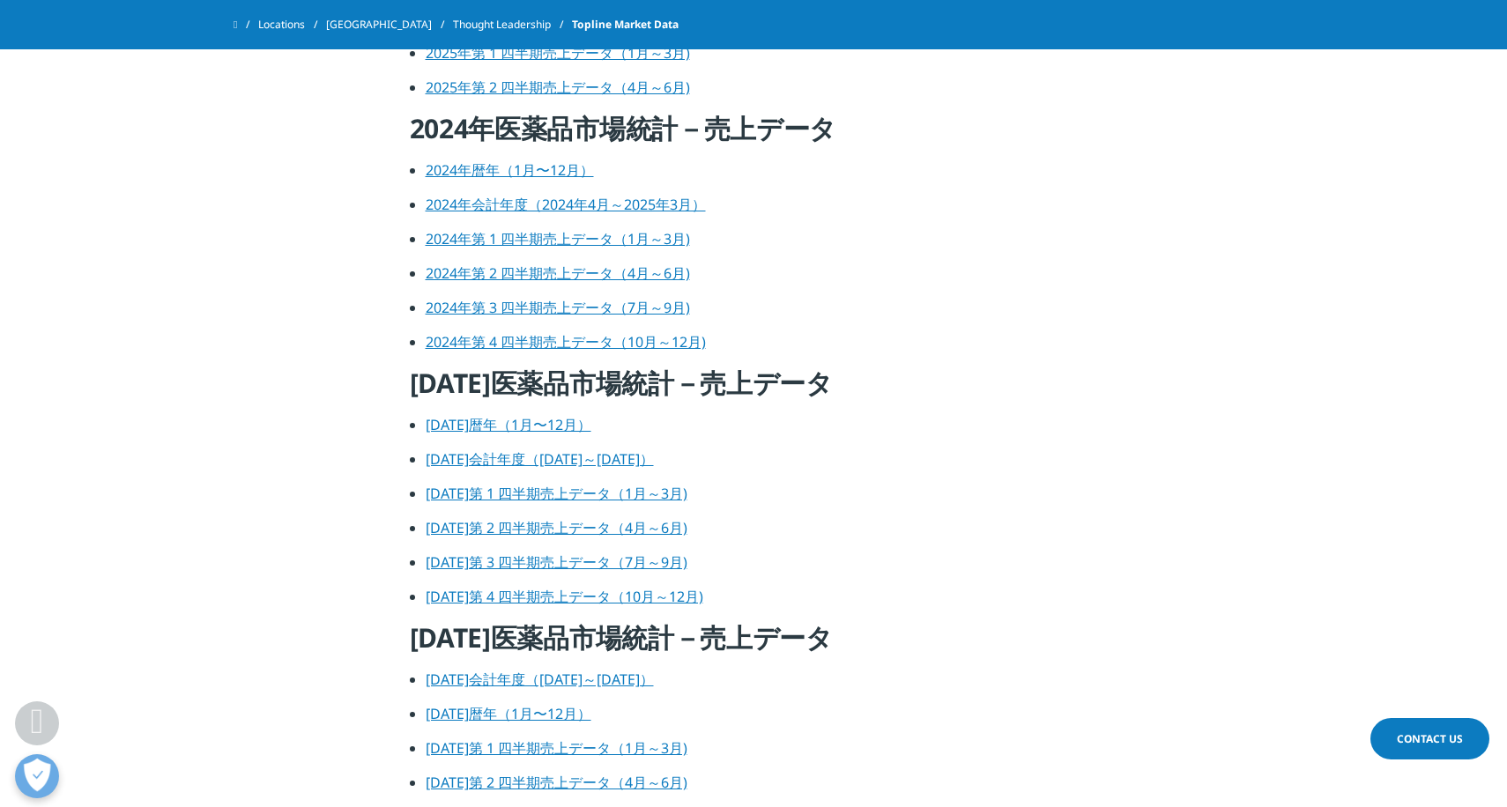
scroll to position [617, 0]
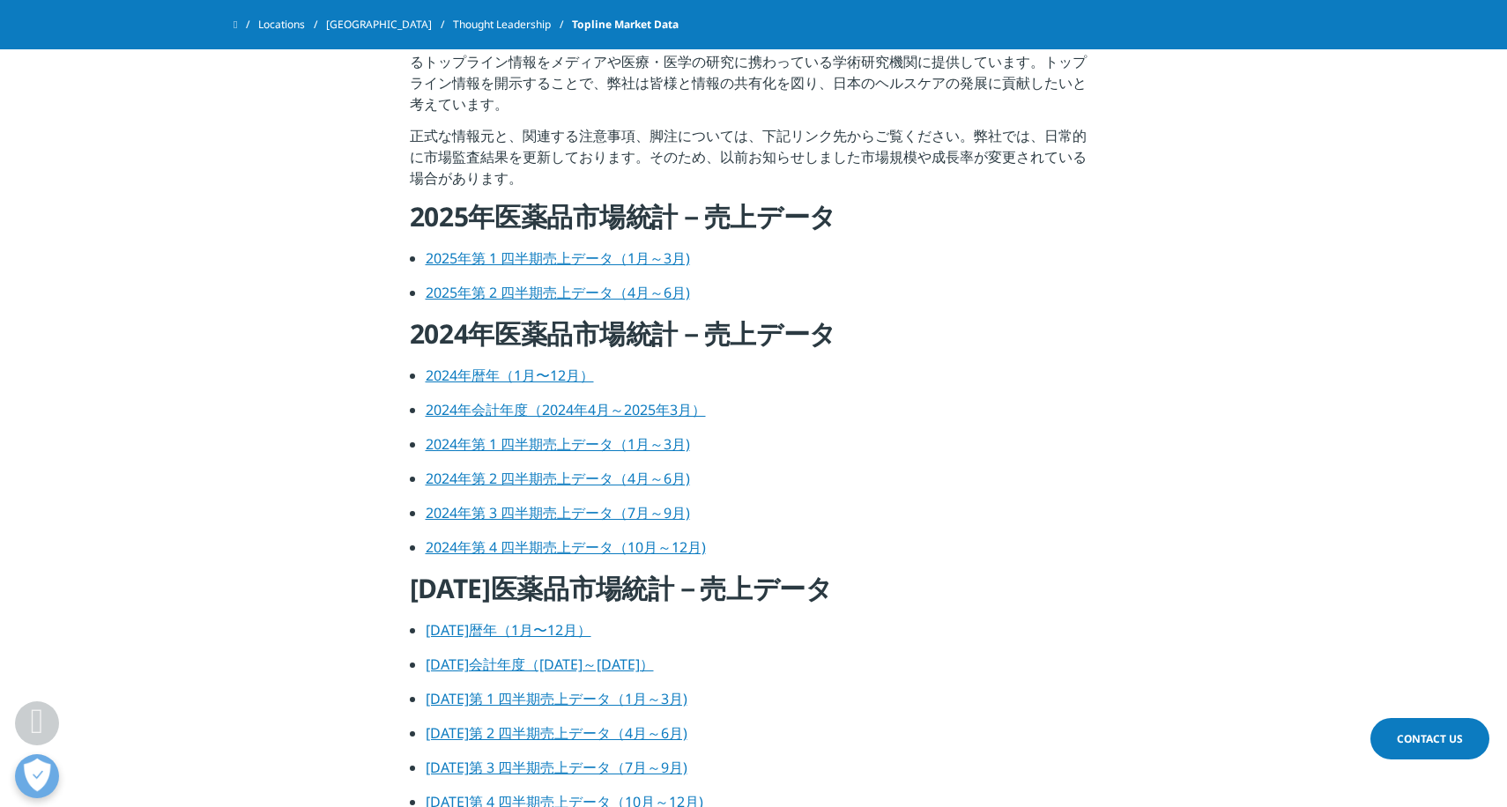
click at [519, 378] on link "2024年暦年（1月〜12月）" at bounding box center [510, 375] width 168 height 19
